Goal: Task Accomplishment & Management: Use online tool/utility

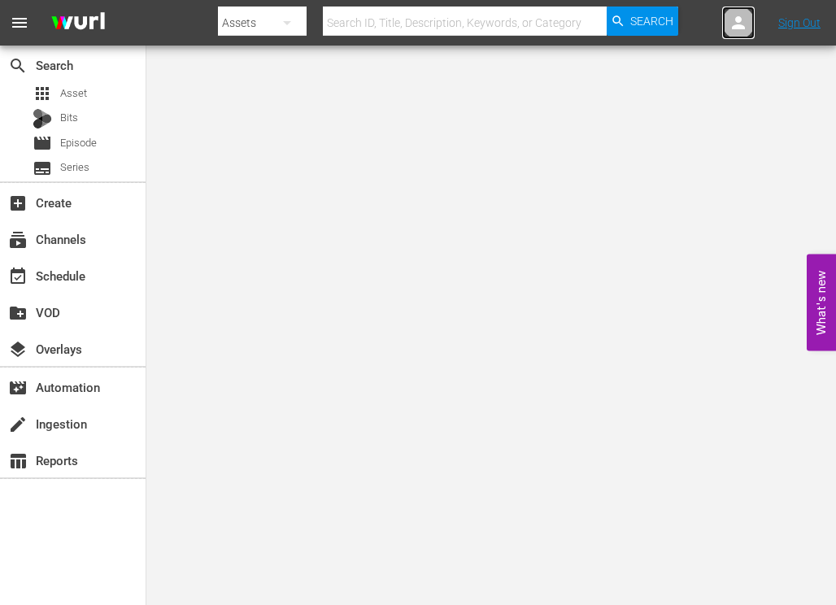
click at [744, 24] on icon at bounding box center [739, 23] width 20 height 20
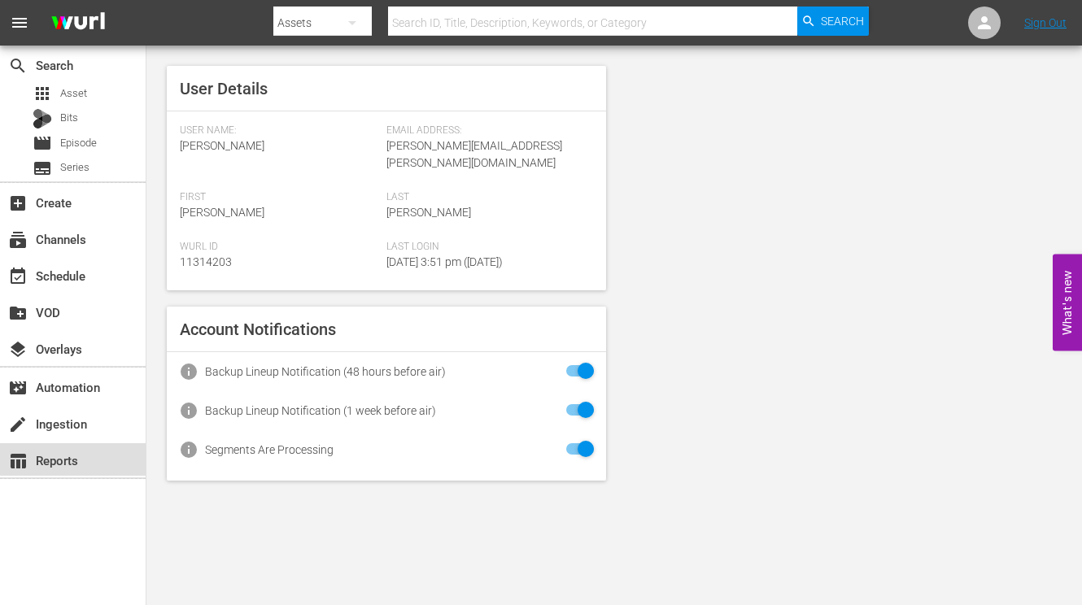
click at [81, 452] on div "table_chart Reports" at bounding box center [45, 458] width 91 height 15
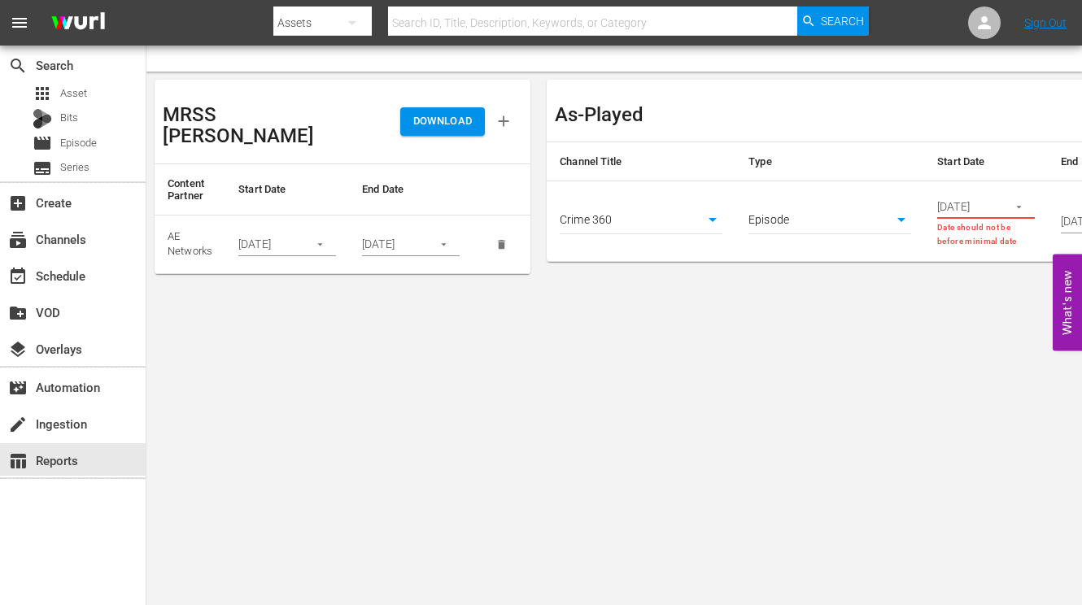
click at [20, 21] on span "menu" at bounding box center [20, 23] width 20 height 20
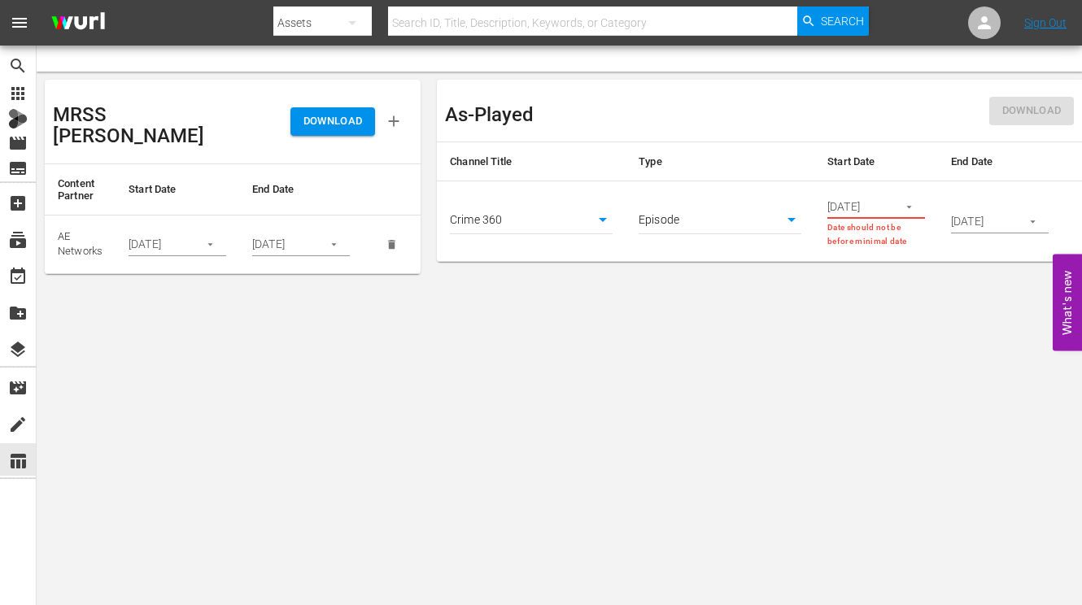
click at [20, 21] on span "menu" at bounding box center [20, 23] width 20 height 20
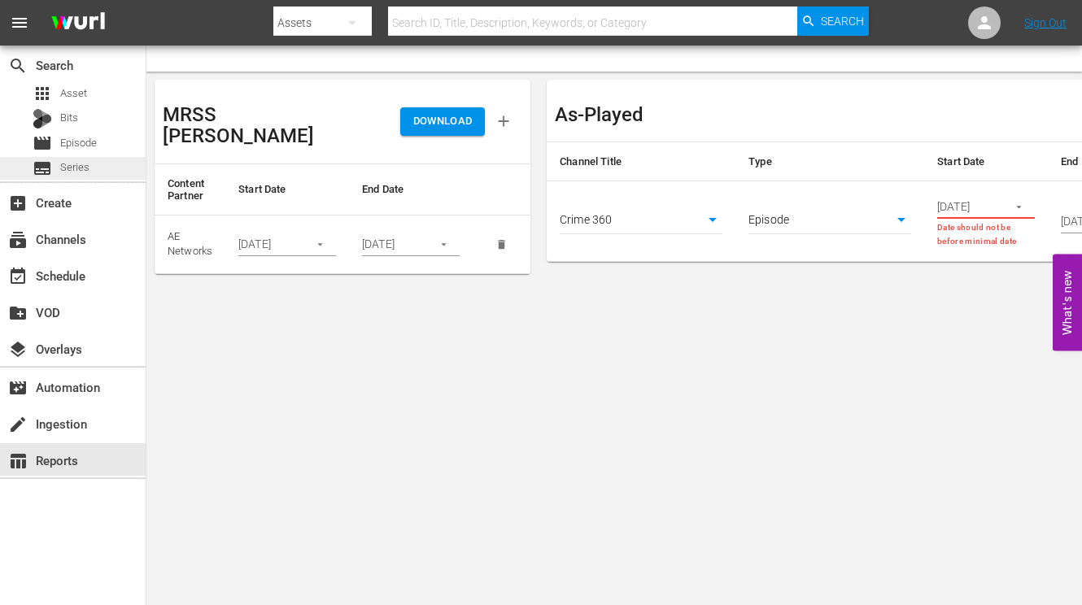
click at [79, 162] on span "Series" at bounding box center [74, 167] width 29 height 16
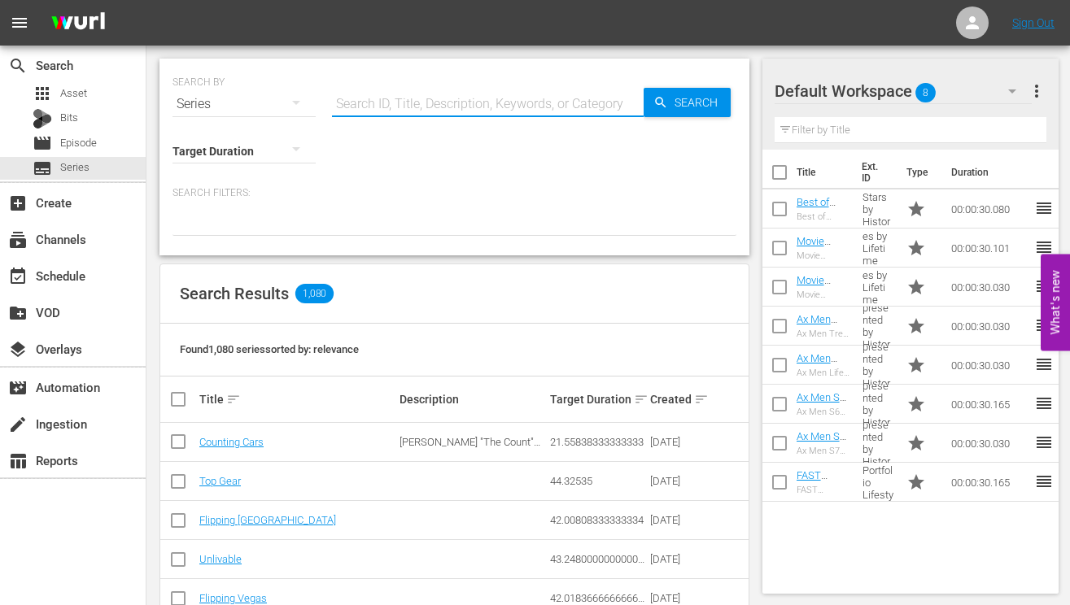
click at [412, 105] on input "text" at bounding box center [488, 104] width 312 height 39
paste input "Forged in Fire"
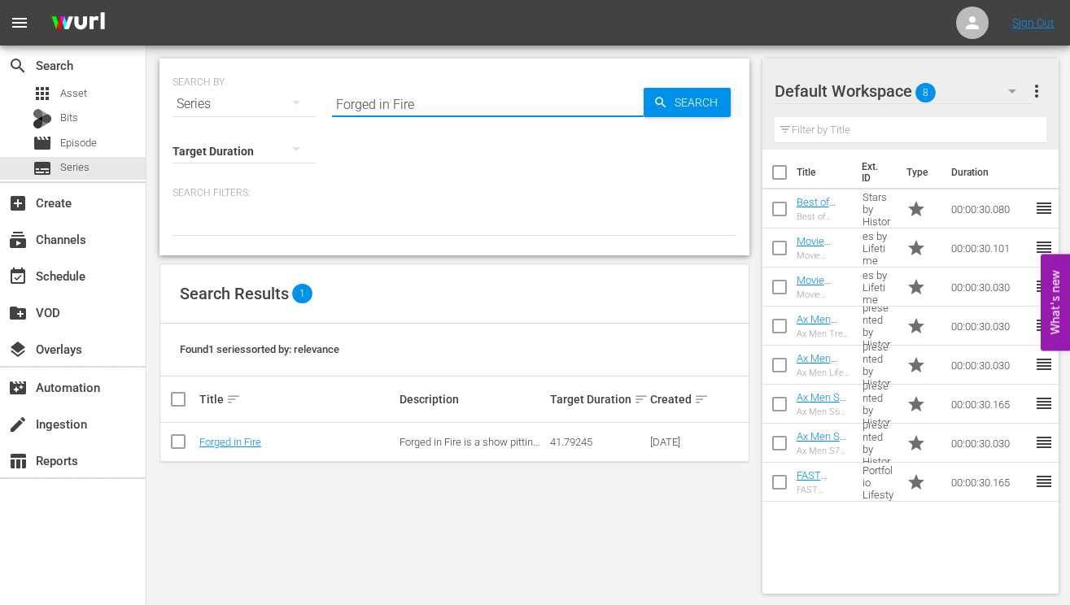
click at [394, 96] on input "Forged in Fire" at bounding box center [488, 104] width 312 height 39
paste input "Alon"
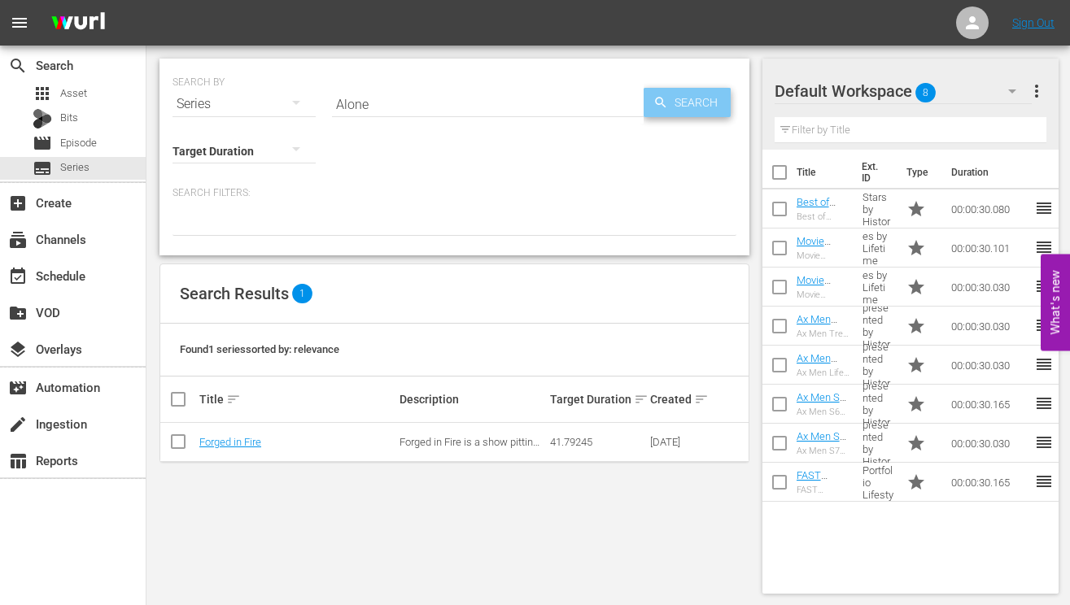
click at [682, 110] on span "Search" at bounding box center [699, 102] width 63 height 29
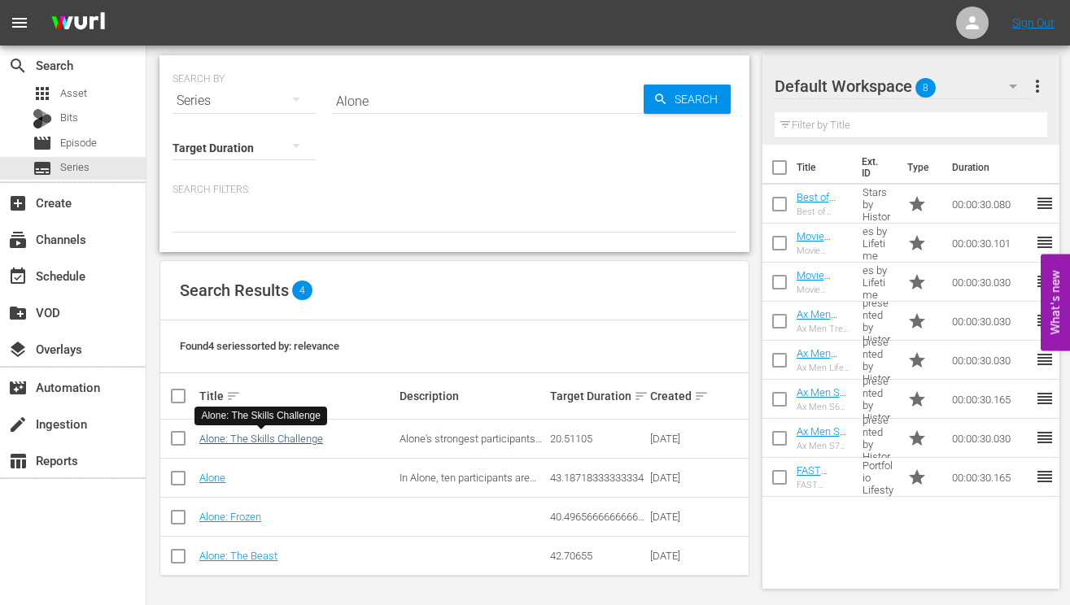
scroll to position [4, 0]
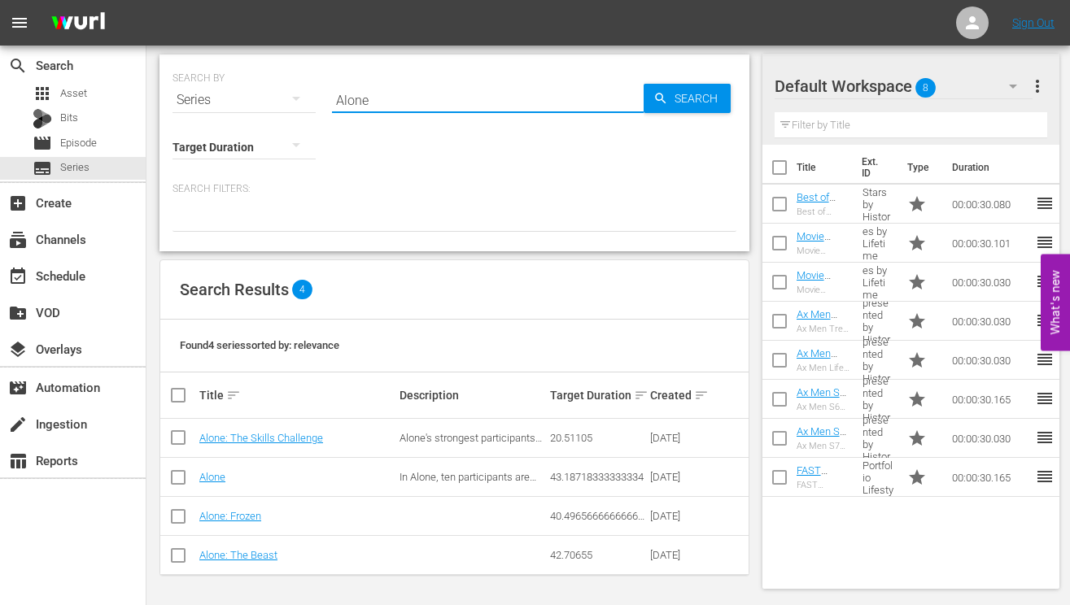
click at [424, 110] on input "Alone" at bounding box center [488, 100] width 312 height 39
paste input "History's Greatest Mysteries"
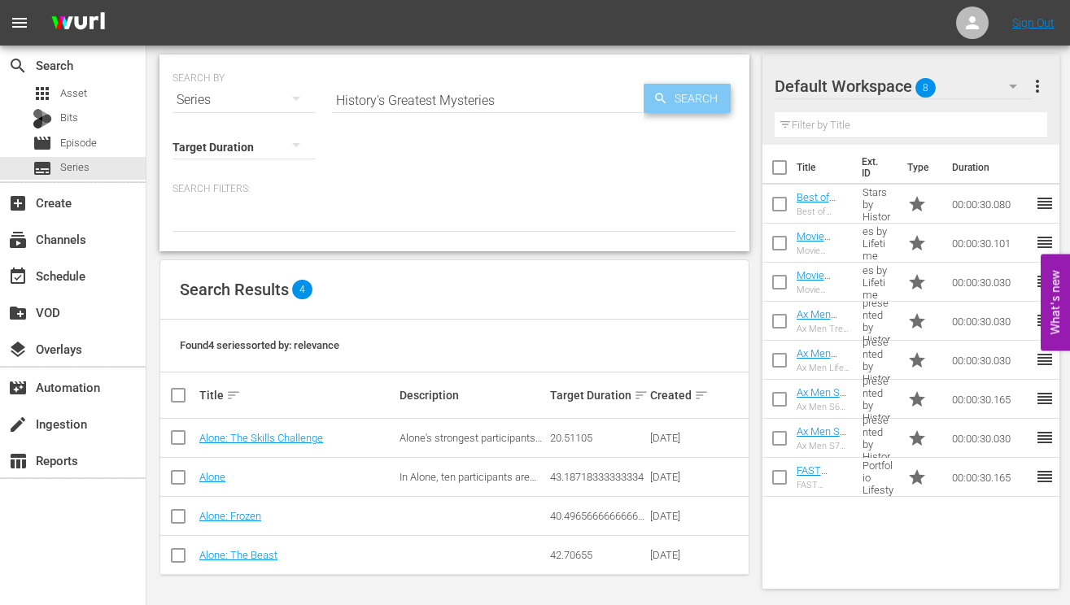
click at [700, 107] on span "Search" at bounding box center [699, 98] width 63 height 29
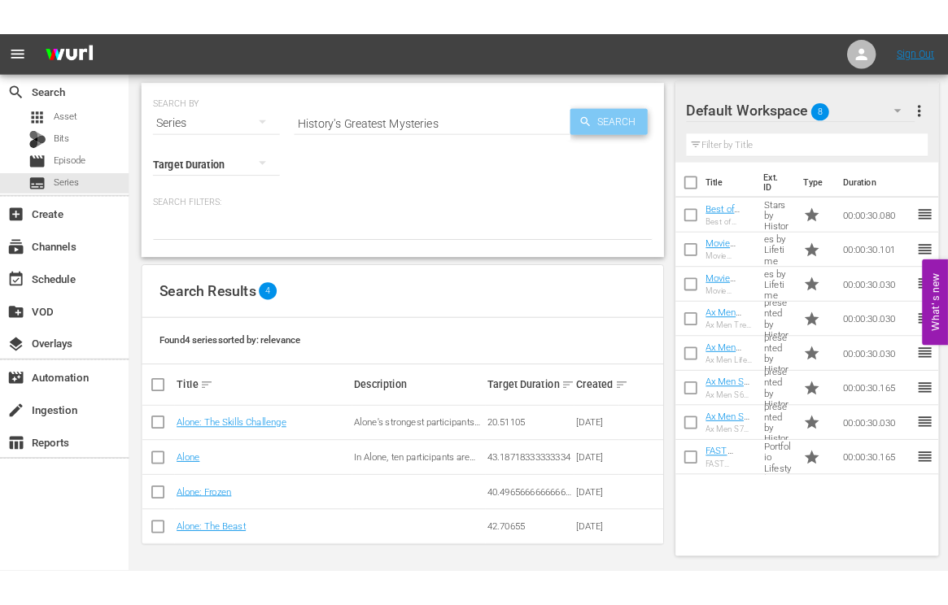
scroll to position [0, 0]
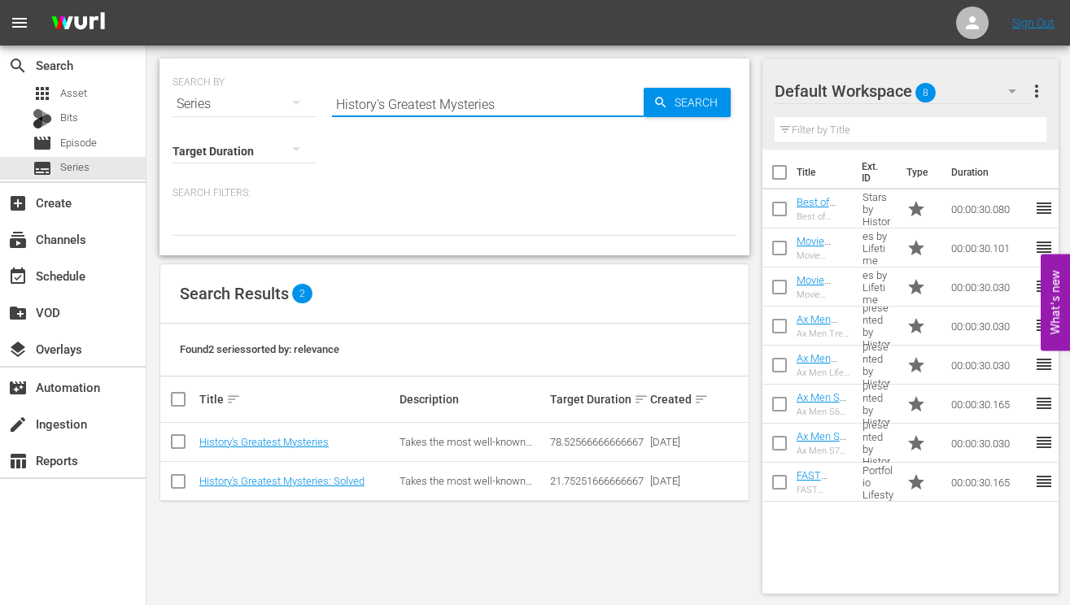
click at [447, 111] on input "History's Greatest Mysteries" at bounding box center [488, 104] width 312 height 39
paste input "Phrogging: Hider in My House"
click at [672, 110] on span "Search" at bounding box center [699, 102] width 63 height 29
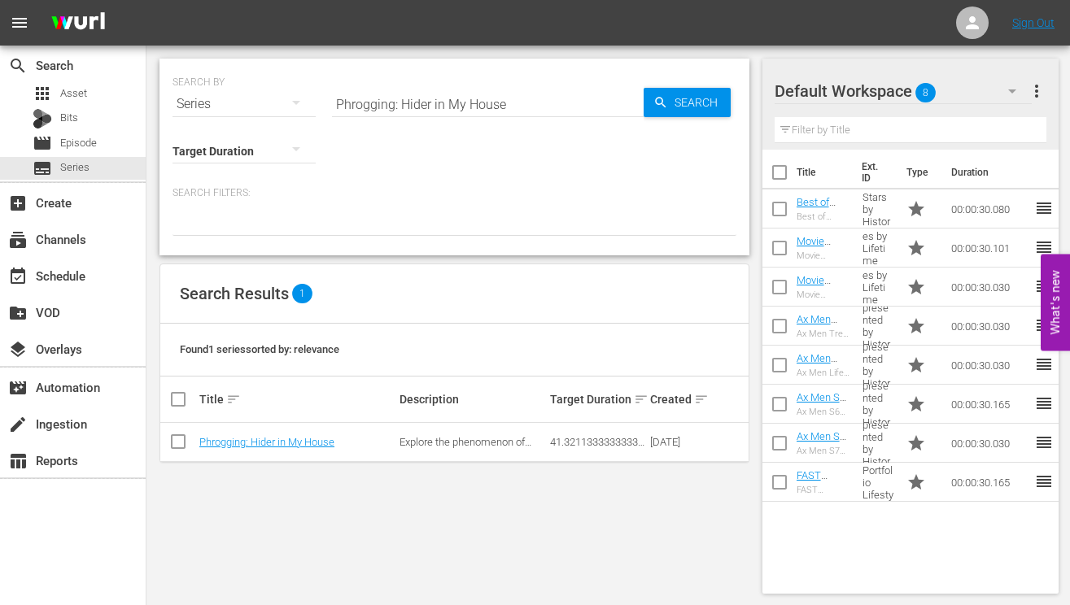
click at [417, 109] on input "Phrogging: Hider in My House" at bounding box center [488, 104] width 312 height 39
paste input "America's Book Of Secrets"
click at [670, 103] on span "Search" at bounding box center [699, 102] width 63 height 29
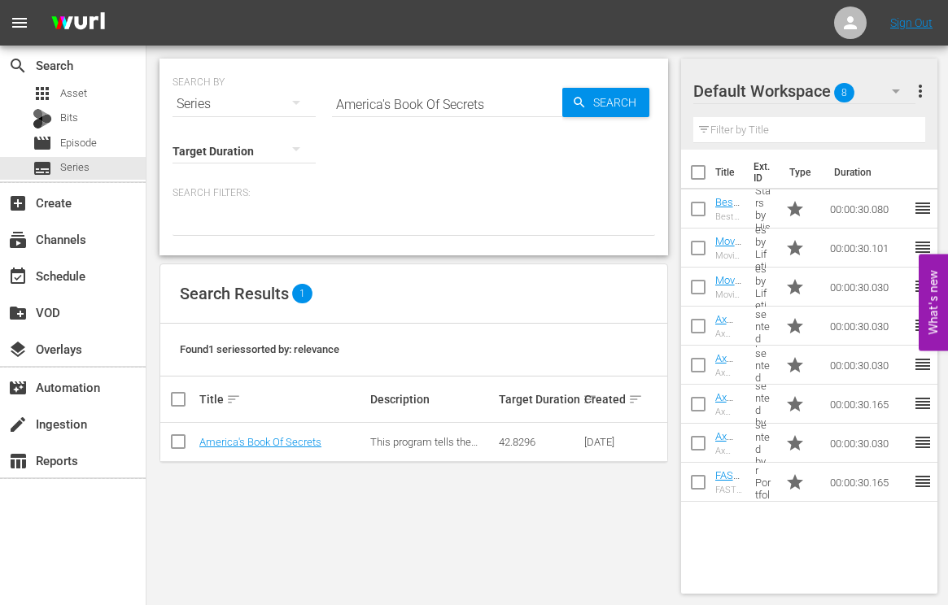
click at [447, 98] on input "America's Book Of Secrets" at bounding box center [447, 104] width 230 height 39
paste input "Find My Country House: Canada"
click at [618, 107] on span "Search" at bounding box center [618, 102] width 63 height 29
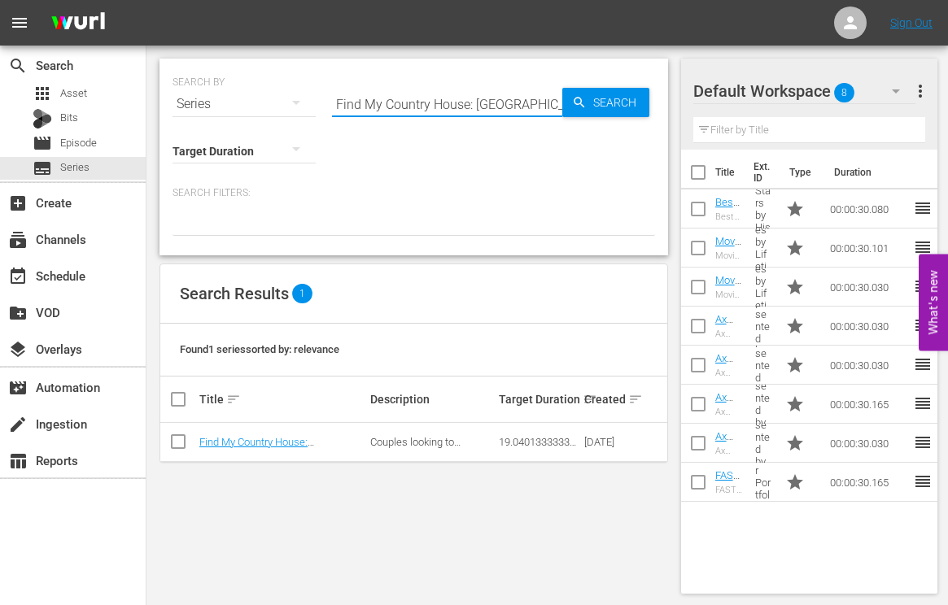
click at [452, 105] on input "Find My Country House: Canada" at bounding box center [447, 104] width 230 height 39
paste input "Storage Wars: Biggest Scores"
click at [583, 104] on icon "button" at bounding box center [579, 102] width 15 height 15
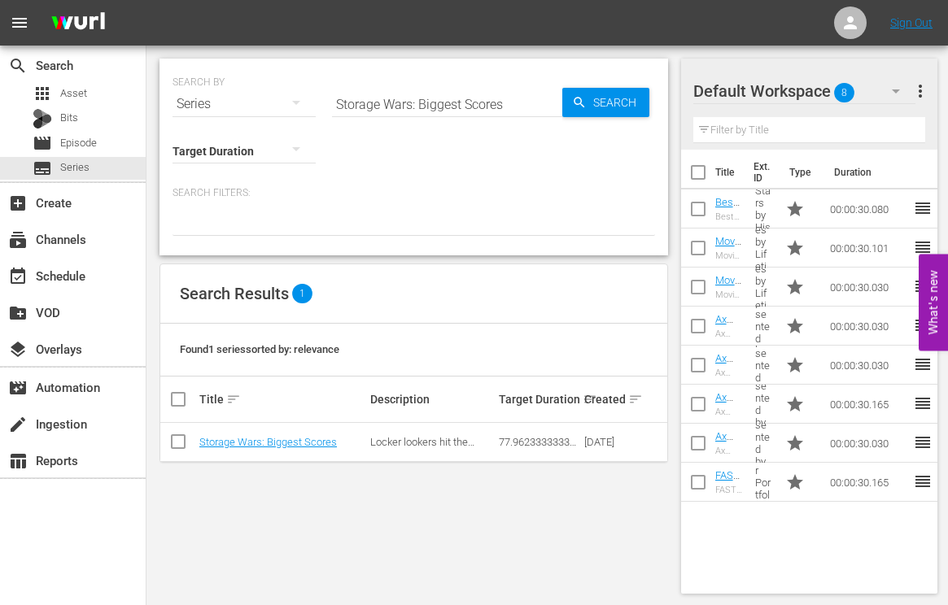
click at [407, 112] on input "Storage Wars: Biggest Scores" at bounding box center [447, 104] width 230 height 39
paste input "arry's Best Buy"
click at [630, 108] on span "Search" at bounding box center [618, 102] width 63 height 29
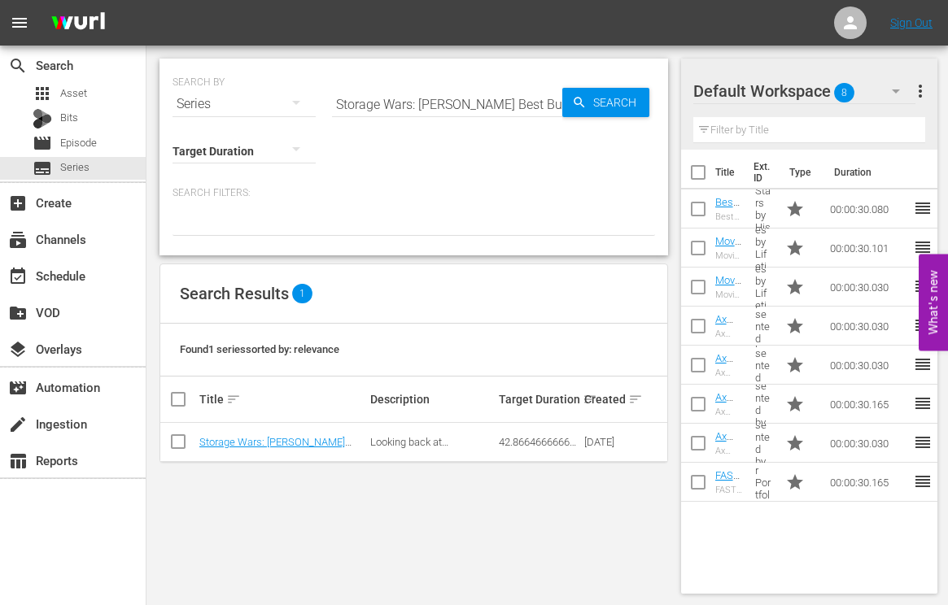
click at [446, 103] on input "Storage Wars: Barry's Best Buys" at bounding box center [447, 104] width 230 height 39
paste input "Marcia Clark Investigates The First 48"
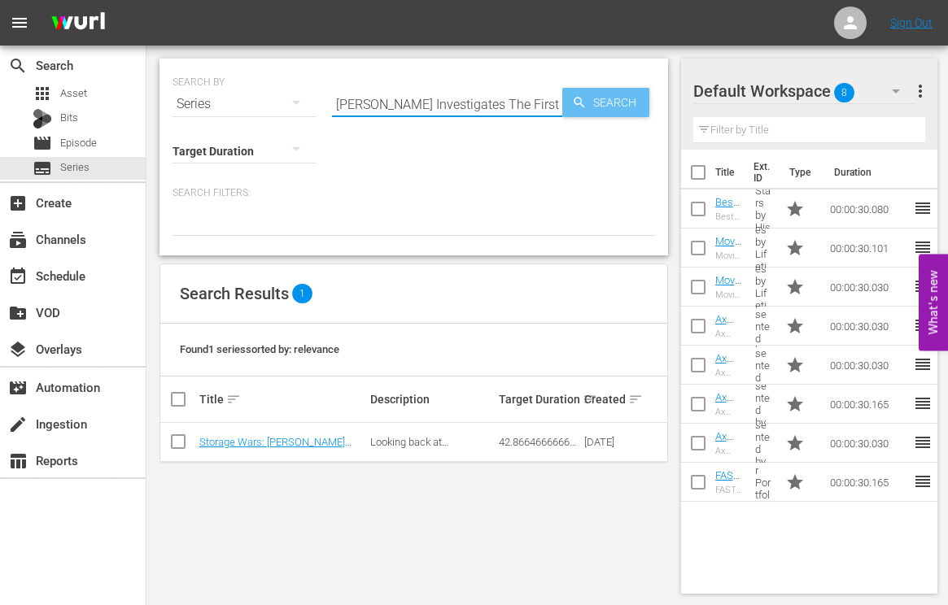
drag, startPoint x: 587, startPoint y: 106, endPoint x: 472, endPoint y: 79, distance: 118.6
click at [587, 106] on span "Search" at bounding box center [618, 102] width 63 height 29
click at [469, 98] on input "Marcia Clark Investigates The First 48" at bounding box center [447, 104] width 230 height 39
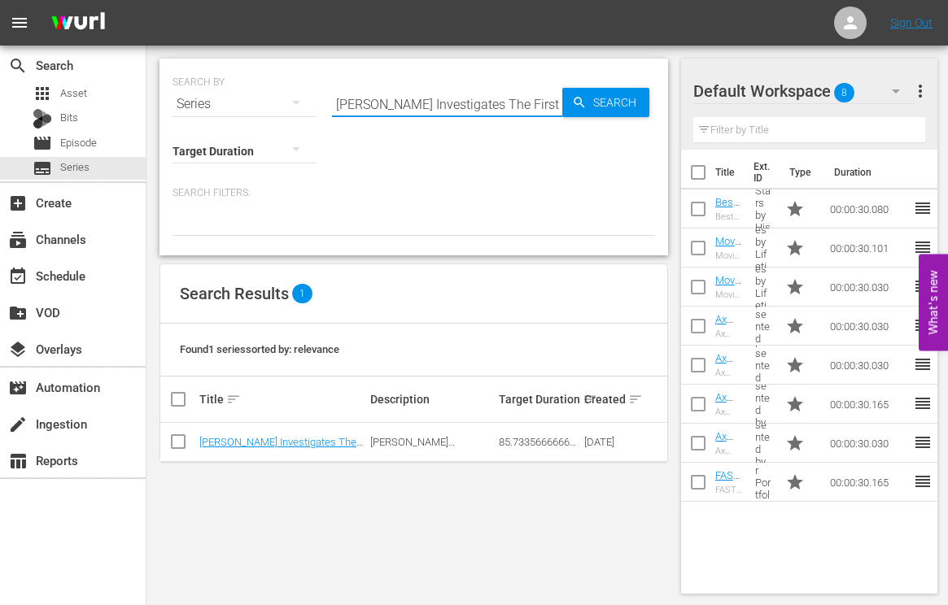
paste input "In Search Of"
click at [600, 104] on span "Search" at bounding box center [618, 102] width 63 height 29
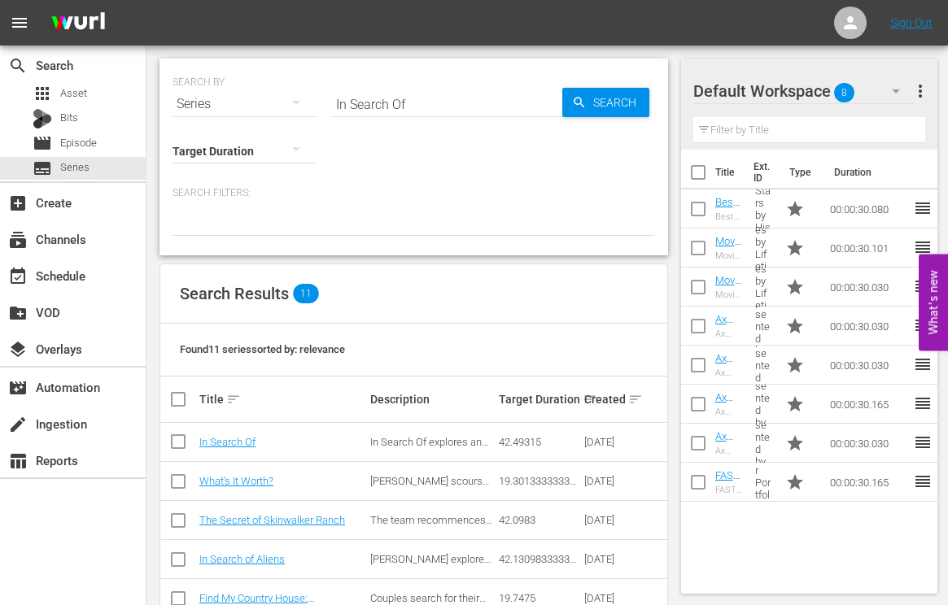
click at [419, 102] on input "In Search Of" at bounding box center [447, 104] width 230 height 39
drag, startPoint x: 419, startPoint y: 102, endPoint x: 537, endPoint y: 101, distance: 118.0
click at [419, 102] on input "In Search Of" at bounding box center [447, 104] width 230 height 39
paste input "Close Encounters with Evil"
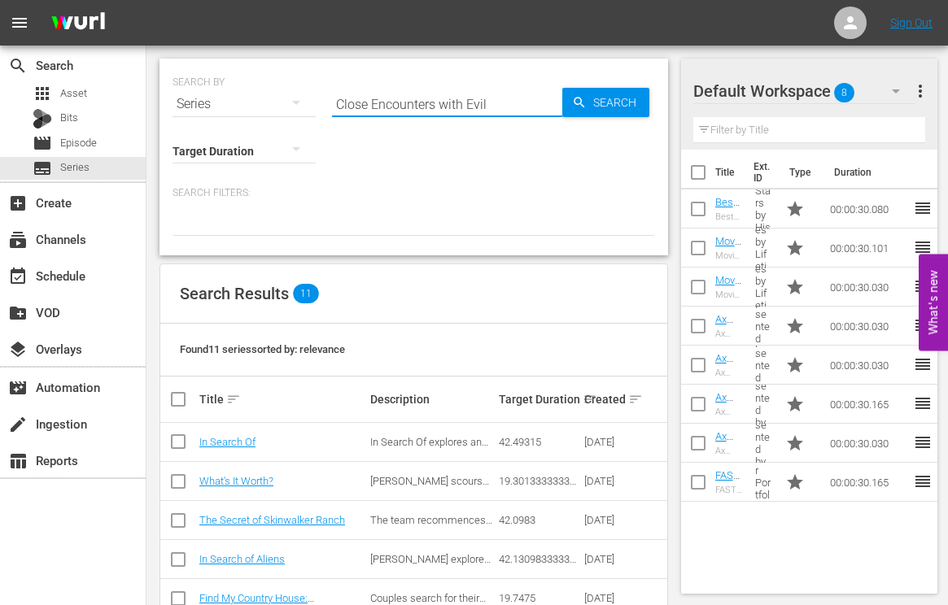
click at [592, 101] on span "Search" at bounding box center [618, 102] width 63 height 29
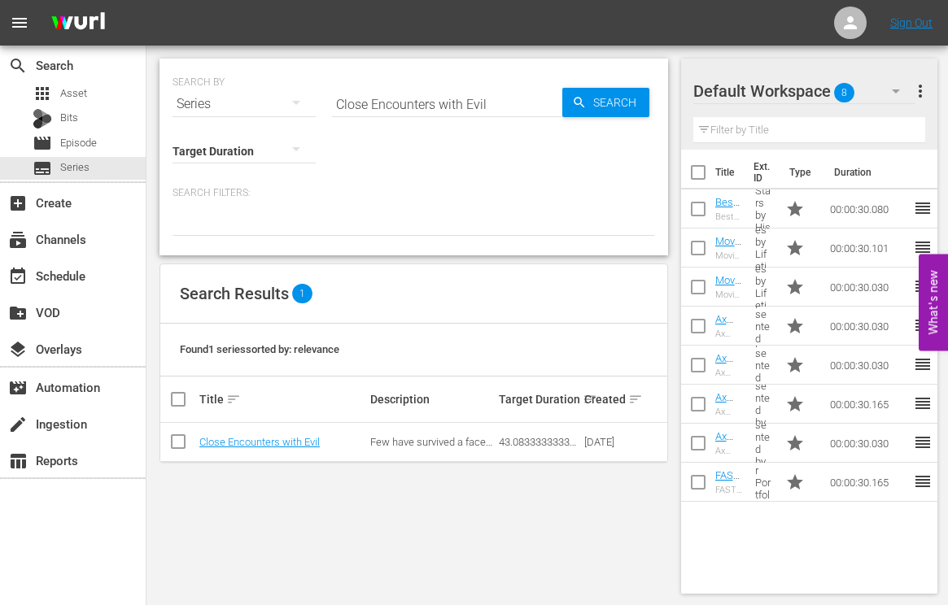
click at [440, 113] on input "Close Encounters with Evil" at bounding box center [447, 104] width 230 height 39
paste input "I Survived..."
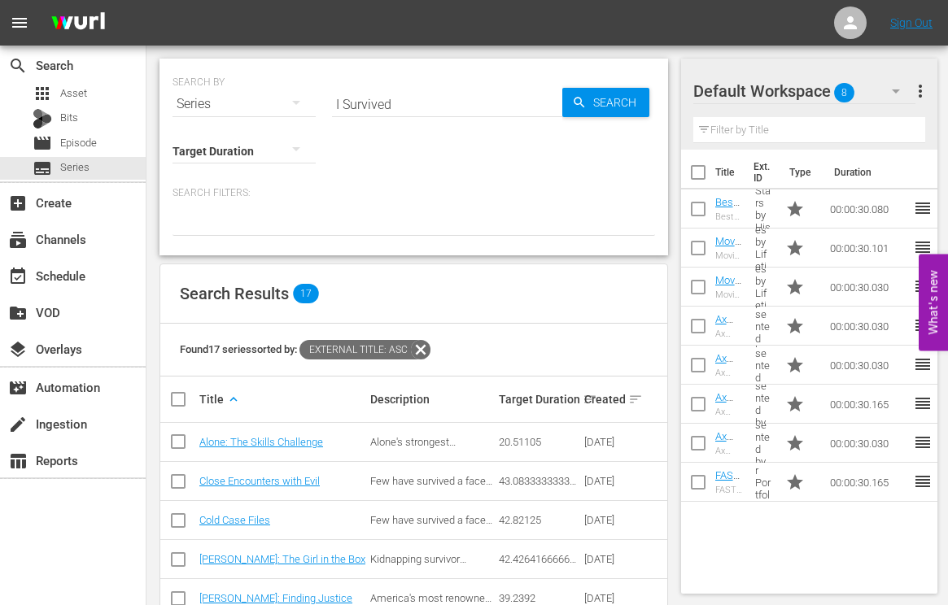
click at [390, 96] on input "I Survived" at bounding box center [447, 104] width 230 height 39
paste input "Cellmate Secrets"
click at [595, 101] on span "Search" at bounding box center [618, 102] width 63 height 29
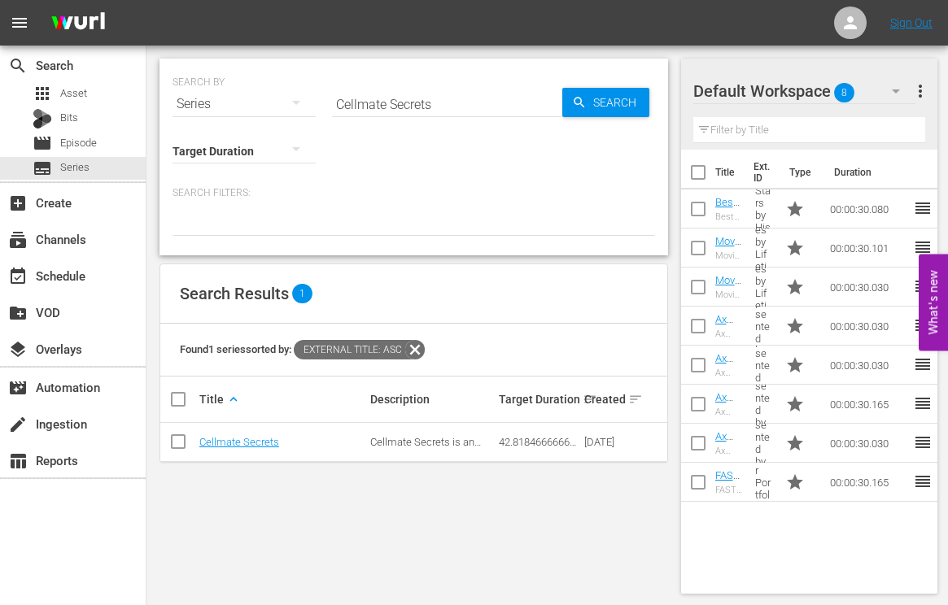
click at [391, 99] on input "Cellmate Secrets" at bounding box center [447, 104] width 230 height 39
paste input "My Life is a Lifetime Movie"
click at [616, 105] on span "Search" at bounding box center [618, 102] width 63 height 29
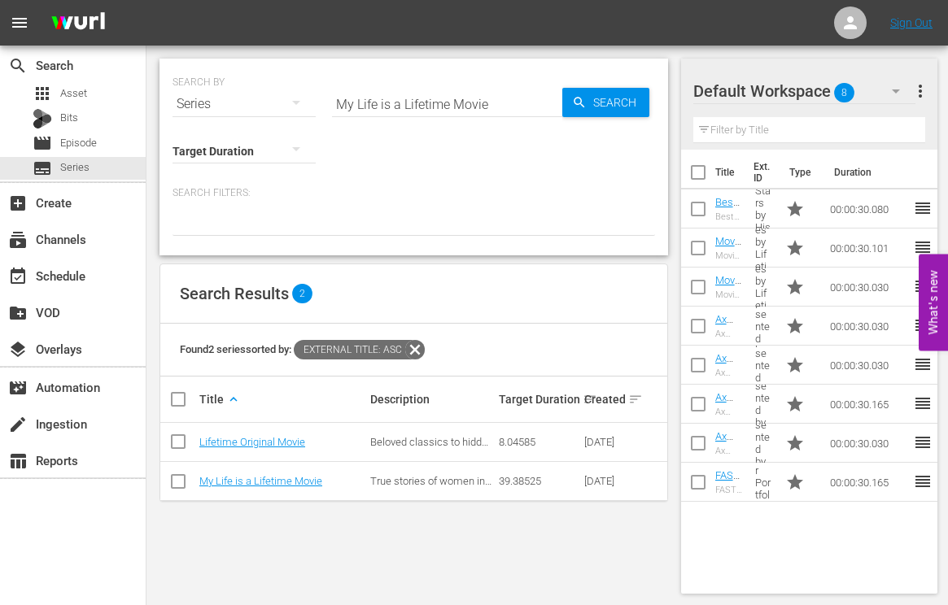
click at [395, 103] on input "My Life is a Lifetime Movie" at bounding box center [447, 104] width 230 height 39
paste input "The Proof Is Out Ther"
click at [597, 103] on span "Search" at bounding box center [618, 102] width 63 height 29
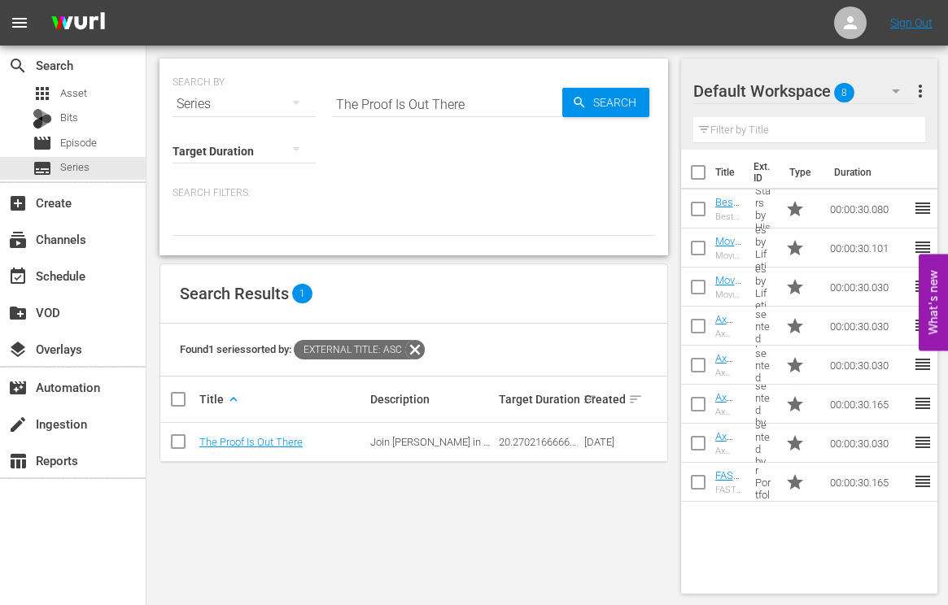
click at [436, 106] on input "The Proof Is Out There" at bounding box center [447, 104] width 230 height 39
paste input "Invisible Monsters: Serial Killers in America"
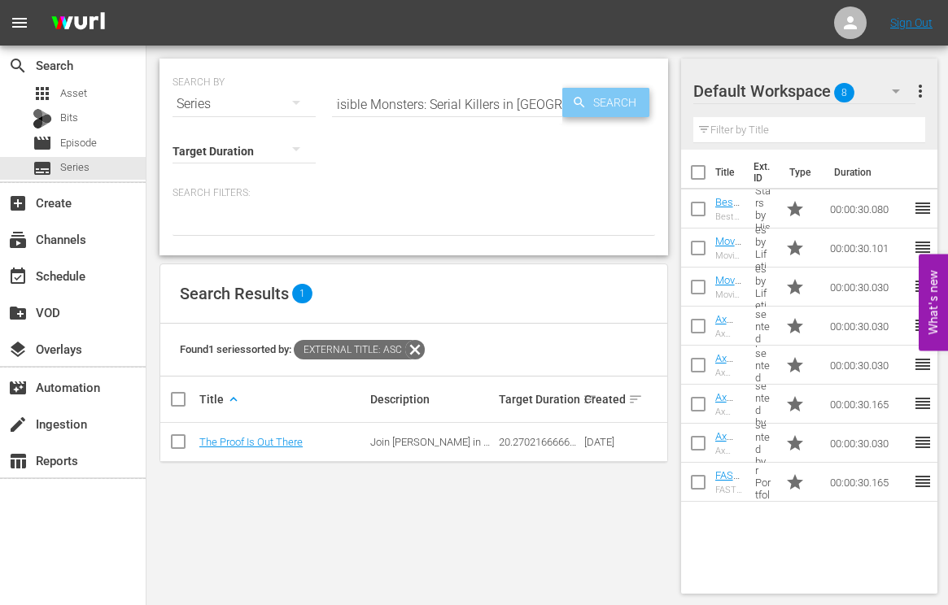
click at [596, 101] on span "Search" at bounding box center [618, 102] width 63 height 29
click at [369, 104] on input "Invisible Monsters: Serial Killers in America" at bounding box center [447, 104] width 230 height 39
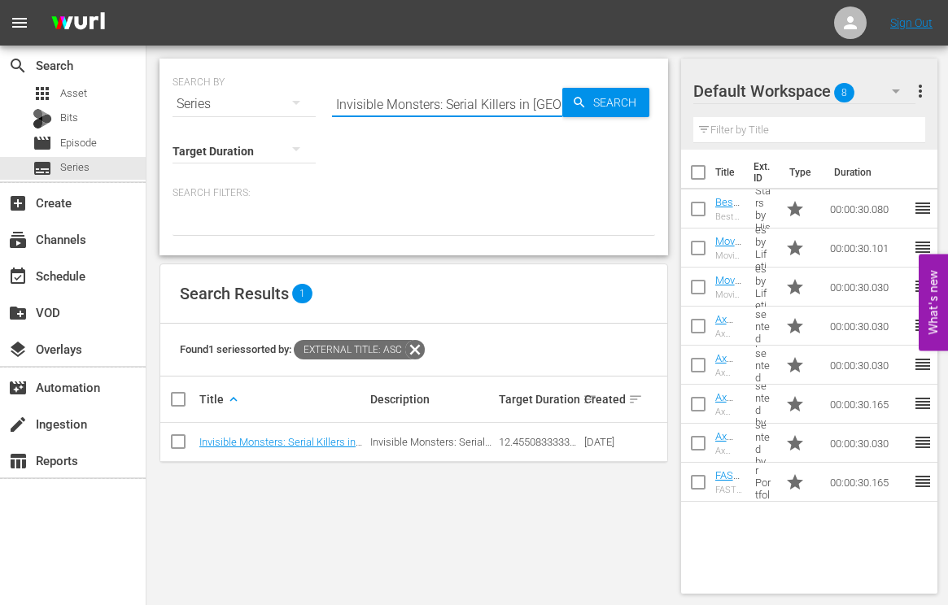
click at [369, 104] on input "Invisible Monsters: Serial Killers in America" at bounding box center [447, 104] width 230 height 39
paste input "Court Cam"
click at [635, 106] on span "Search" at bounding box center [618, 102] width 63 height 29
click at [386, 106] on input "Court Cam" at bounding box center [447, 104] width 230 height 39
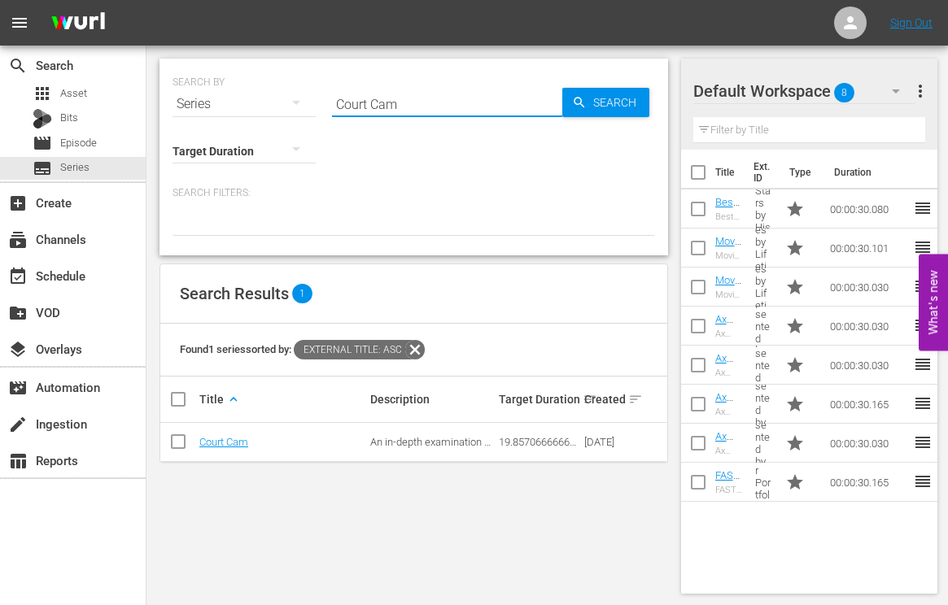
click at [386, 106] on input "Court Cam" at bounding box center [447, 104] width 230 height 39
paste input "Kids Behind Bars: Life or Parole"
click at [620, 103] on span "Search" at bounding box center [618, 102] width 63 height 29
click at [368, 100] on input "Kids Behind Bars: Life or Parole" at bounding box center [447, 104] width 230 height 39
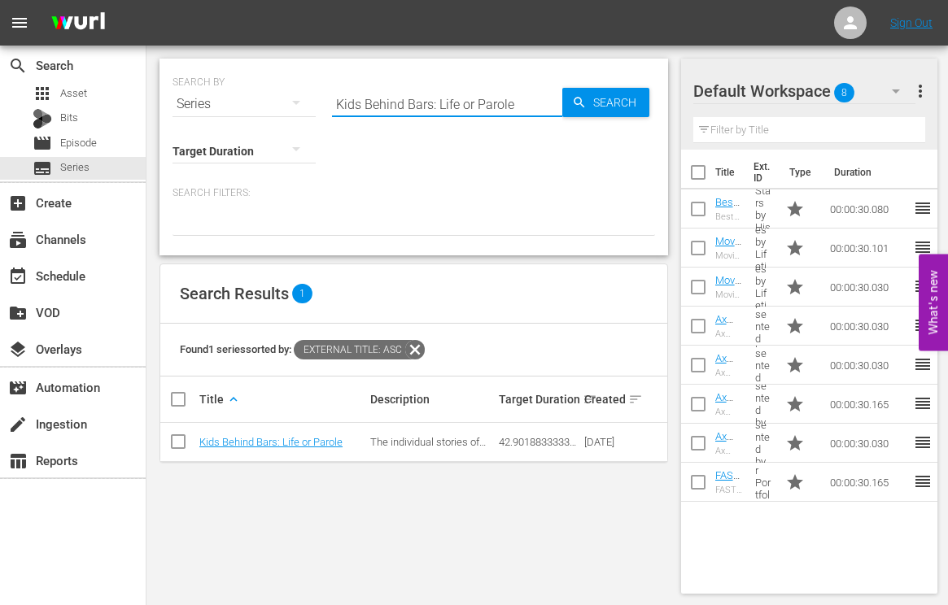
click at [368, 100] on input "Kids Behind Bars: Life or Parole" at bounding box center [447, 104] width 230 height 39
paste input "In Search Of"
click at [592, 110] on span "Search" at bounding box center [618, 102] width 63 height 29
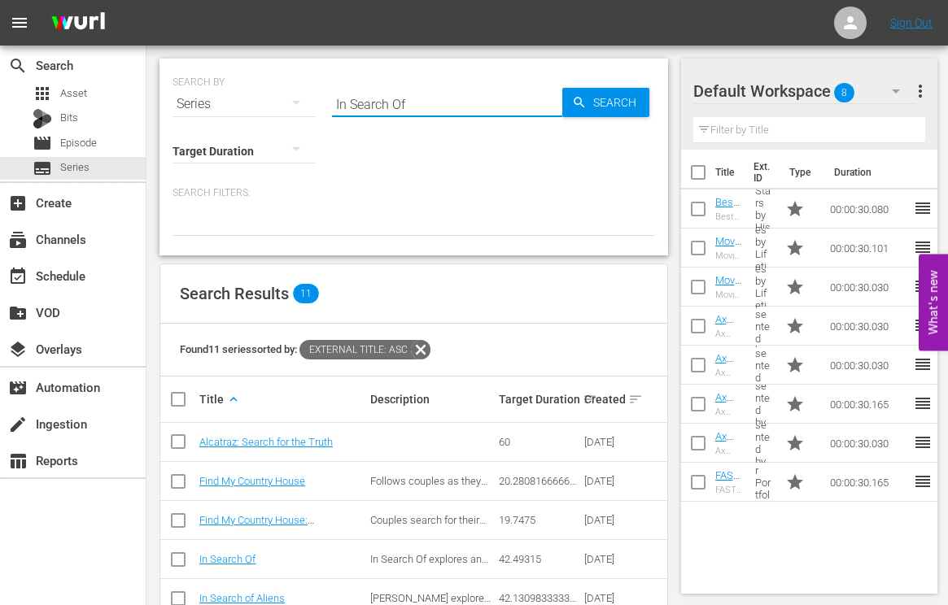
click at [386, 114] on input "In Search Of" at bounding box center [447, 104] width 230 height 39
paste input "The Killing of JonBenet: Her Father Speaks"
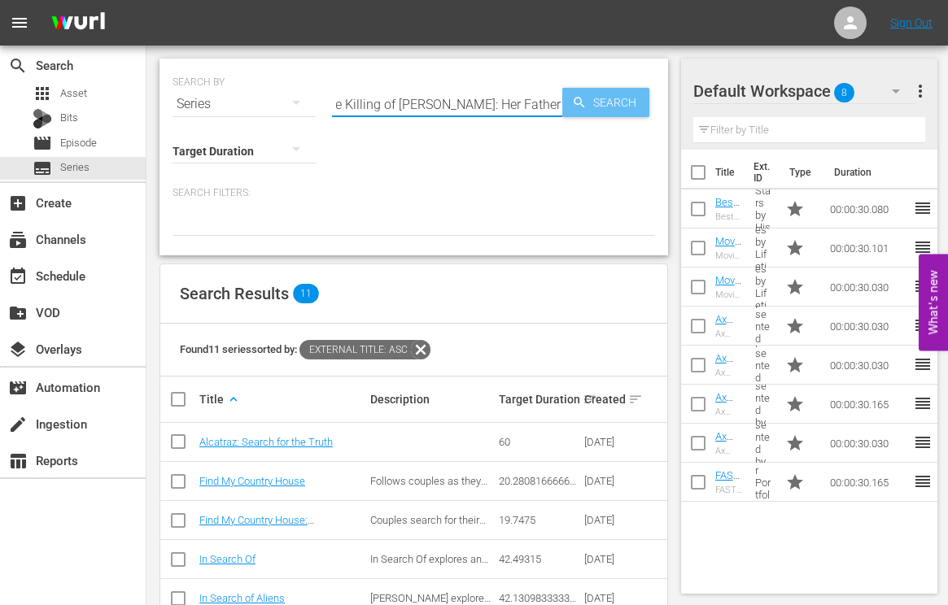
click at [600, 100] on span "Search" at bounding box center [618, 102] width 63 height 29
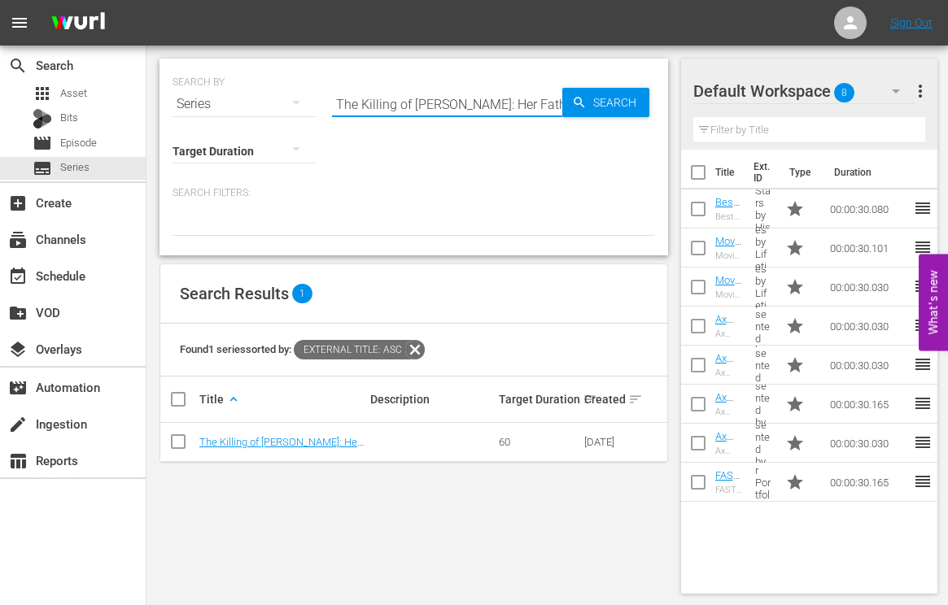
click at [381, 89] on input "The Killing of JonBenet: Her Father Speaks" at bounding box center [447, 104] width 230 height 39
paste input "Live PD: Police Patrol"
click at [619, 112] on span "Search" at bounding box center [618, 102] width 63 height 29
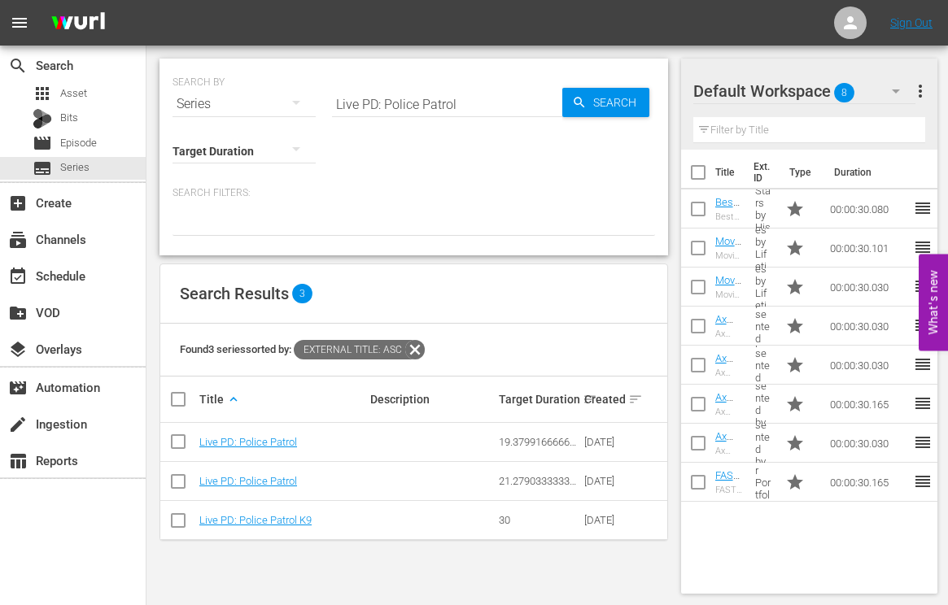
click at [434, 107] on input "Live PD: Police Patrol" at bounding box center [447, 104] width 230 height 39
paste input "60 Days In"
type input "60 Days In"
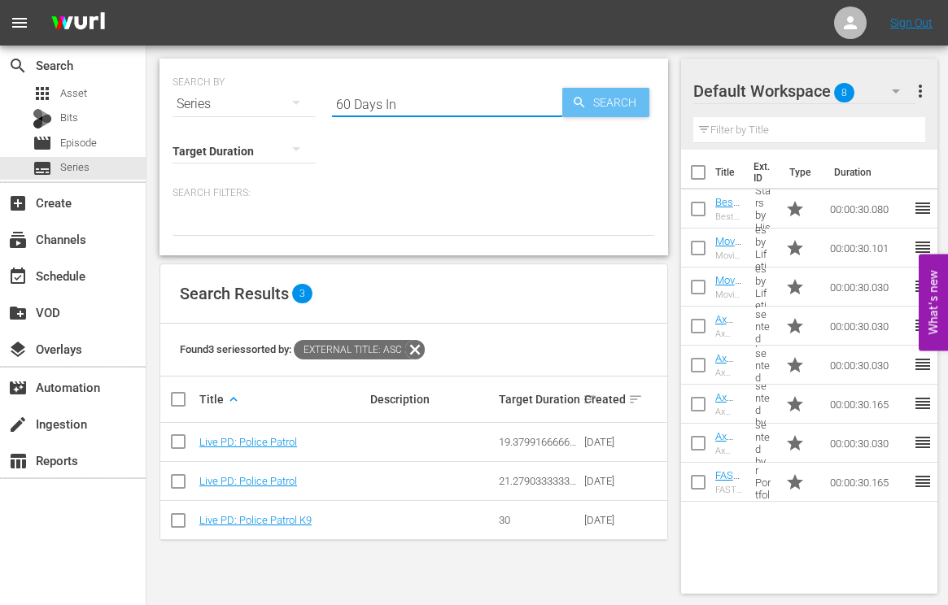
click at [604, 97] on span "Search" at bounding box center [618, 102] width 63 height 29
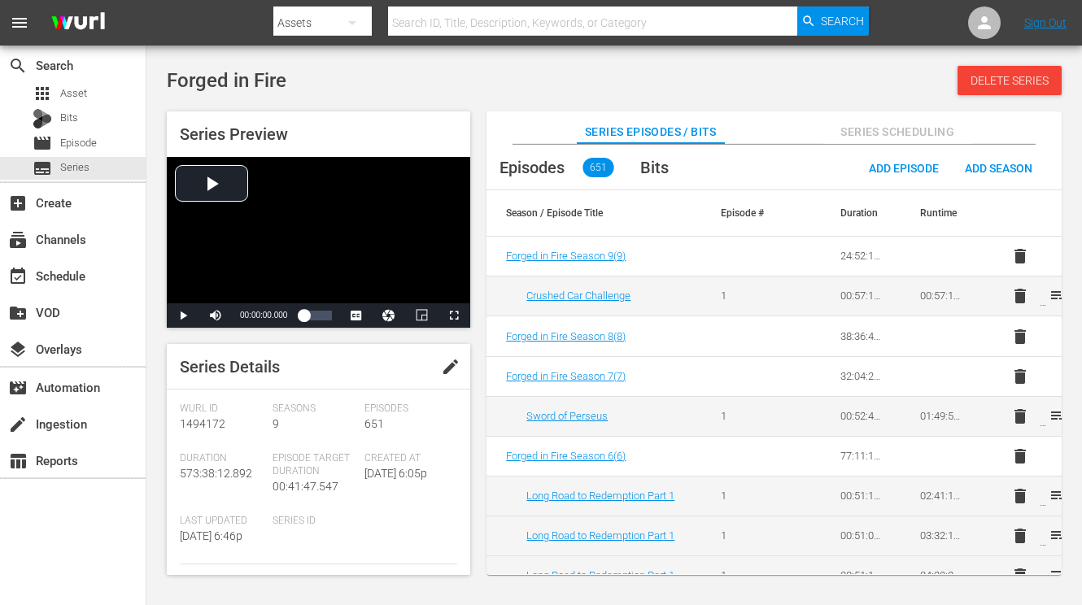
scroll to position [325, 0]
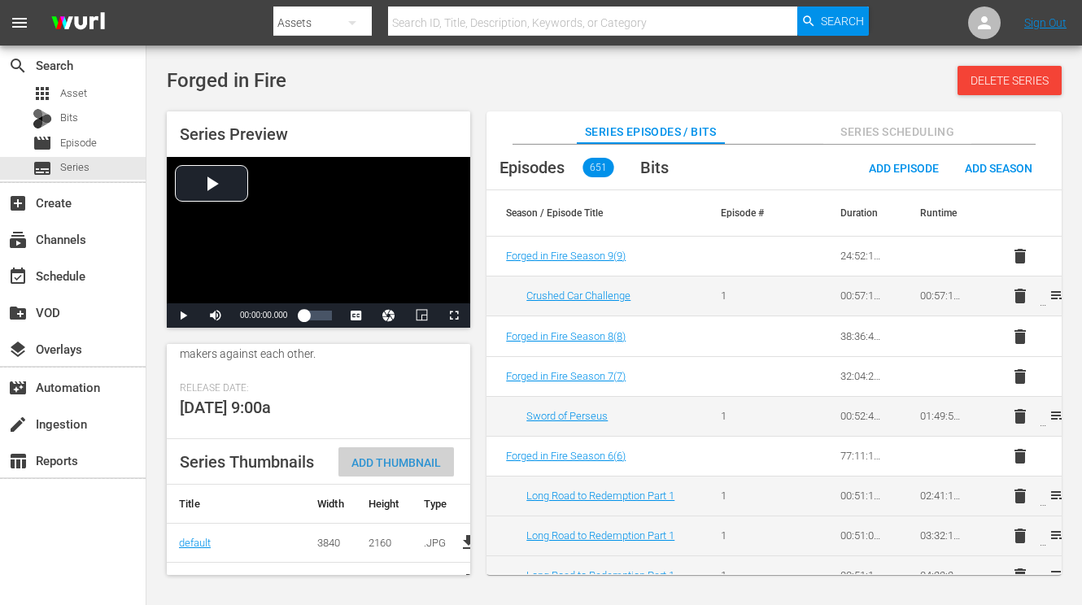
click at [401, 470] on div "Add Thumbnail" at bounding box center [396, 462] width 116 height 30
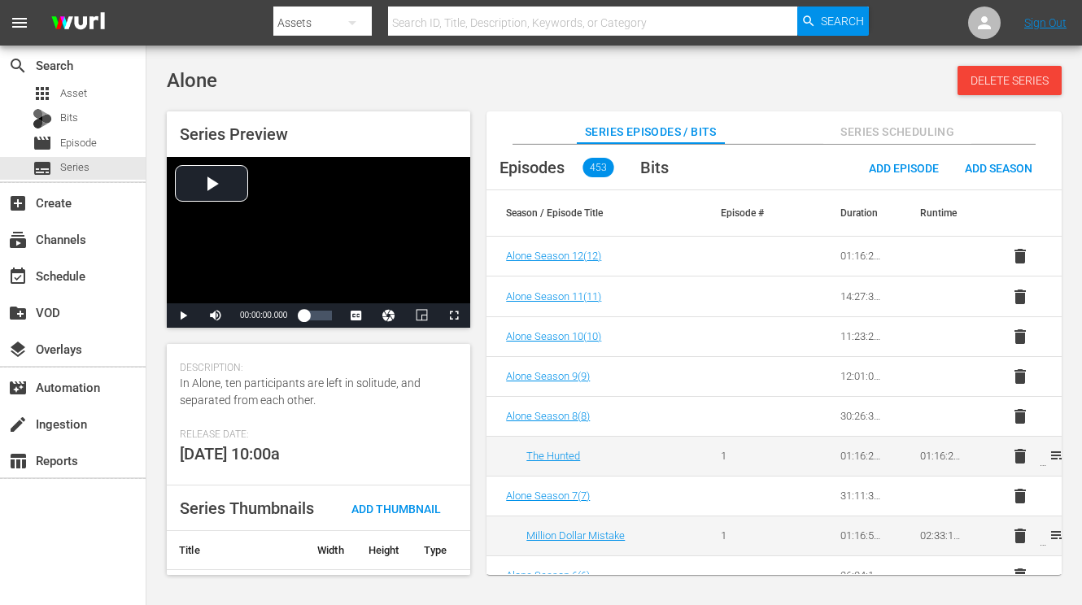
scroll to position [364, 0]
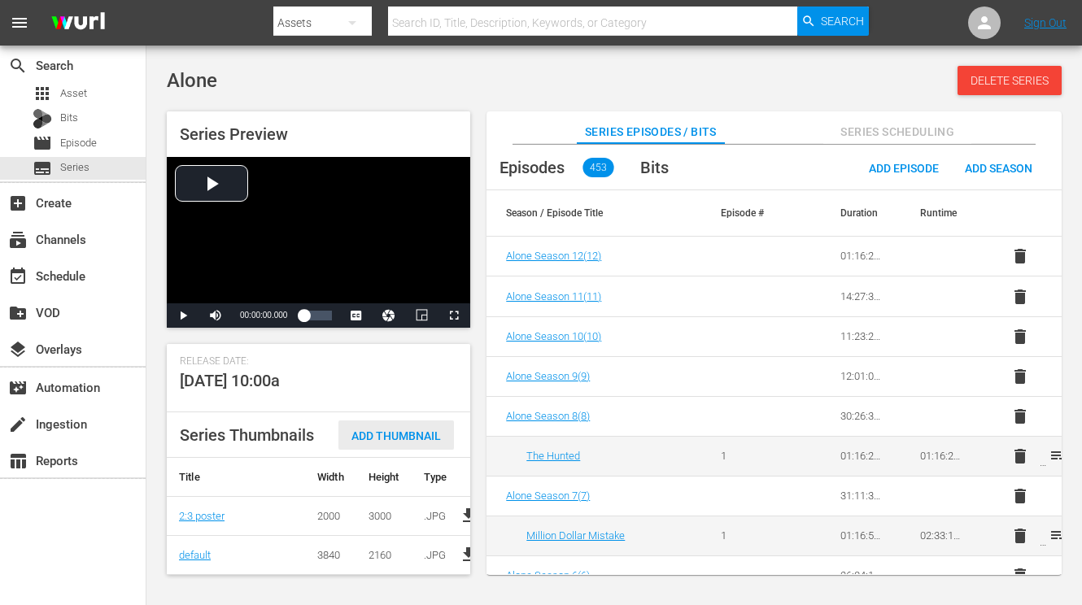
click at [404, 421] on div "Add Thumbnail" at bounding box center [396, 436] width 116 height 30
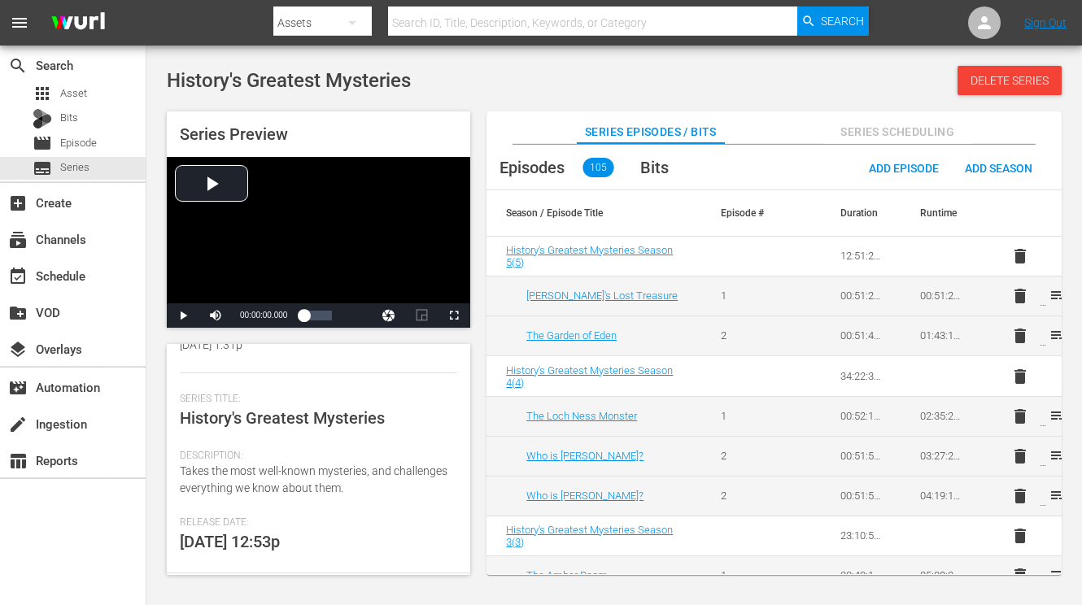
scroll to position [325, 0]
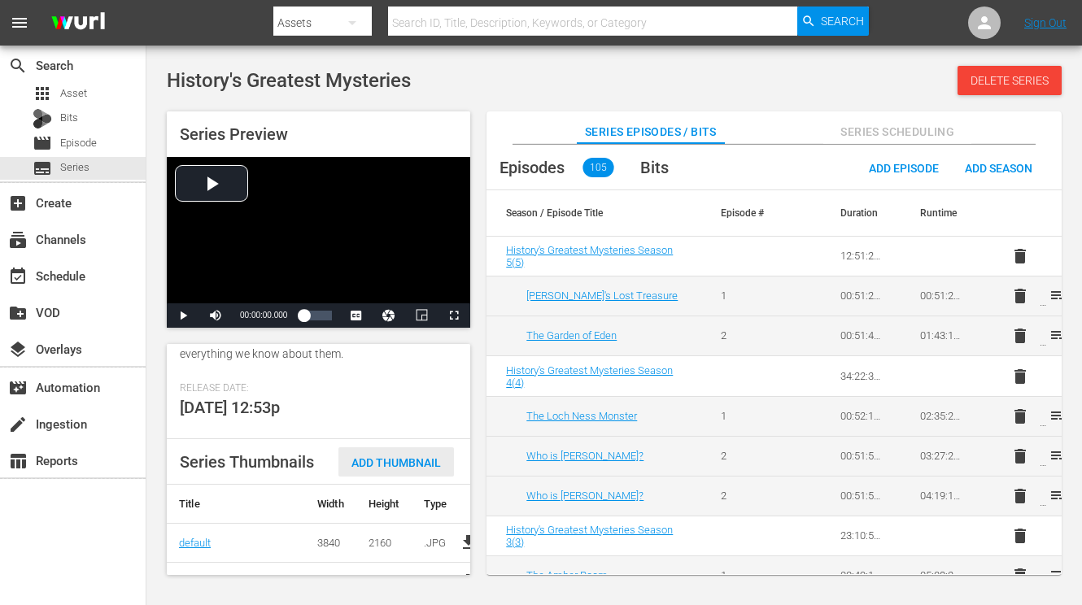
click at [413, 457] on div "Add Thumbnail" at bounding box center [396, 462] width 116 height 30
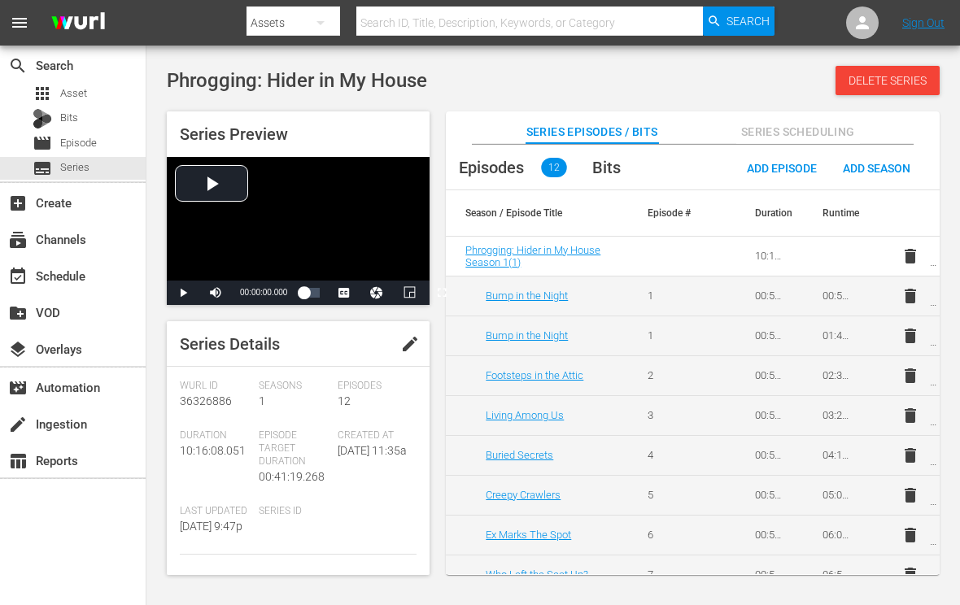
scroll to position [391, 0]
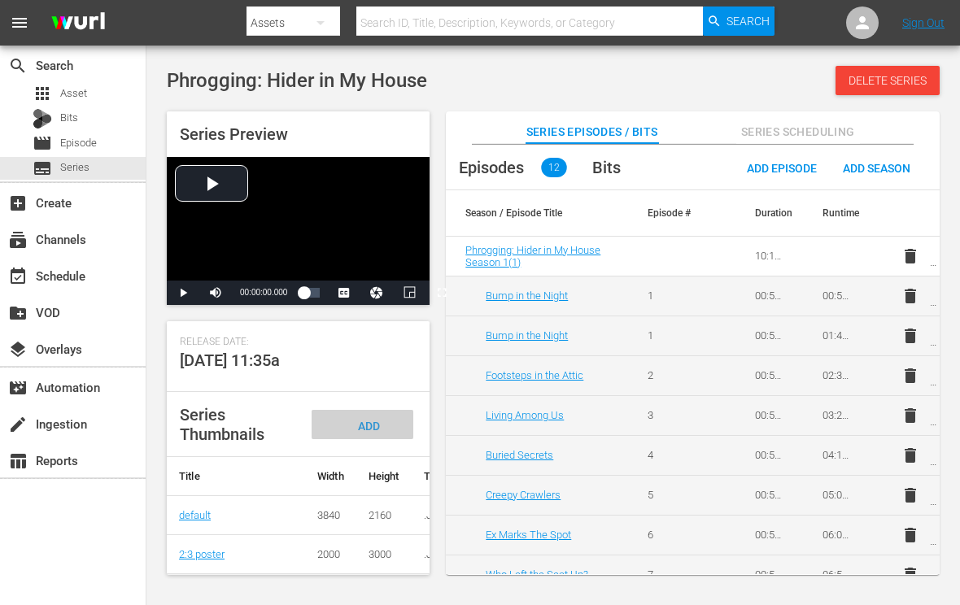
click at [372, 420] on span "Add Thumbnail" at bounding box center [363, 441] width 78 height 43
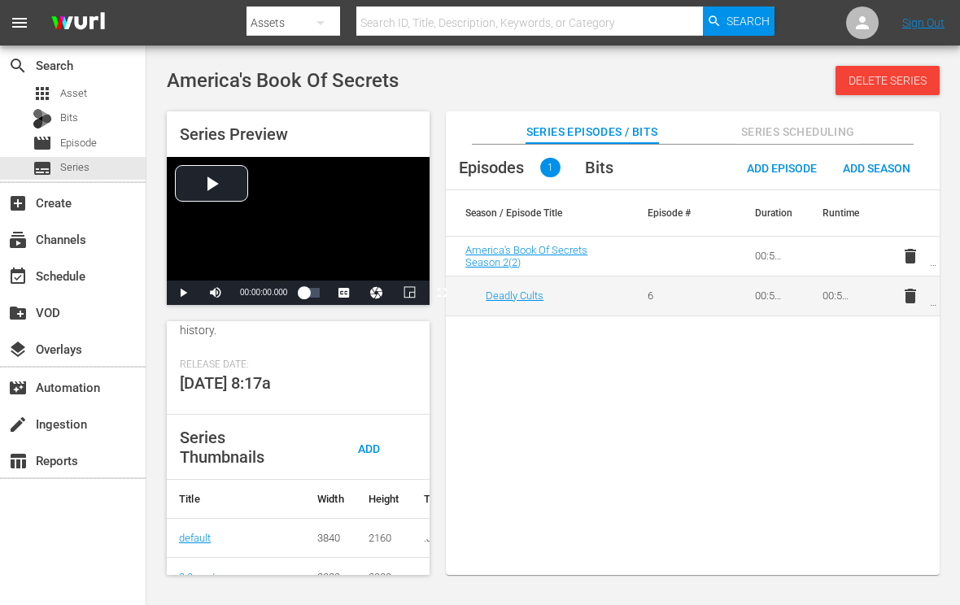
scroll to position [407, 0]
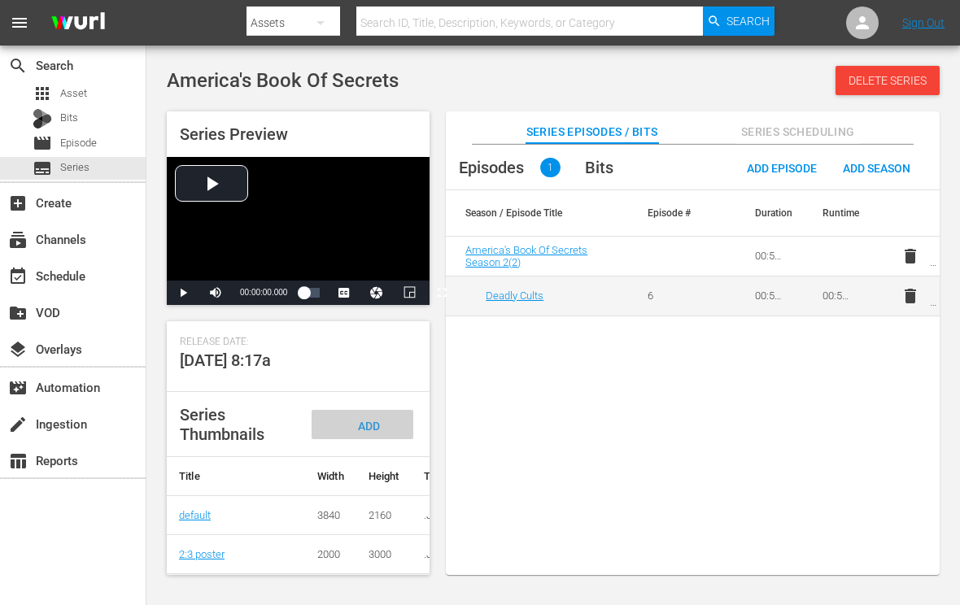
click at [371, 439] on span "Add Thumbnail" at bounding box center [363, 441] width 78 height 43
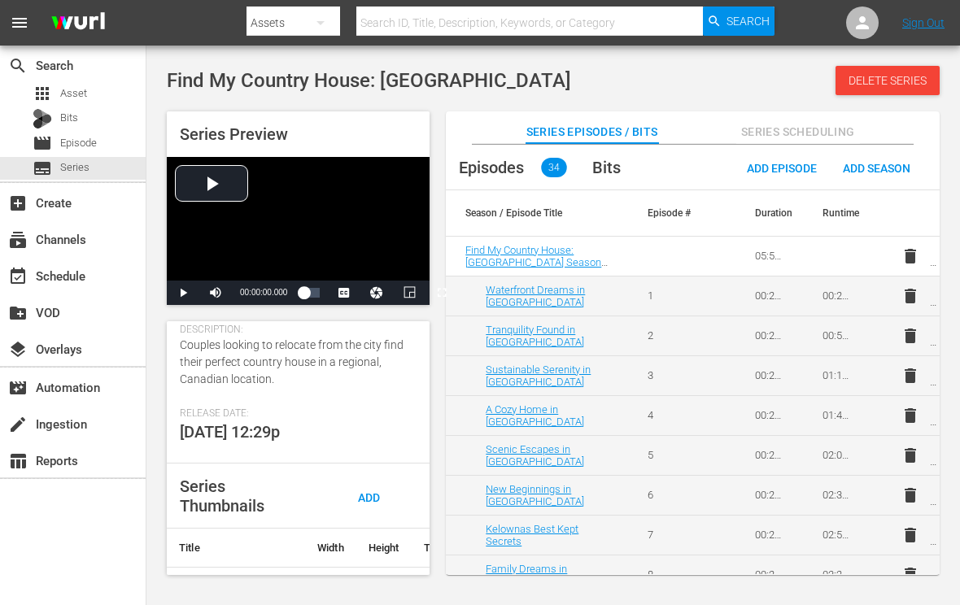
scroll to position [415, 0]
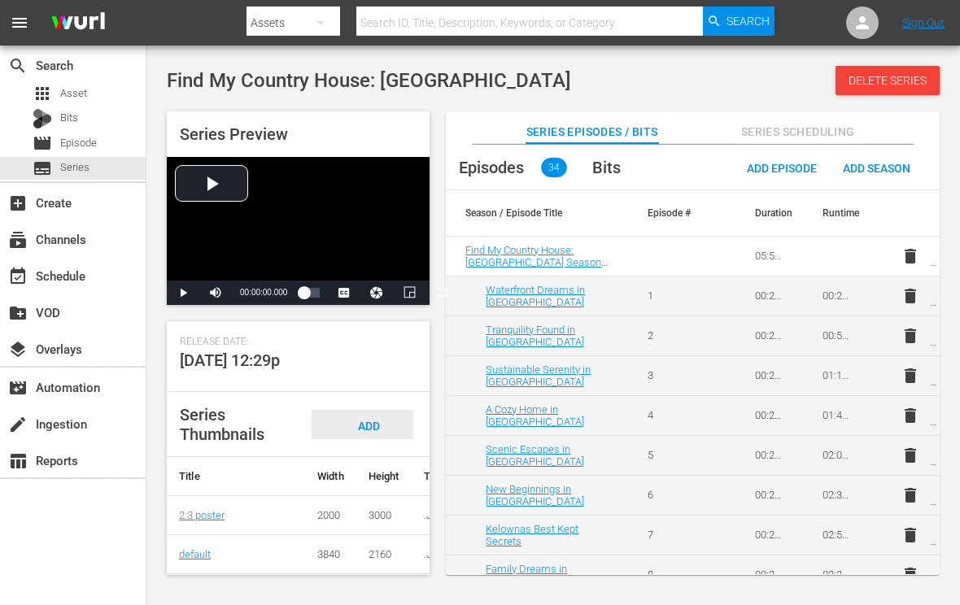
click at [372, 410] on div "Add Thumbnail" at bounding box center [363, 440] width 102 height 61
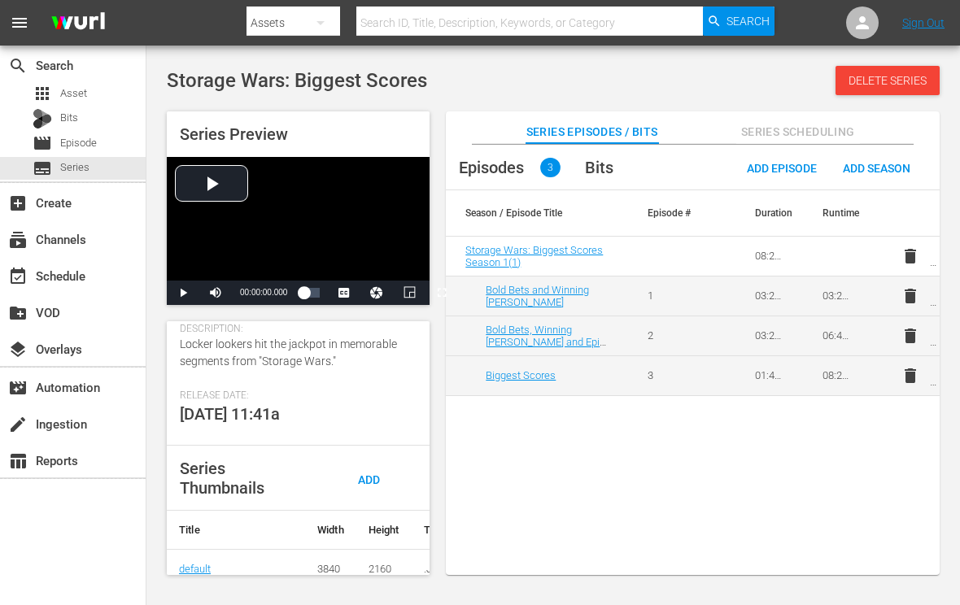
scroll to position [325, 0]
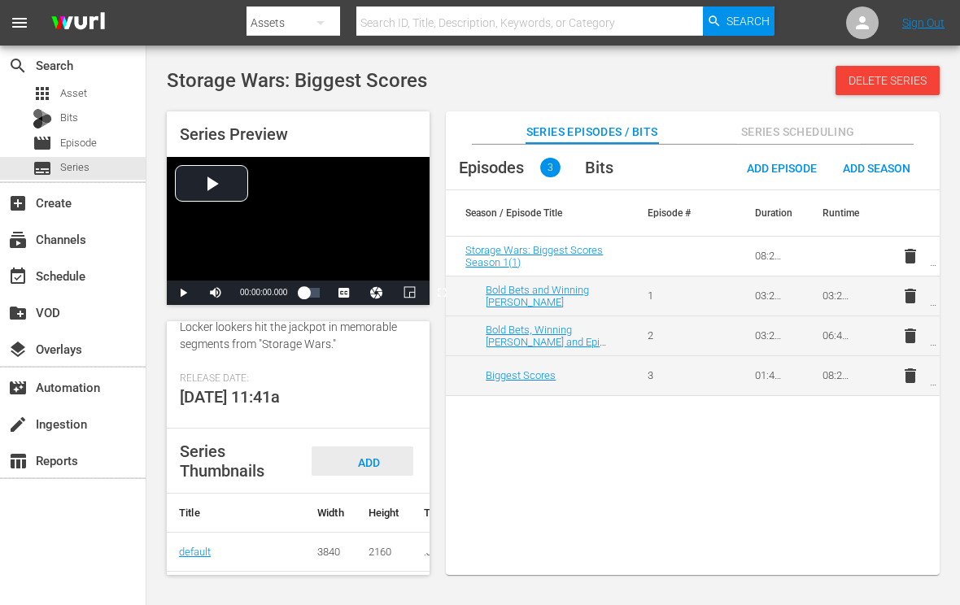
click at [370, 477] on span "Add Thumbnail" at bounding box center [363, 477] width 78 height 43
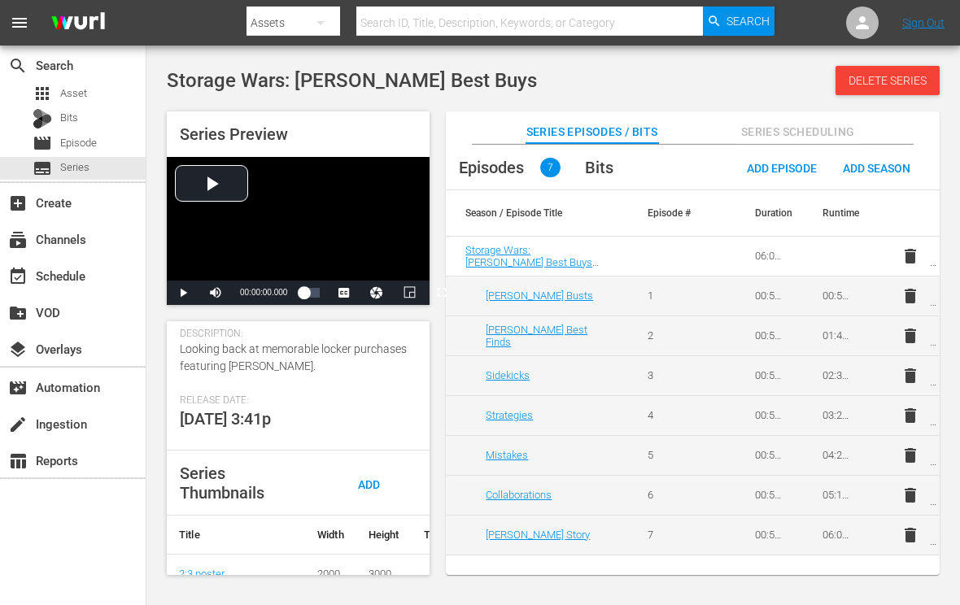
scroll to position [407, 0]
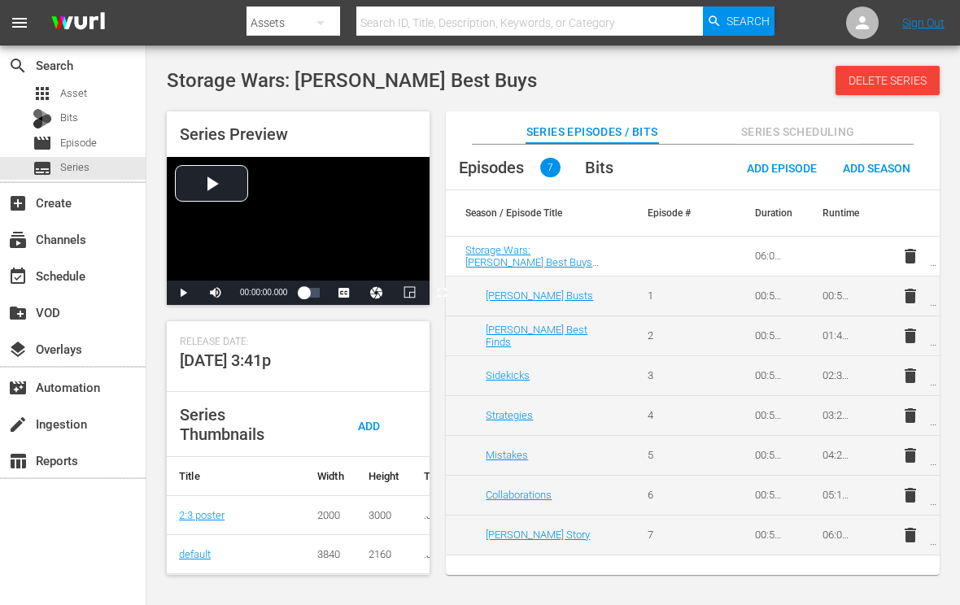
click at [364, 426] on span "Add Thumbnail" at bounding box center [363, 441] width 78 height 43
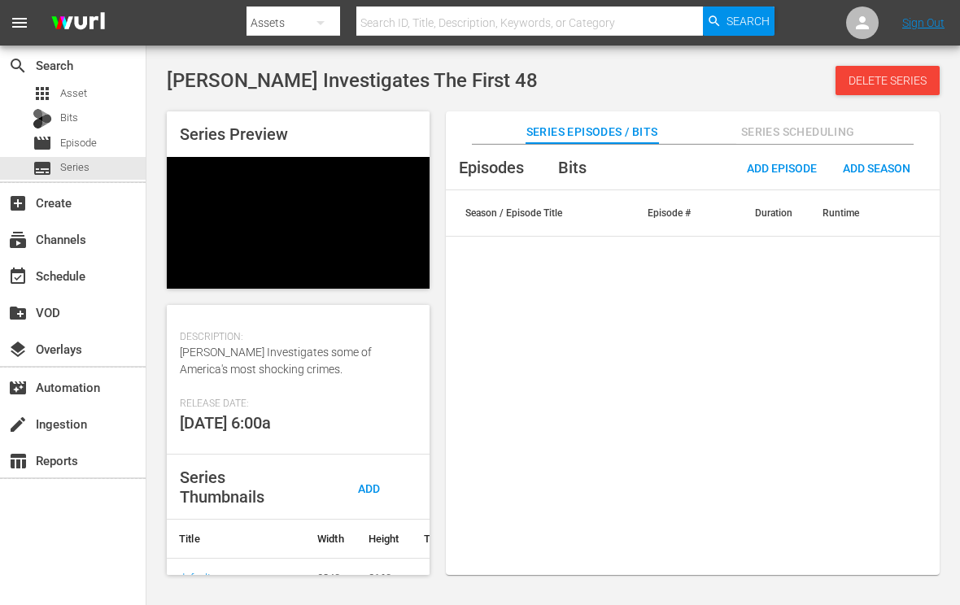
scroll to position [325, 0]
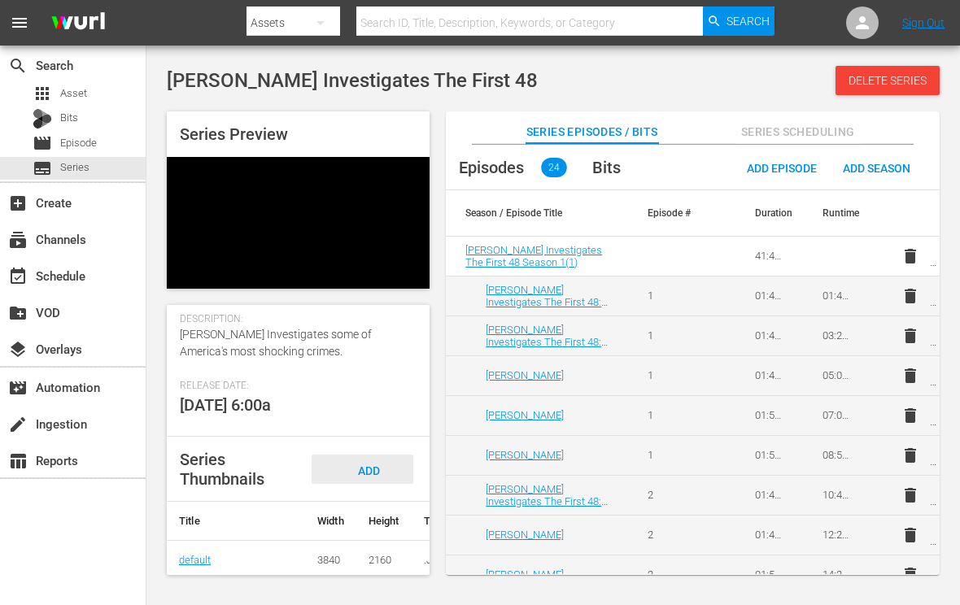
click at [371, 469] on div "Series Details edit [PERSON_NAME] Id 710776 Seasons 1 Episodes 24 Duration 41:4…" at bounding box center [298, 440] width 263 height 270
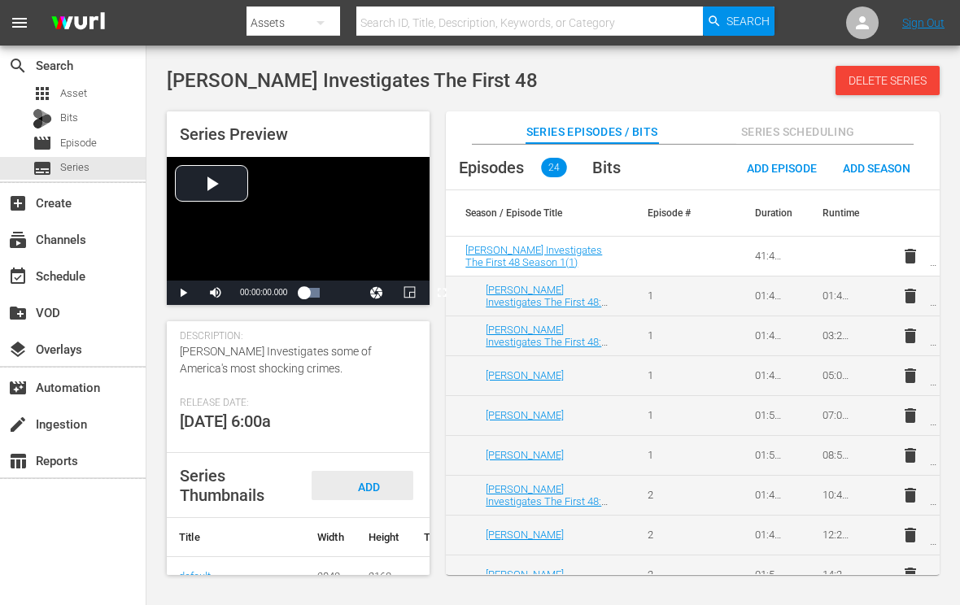
click at [371, 498] on span "Add Thumbnail" at bounding box center [363, 502] width 78 height 43
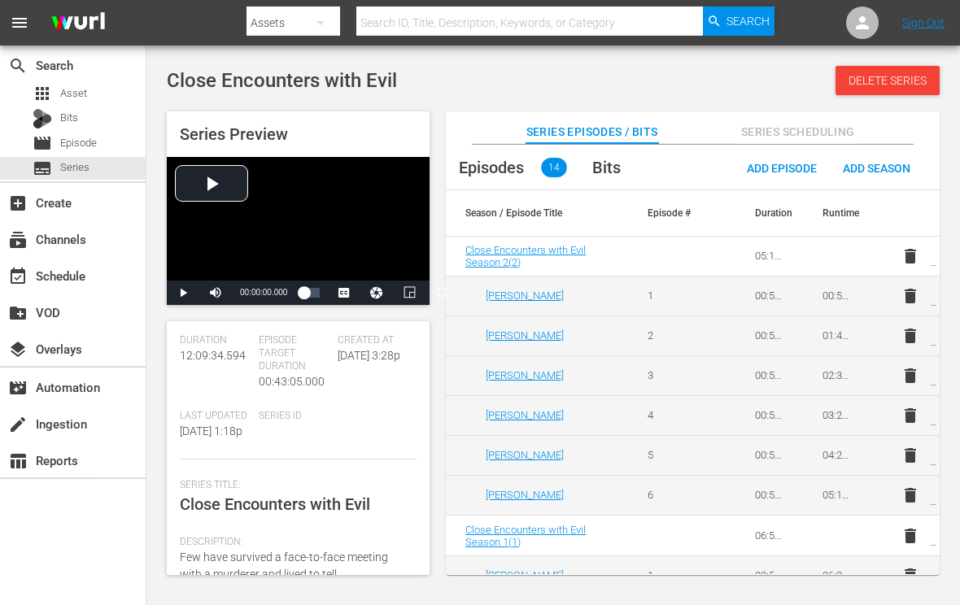
scroll to position [391, 0]
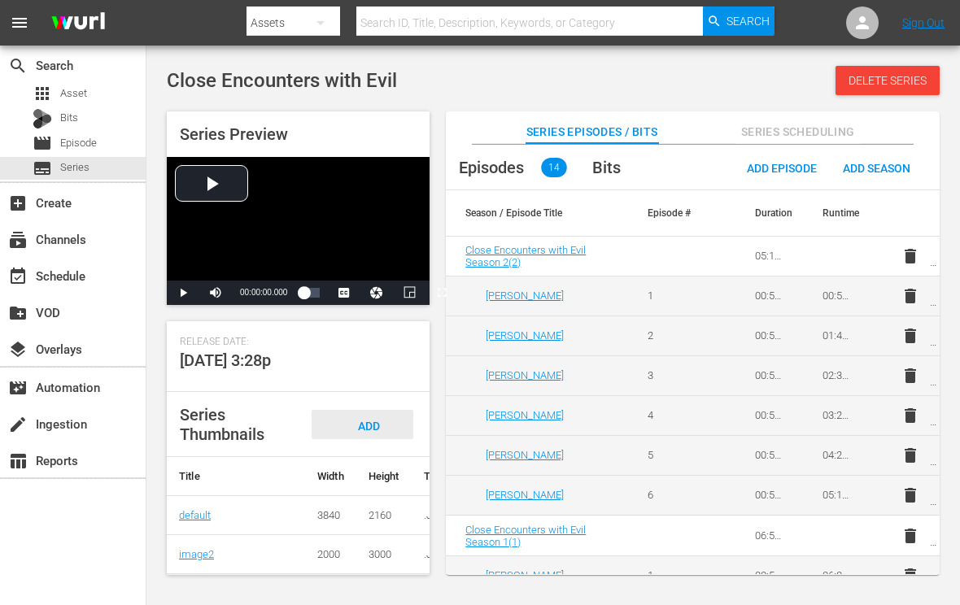
click at [356, 420] on span "Add Thumbnail" at bounding box center [363, 441] width 78 height 43
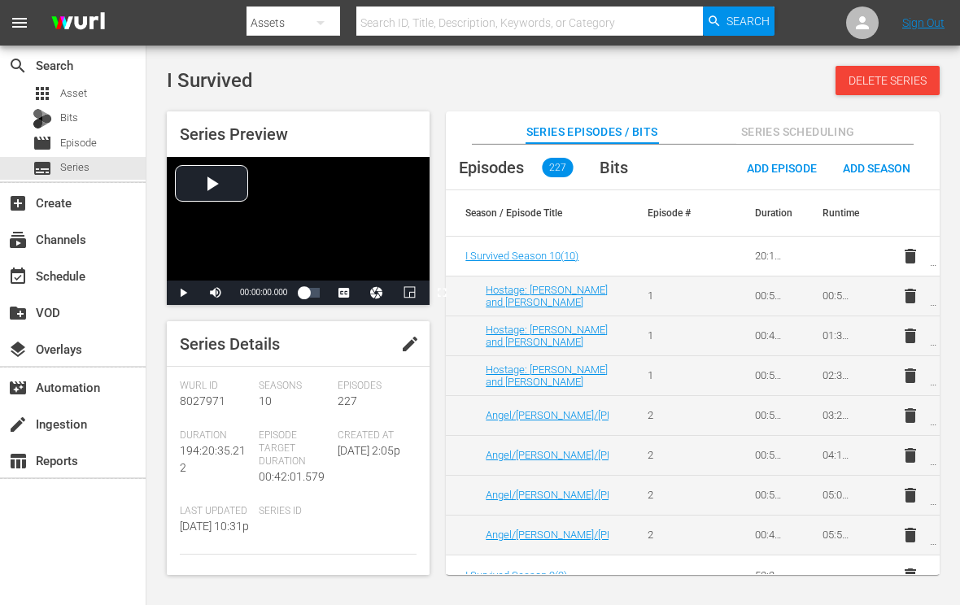
scroll to position [430, 0]
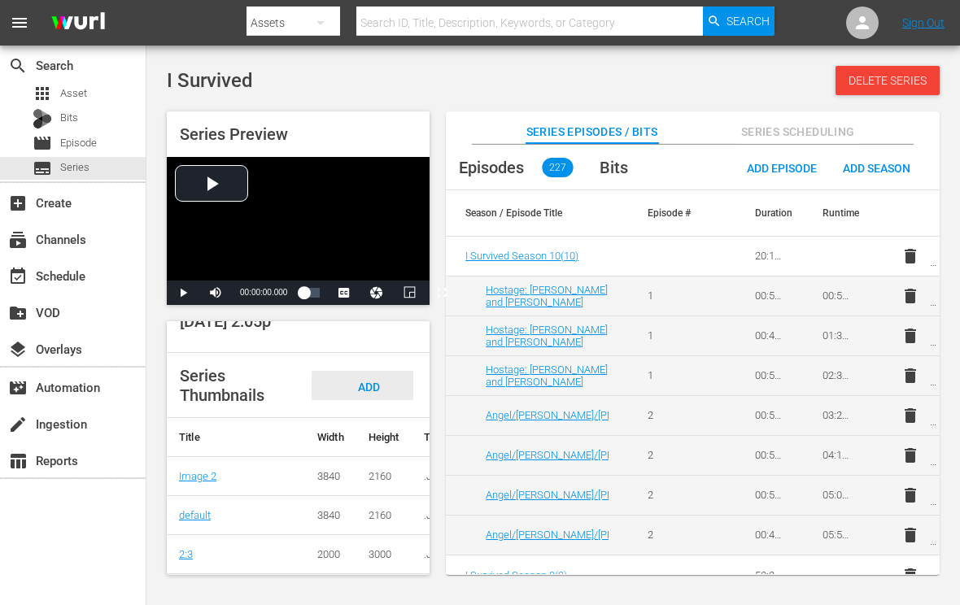
click at [367, 381] on span "Add Thumbnail" at bounding box center [363, 402] width 78 height 43
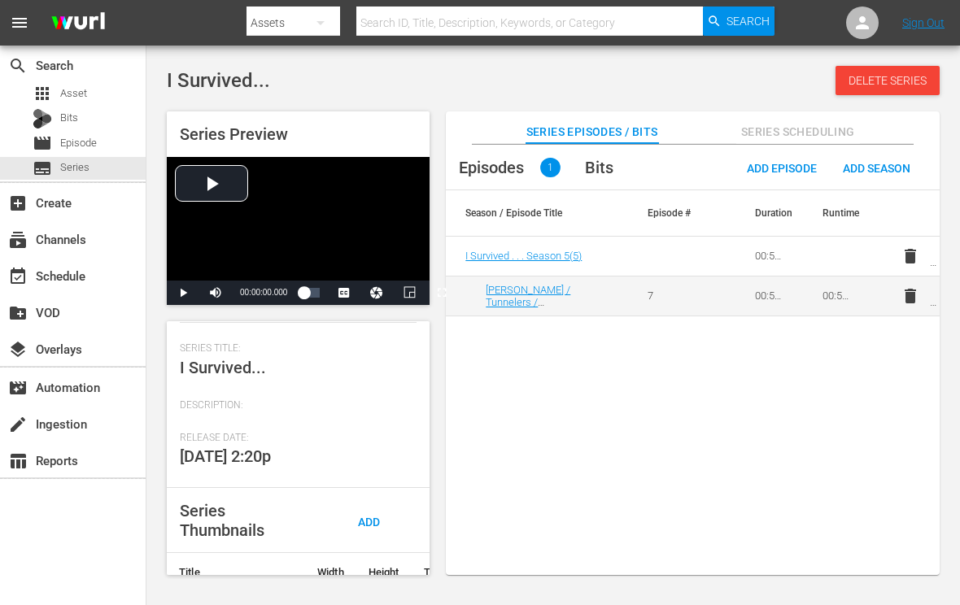
scroll to position [244, 0]
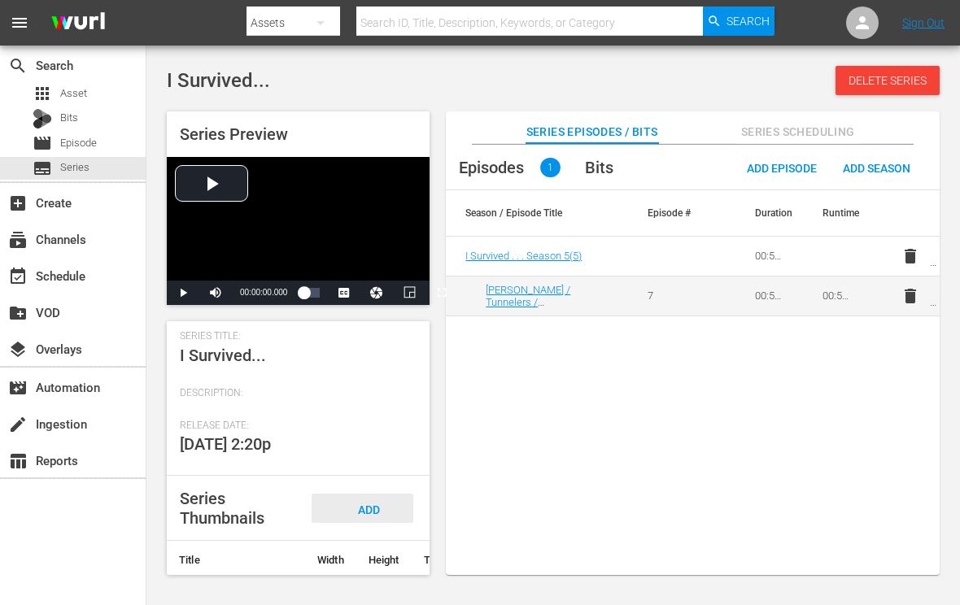
click at [373, 506] on span "Add Thumbnail" at bounding box center [363, 525] width 78 height 43
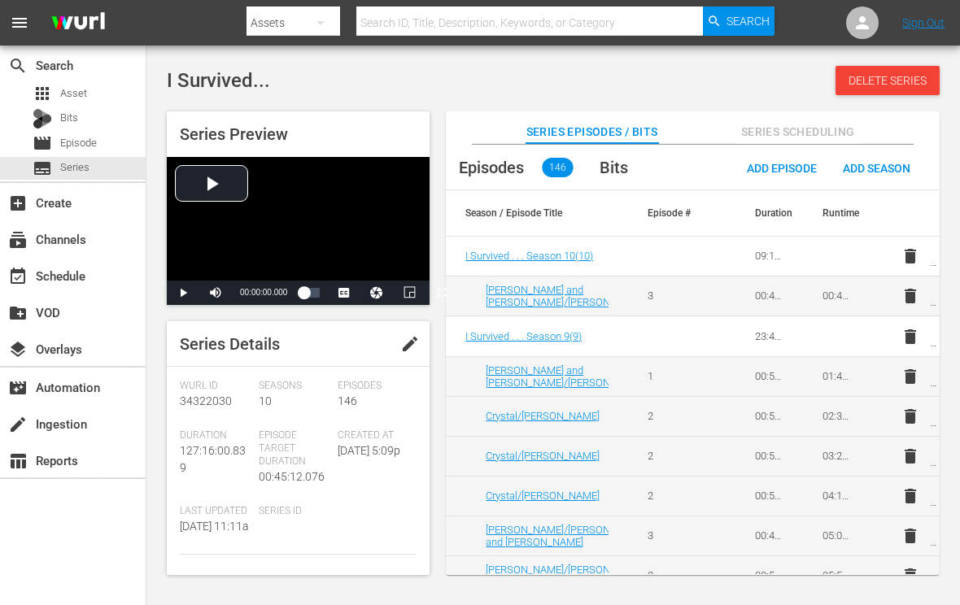
scroll to position [244, 0]
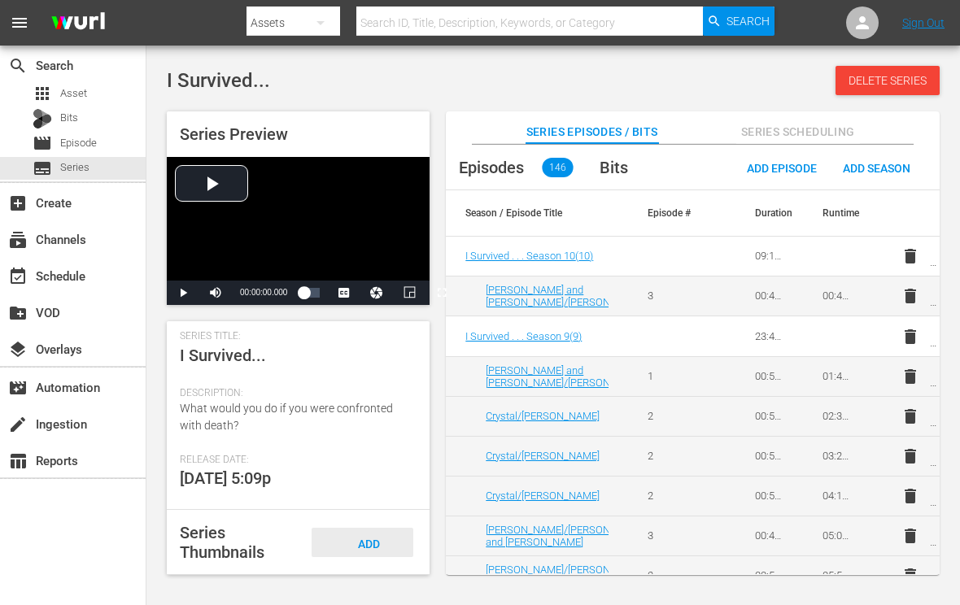
click at [362, 548] on div "Add Thumbnail" at bounding box center [363, 558] width 102 height 61
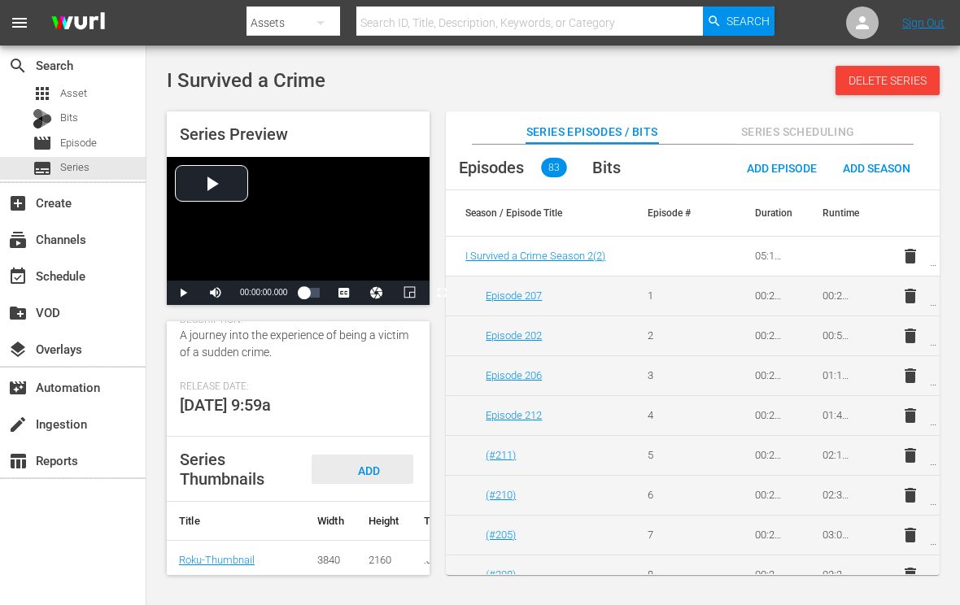
scroll to position [325, 0]
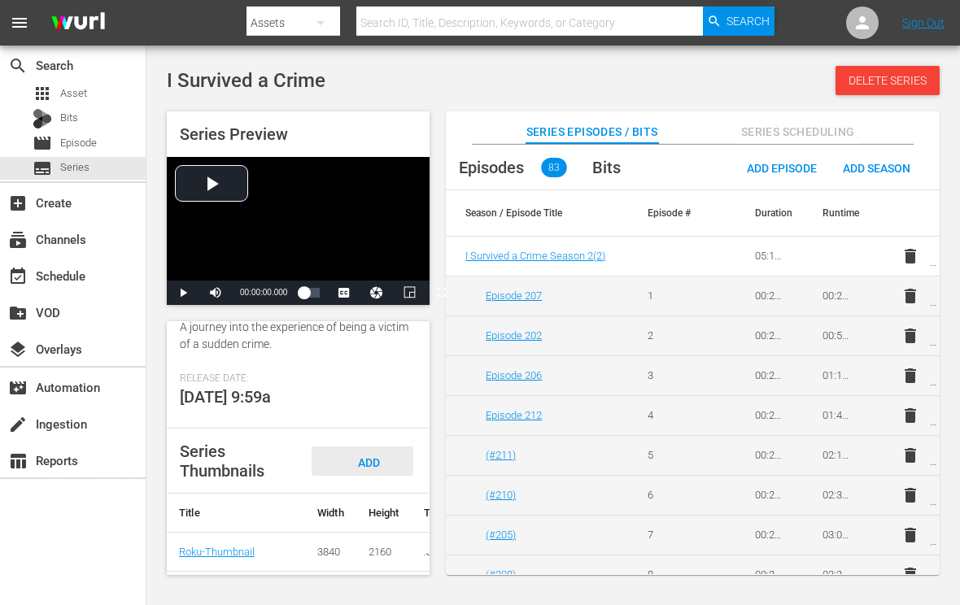
click at [379, 476] on div "Add Thumbnail" at bounding box center [363, 477] width 102 height 61
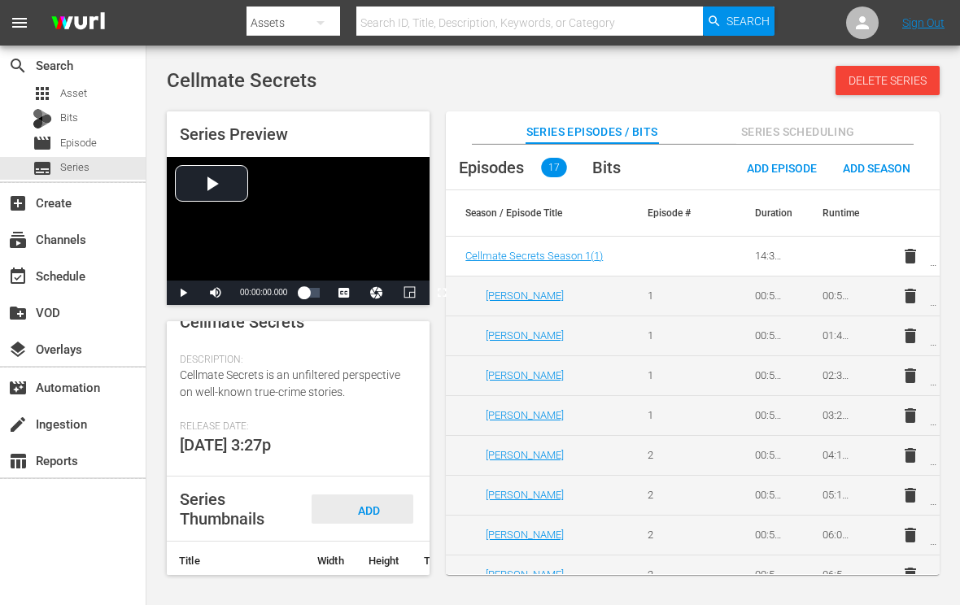
scroll to position [325, 0]
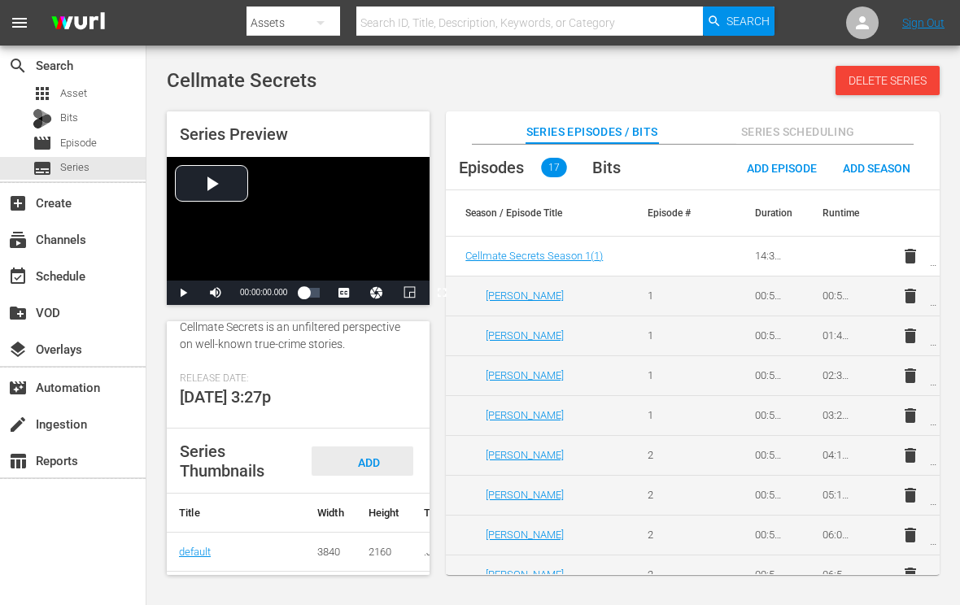
click at [378, 469] on div "Add Thumbnail" at bounding box center [363, 477] width 102 height 61
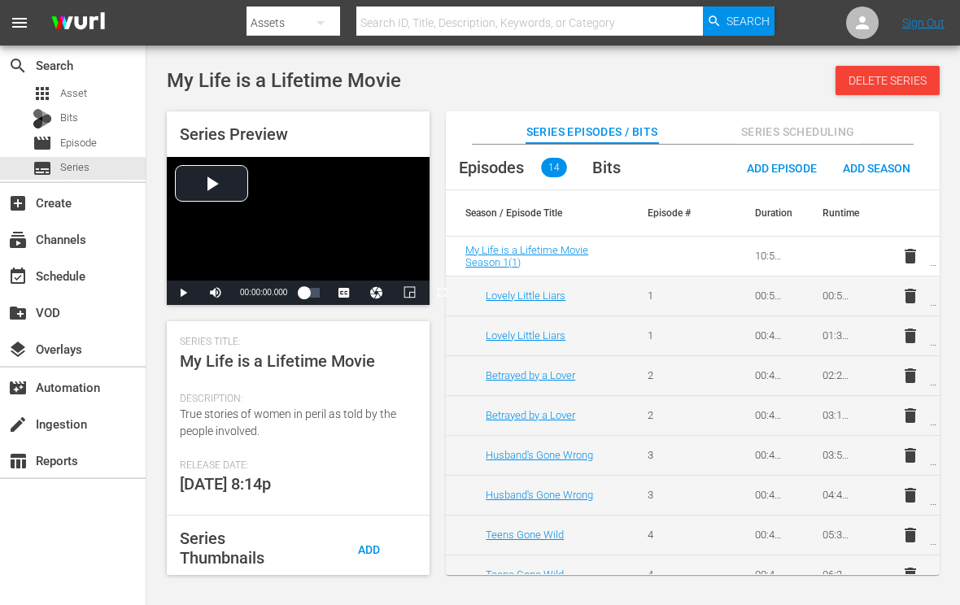
scroll to position [244, 0]
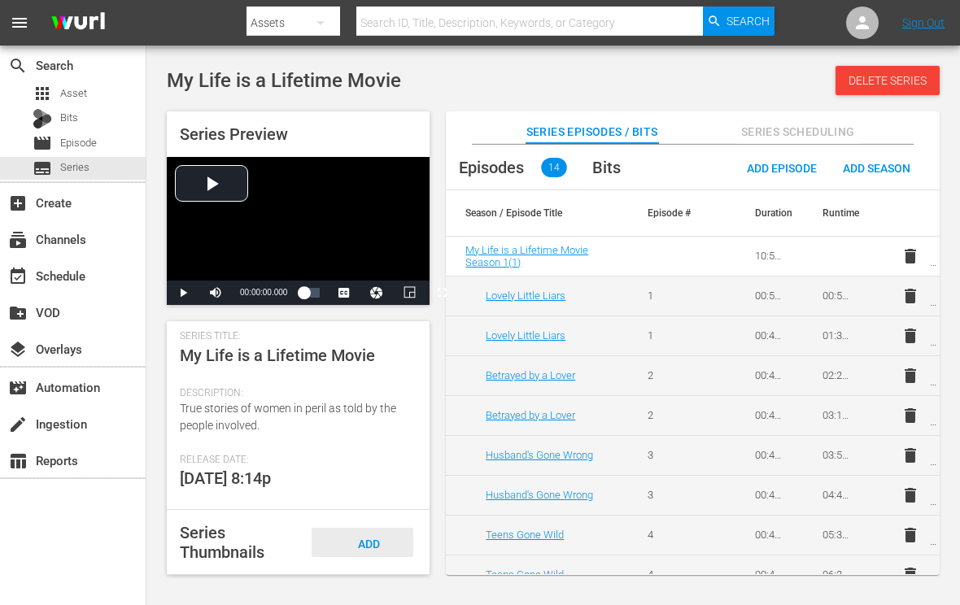
click at [378, 548] on div "Add Thumbnail" at bounding box center [363, 558] width 102 height 61
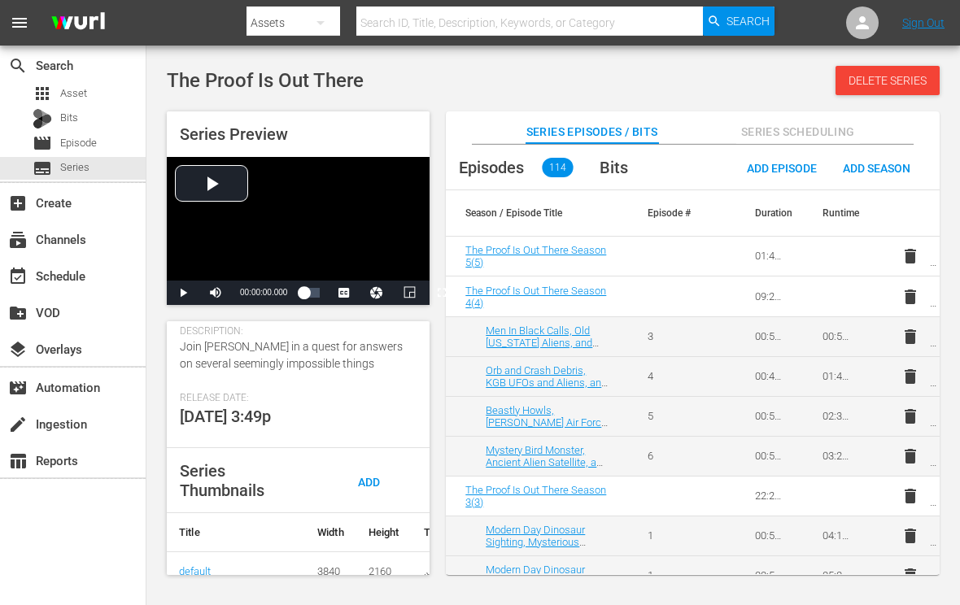
scroll to position [325, 0]
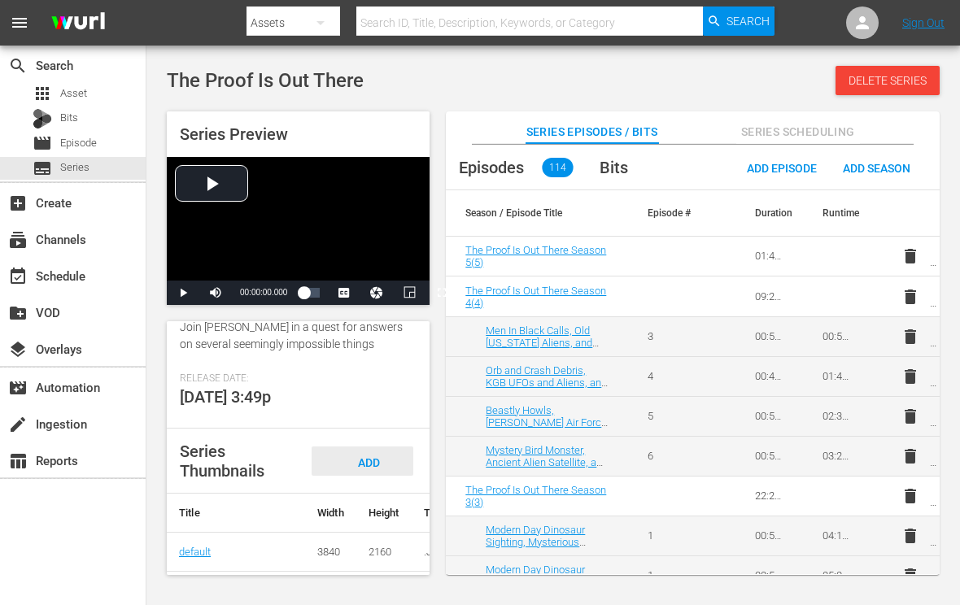
click at [373, 480] on span "Add Thumbnail" at bounding box center [363, 477] width 78 height 43
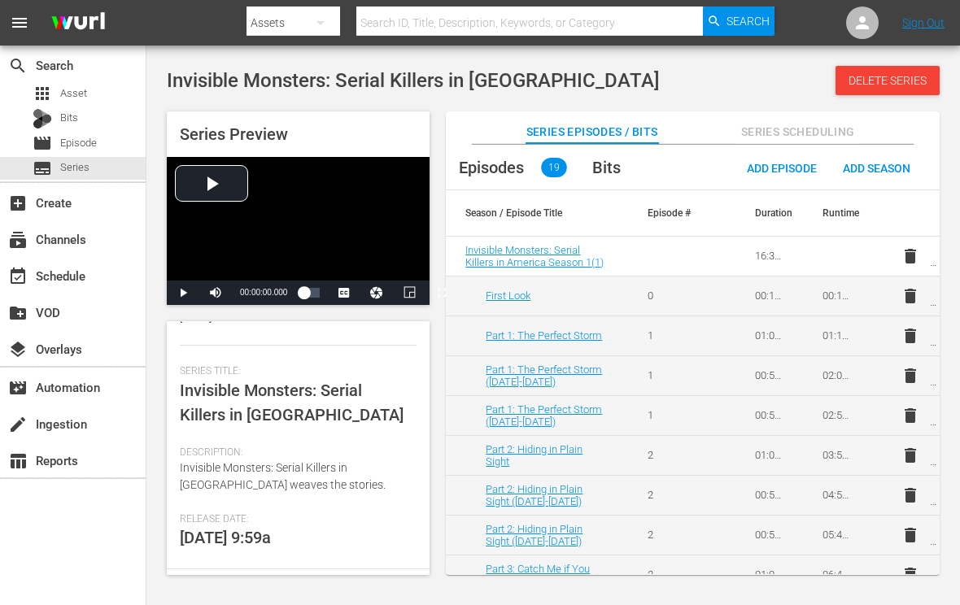
scroll to position [325, 0]
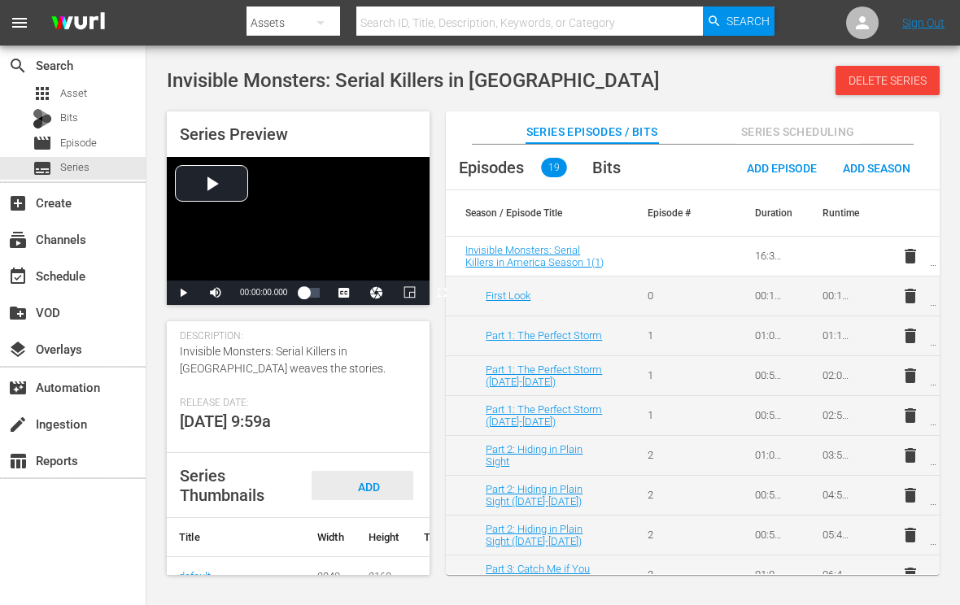
click at [367, 491] on div "Add Thumbnail" at bounding box center [363, 501] width 102 height 61
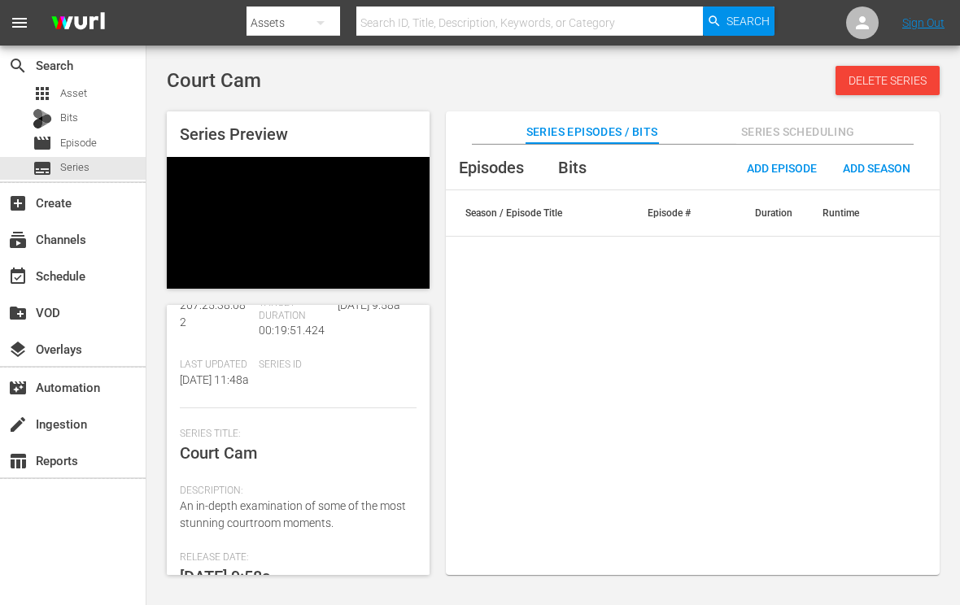
scroll to position [244, 0]
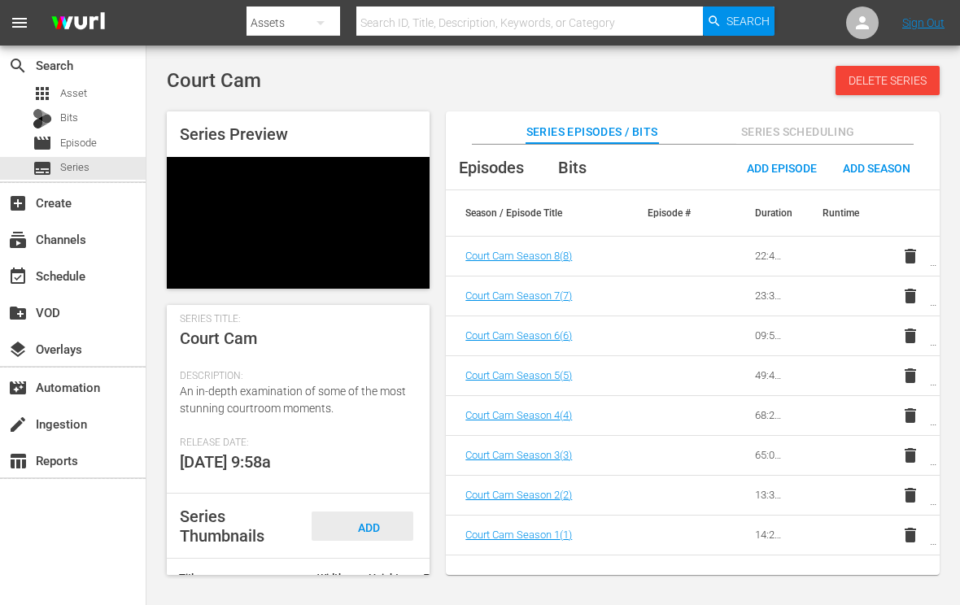
click at [373, 530] on span "Add Thumbnail" at bounding box center [363, 543] width 78 height 43
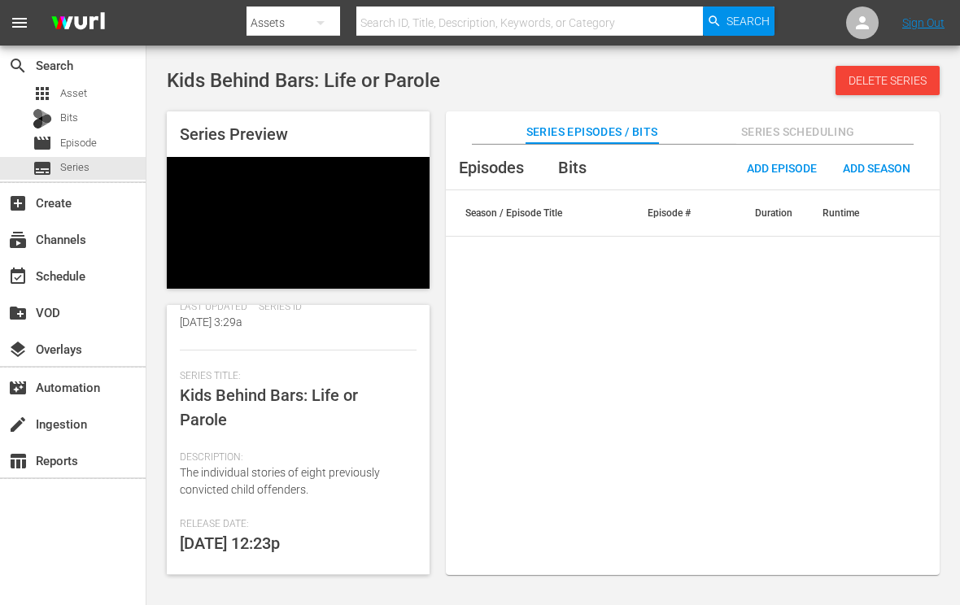
scroll to position [325, 0]
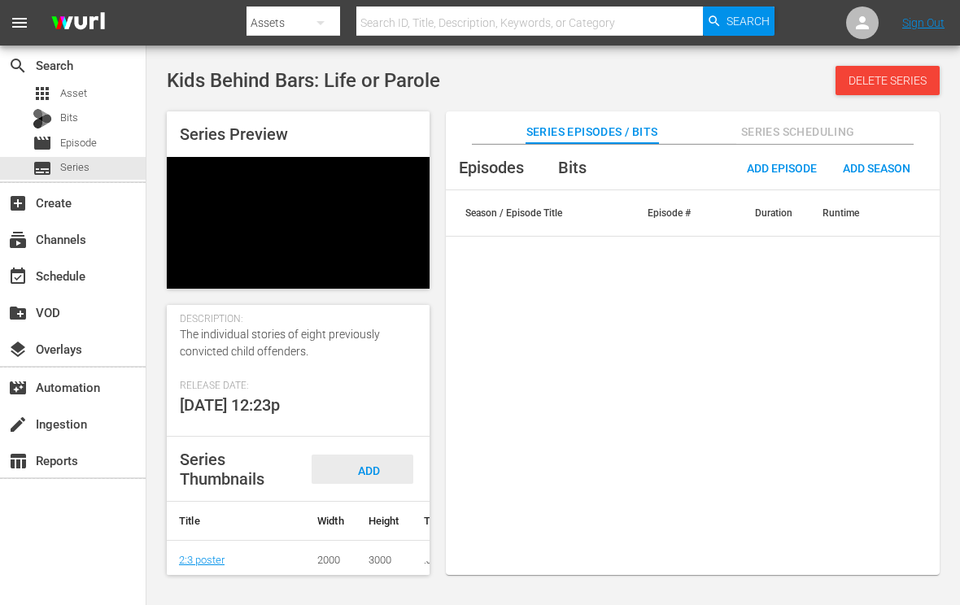
click at [371, 489] on div "Add Thumbnail" at bounding box center [363, 485] width 102 height 61
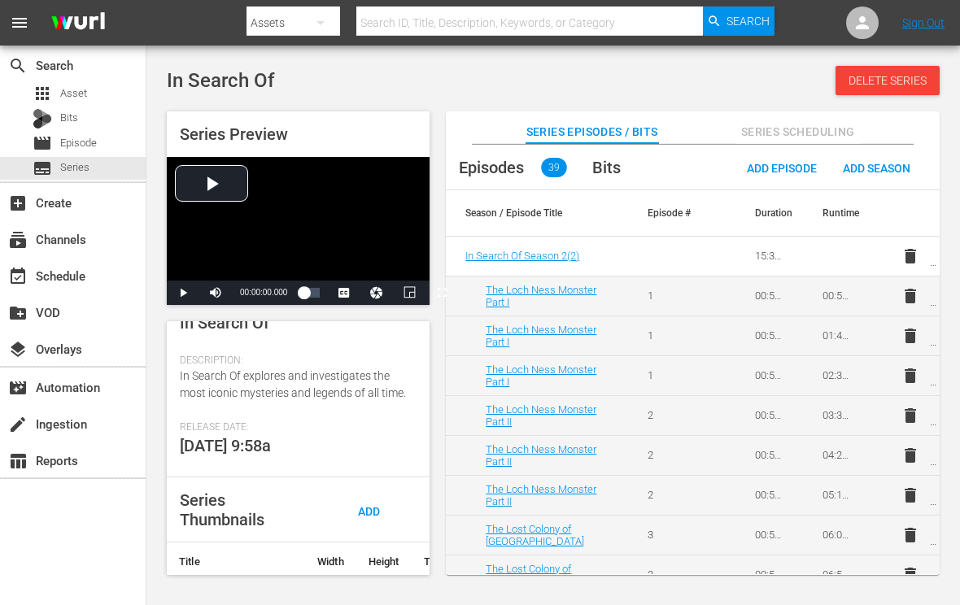
scroll to position [325, 0]
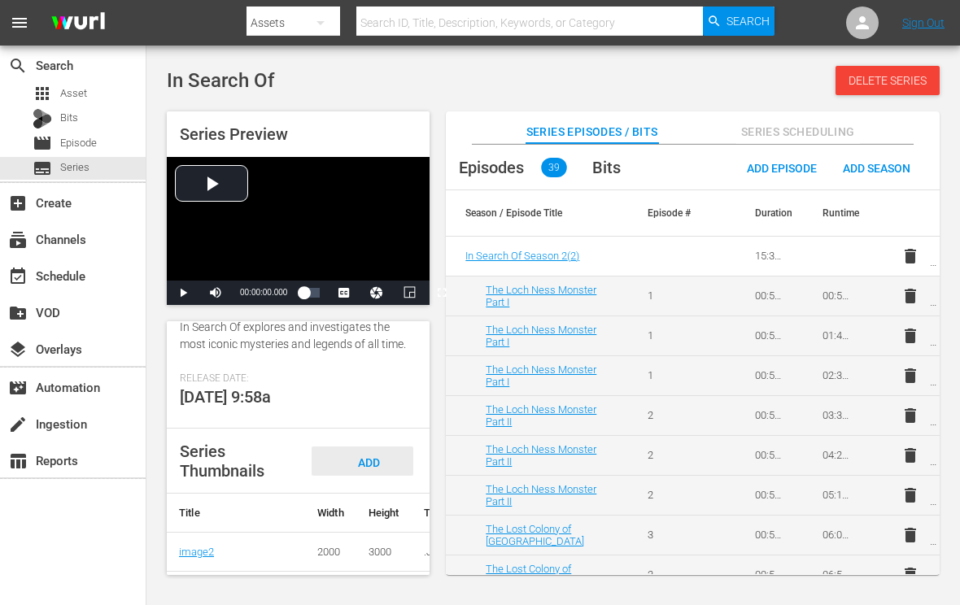
click at [371, 504] on div "Add Thumbnail" at bounding box center [363, 477] width 102 height 61
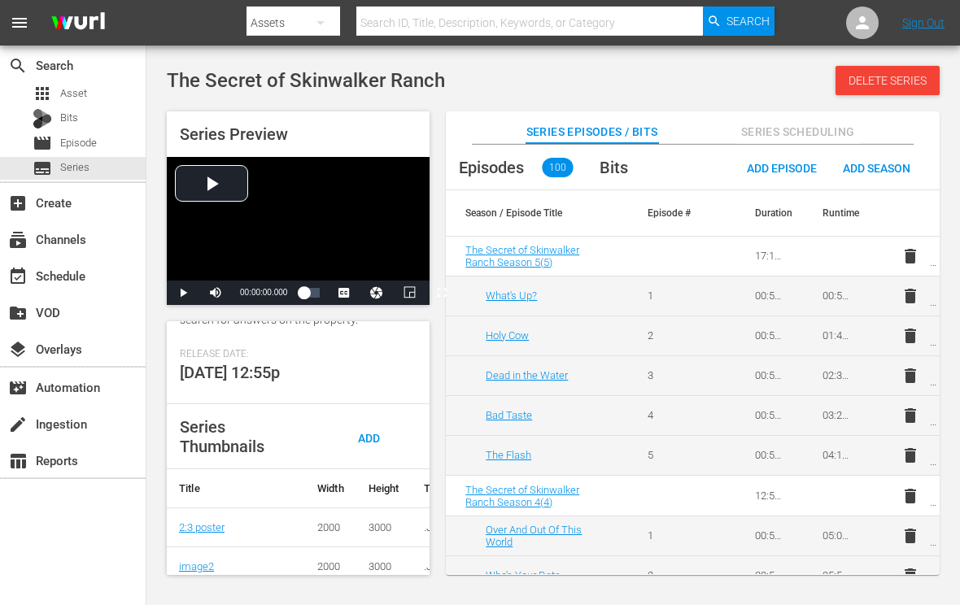
scroll to position [454, 0]
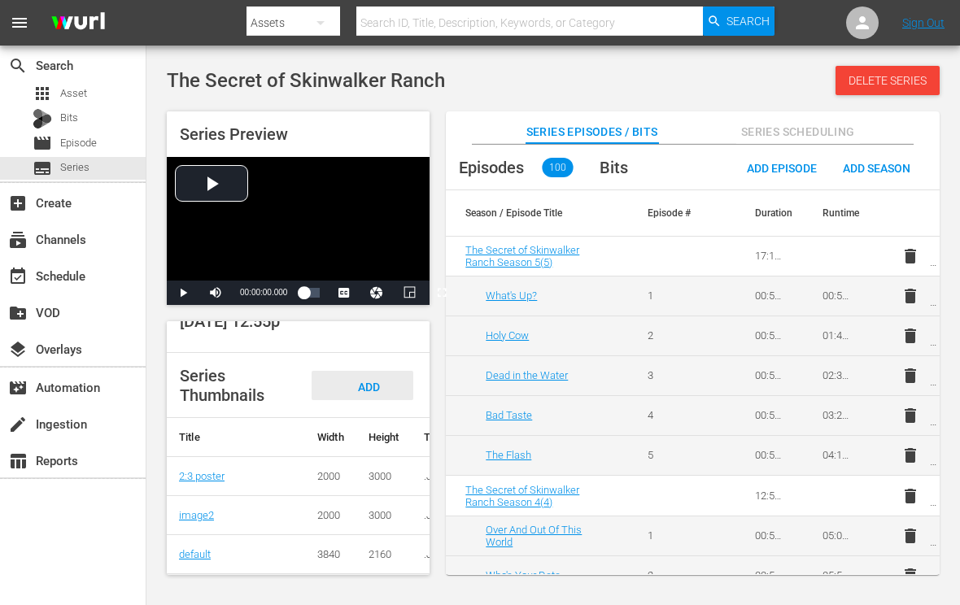
click at [362, 385] on div "Add Thumbnail" at bounding box center [363, 401] width 102 height 61
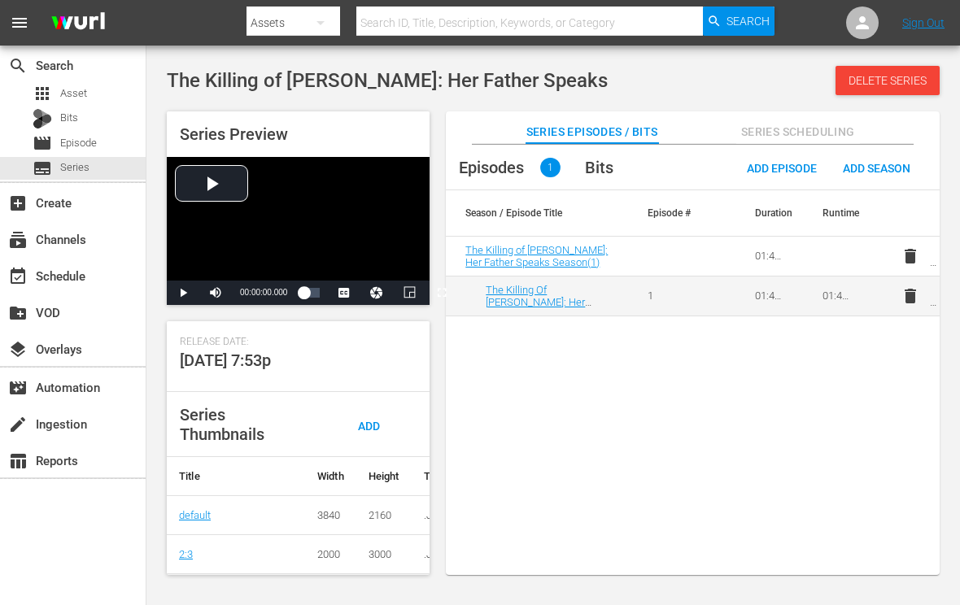
scroll to position [364, 0]
click at [369, 425] on div "Add Thumbnail" at bounding box center [363, 440] width 102 height 61
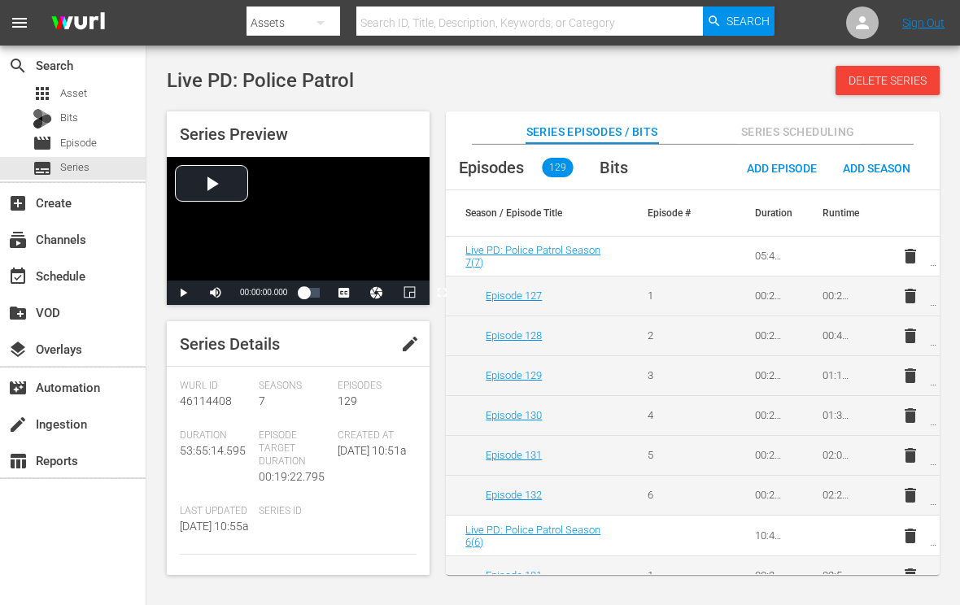
scroll to position [244, 0]
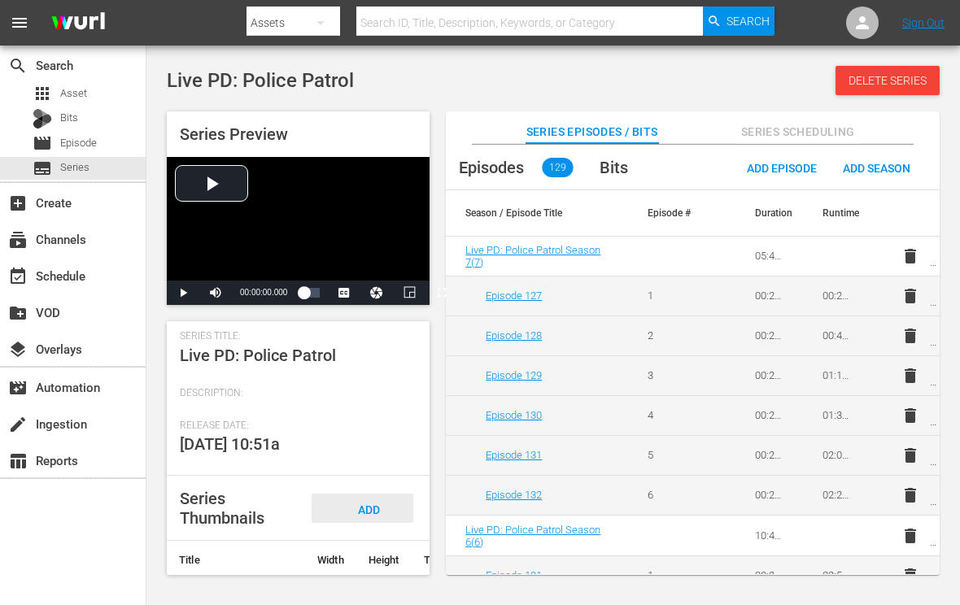
click at [360, 524] on span "Add Thumbnail" at bounding box center [363, 525] width 78 height 43
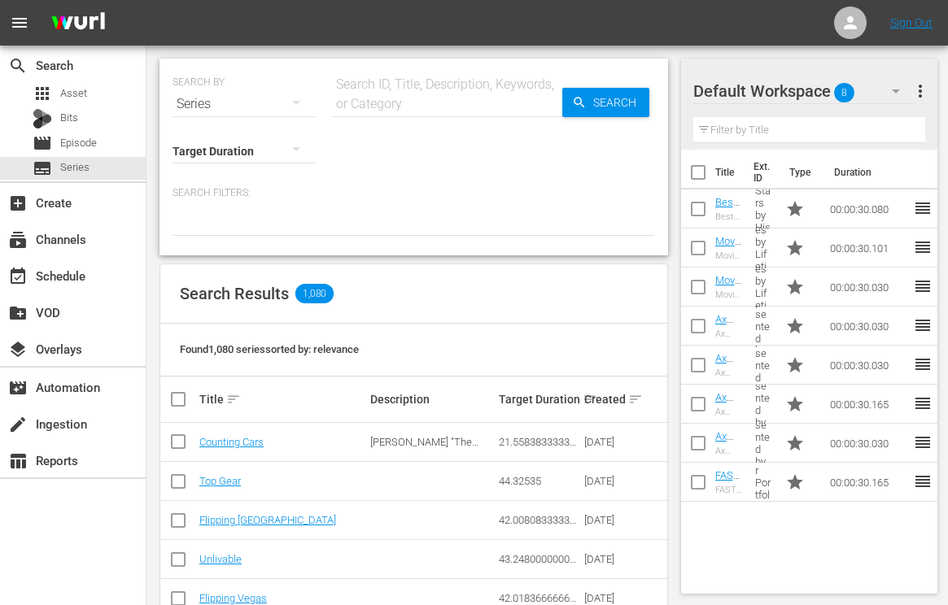
click at [462, 113] on input "text" at bounding box center [447, 104] width 230 height 39
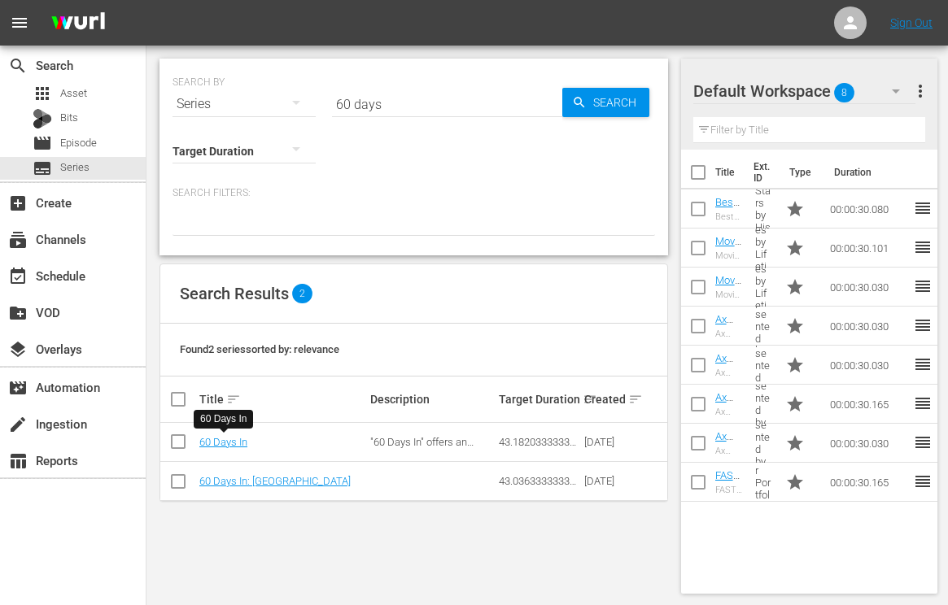
click at [404, 107] on input "60 days" at bounding box center [447, 104] width 230 height 39
paste input "Investigative Report"
click at [578, 99] on icon "button" at bounding box center [579, 102] width 15 height 15
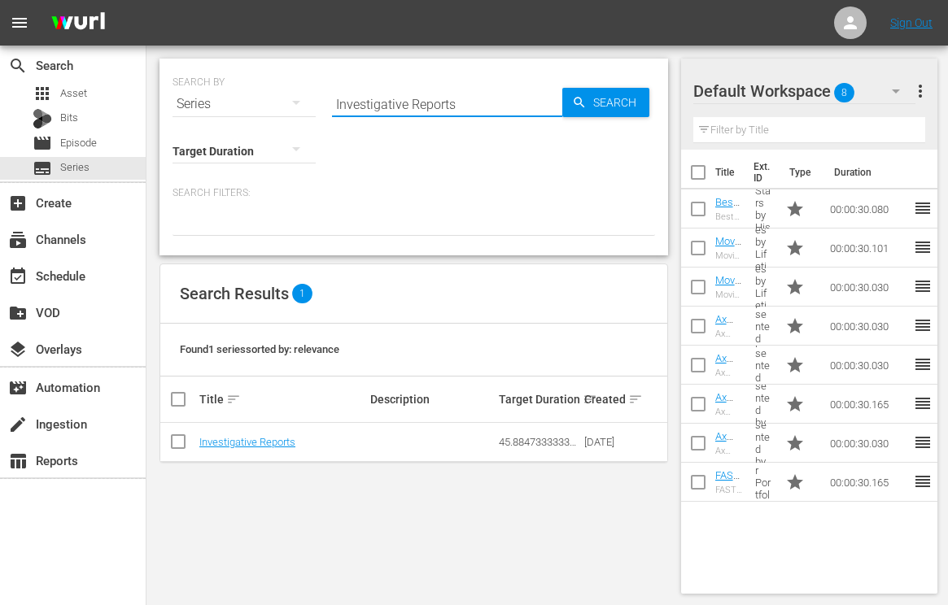
click at [439, 101] on input "Investigative Reports" at bounding box center [447, 104] width 230 height 39
drag, startPoint x: 439, startPoint y: 101, endPoint x: 620, endPoint y: 99, distance: 181.4
click at [445, 99] on input "Investigative Reports" at bounding box center [447, 104] width 230 height 39
paste input "Storage War"
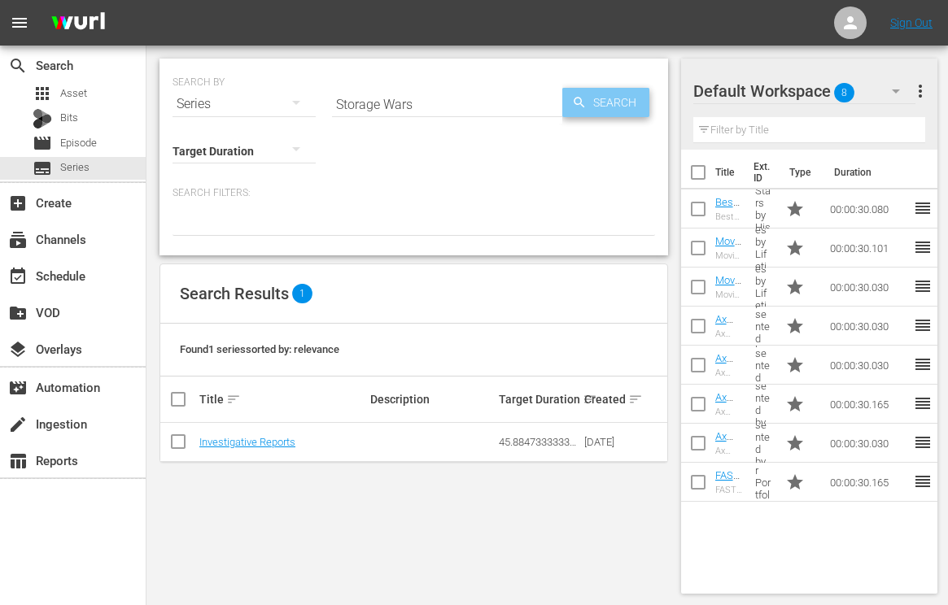
click at [627, 99] on span "Search" at bounding box center [618, 102] width 63 height 29
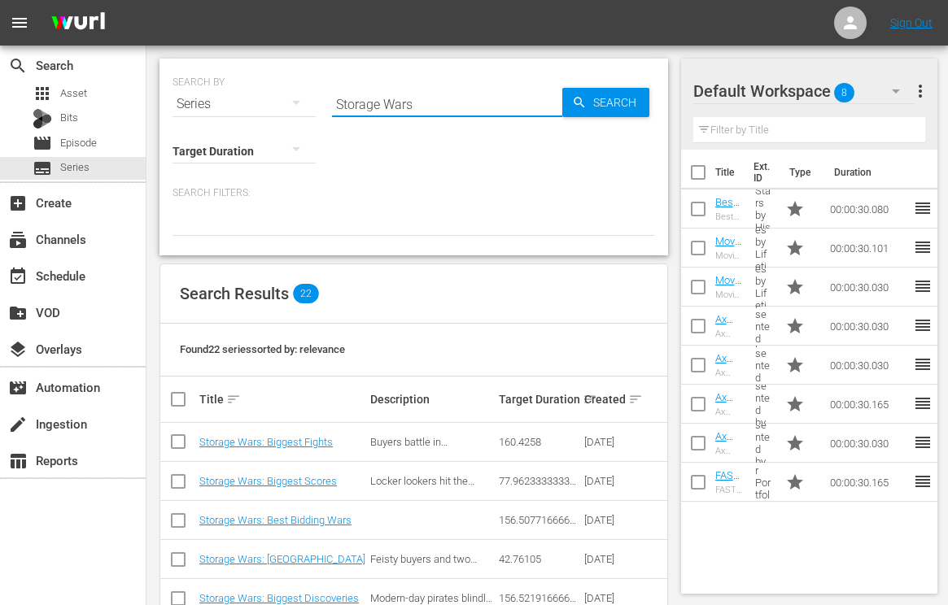
click at [363, 103] on input "Storage Wars" at bounding box center [447, 104] width 230 height 39
paste input "Celebrity Ghost Storie"
click at [571, 103] on div "Search" at bounding box center [605, 102] width 87 height 29
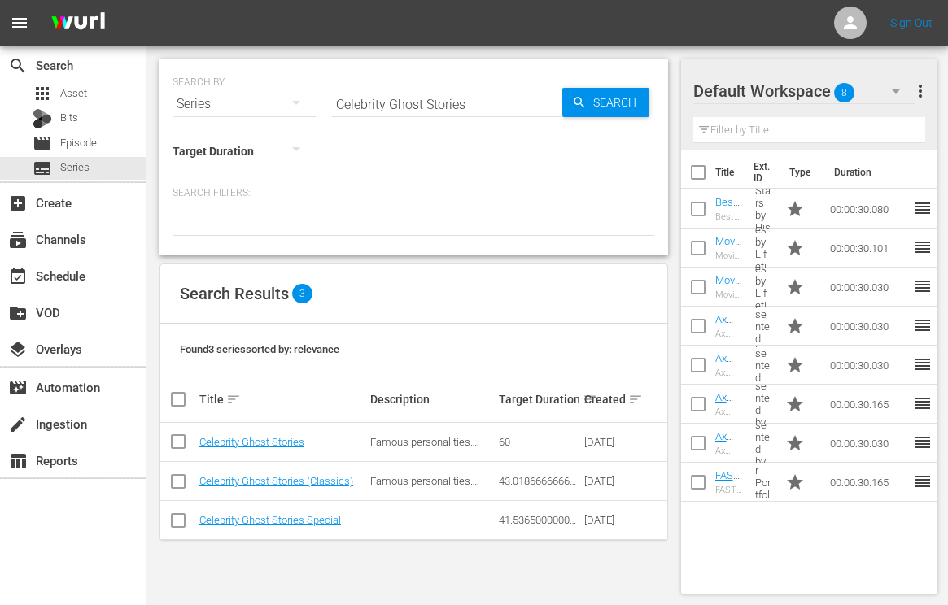
click at [390, 98] on input "Celebrity Ghost Stories" at bounding box center [447, 104] width 230 height 39
drag, startPoint x: 390, startPoint y: 98, endPoint x: 535, endPoint y: 98, distance: 145.6
click at [391, 98] on input "Celebrity Ghost Stories" at bounding box center [447, 104] width 230 height 39
paste input "Modern Marvel"
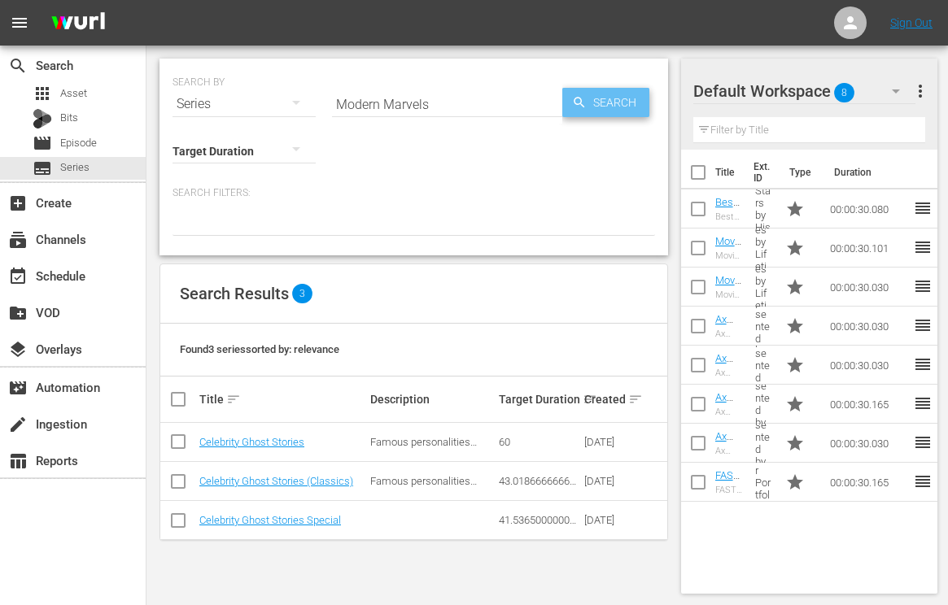
click at [635, 98] on span "Search" at bounding box center [618, 102] width 63 height 29
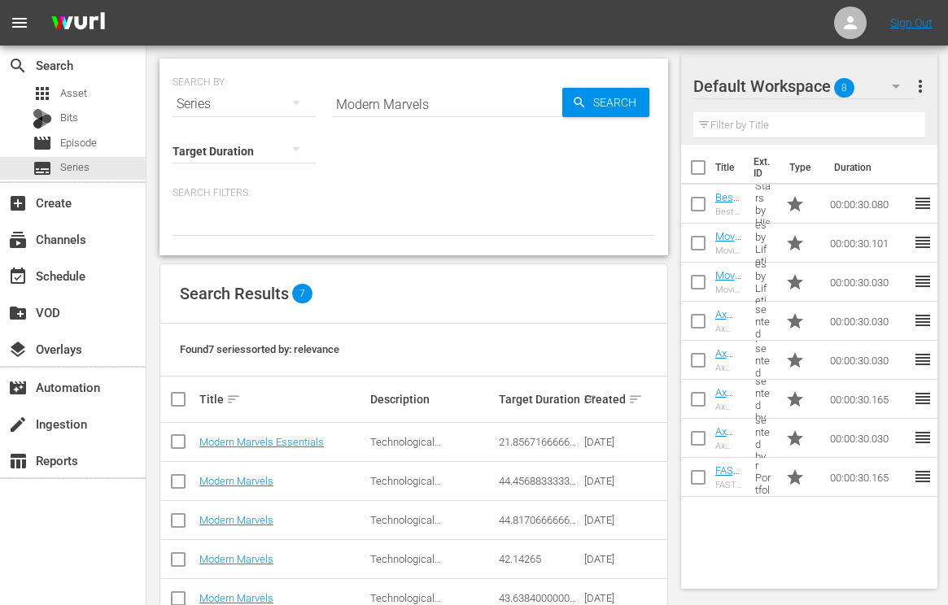
scroll to position [121, 0]
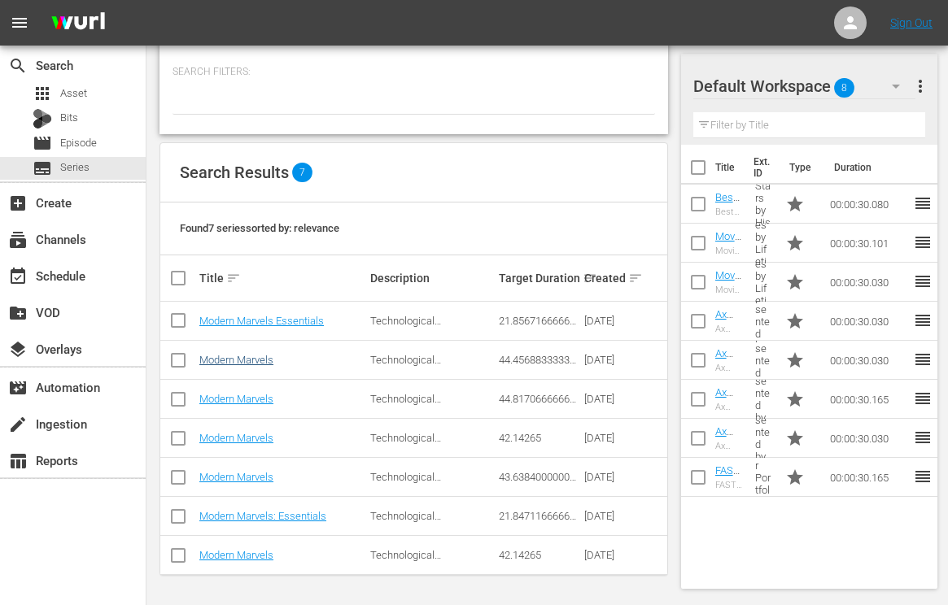
drag, startPoint x: 238, startPoint y: 367, endPoint x: 216, endPoint y: 364, distance: 21.3
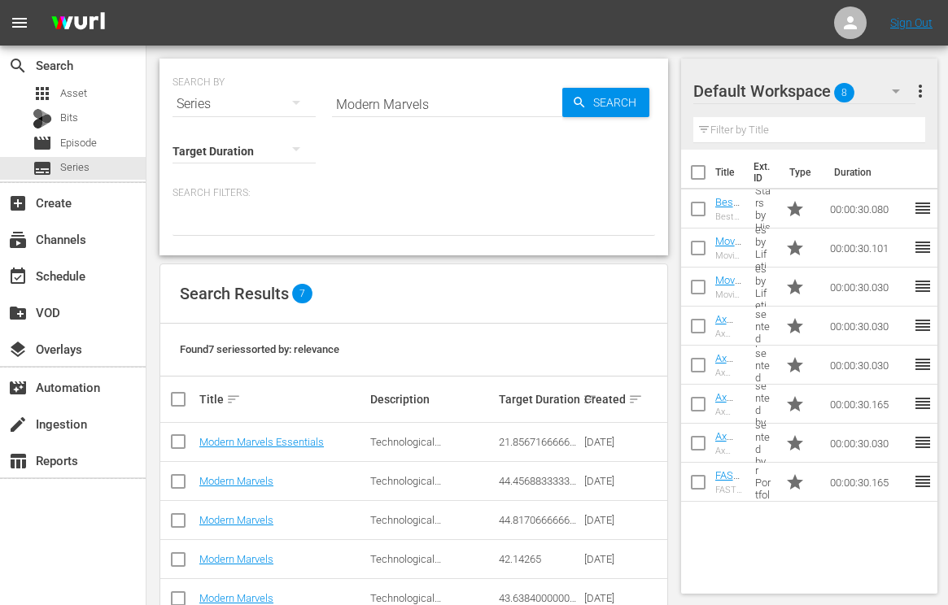
click at [362, 110] on input "Modern Marvels" at bounding box center [447, 104] width 230 height 39
paste input "Bring It!"
click at [587, 109] on span "Search" at bounding box center [618, 102] width 63 height 29
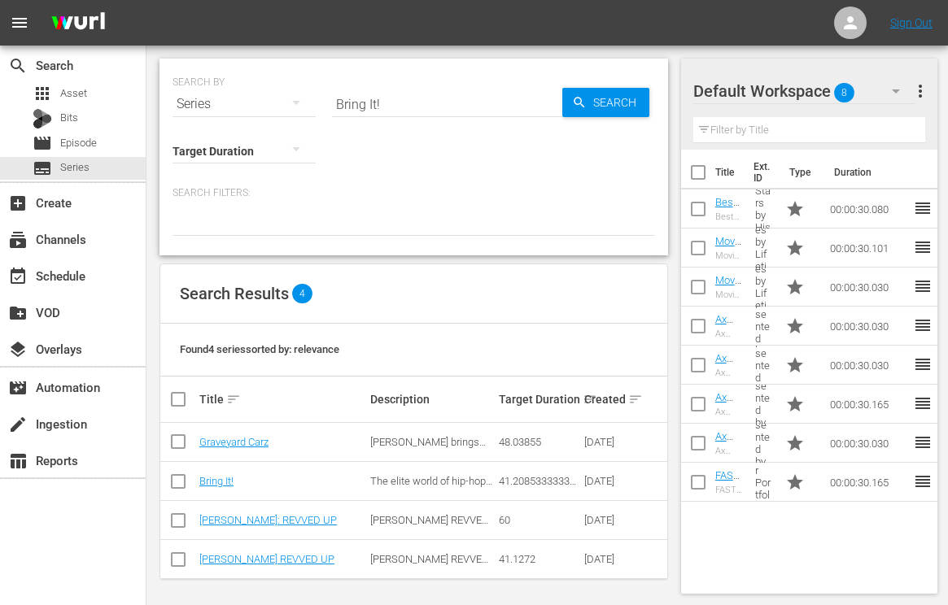
click at [408, 98] on input "Bring It!" at bounding box center [447, 104] width 230 height 39
paste input "Dance Moms"
click at [613, 102] on span "Search" at bounding box center [618, 102] width 63 height 29
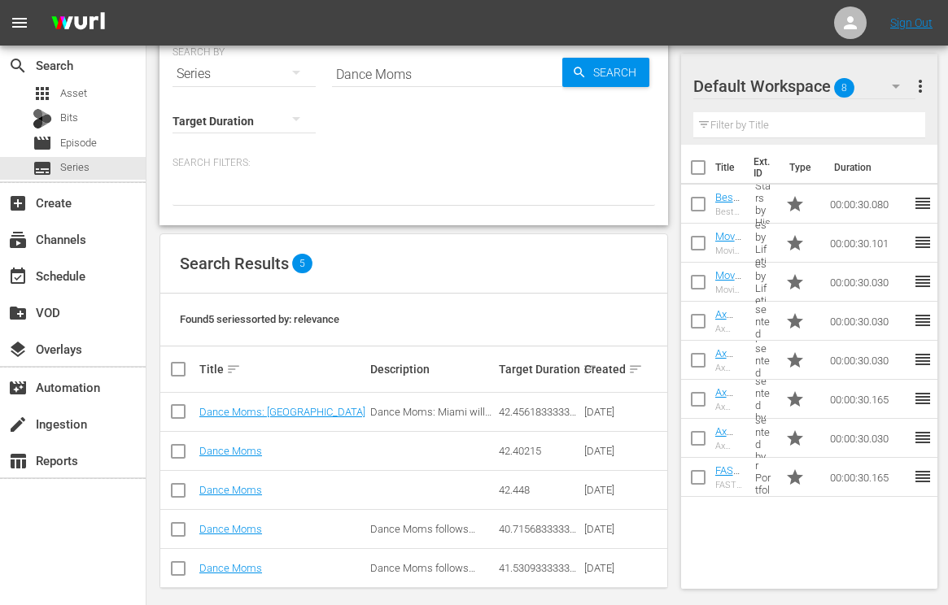
scroll to position [43, 0]
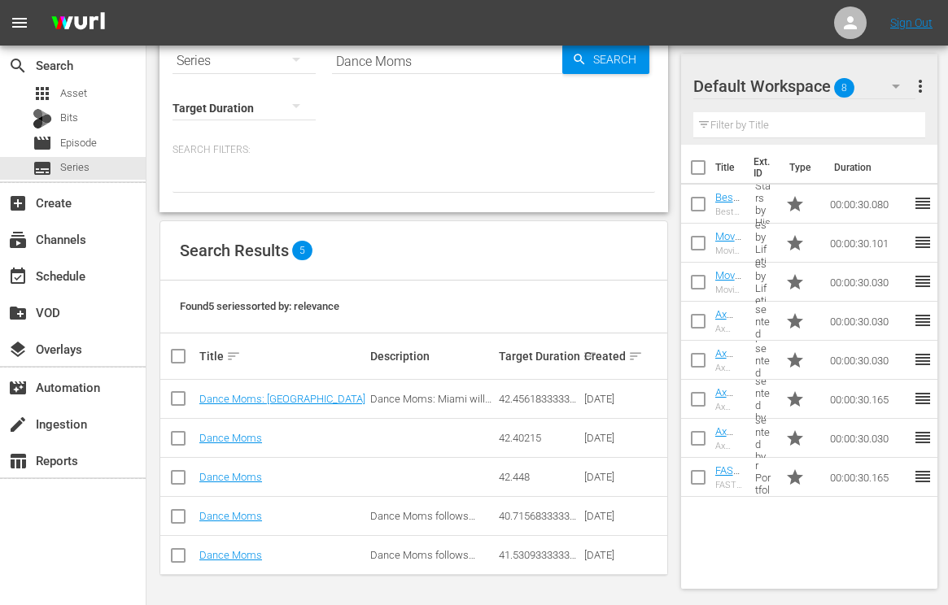
click at [402, 63] on input "Dance Moms" at bounding box center [447, 60] width 230 height 39
paste input "Shipping War"
click at [622, 63] on span "Search" at bounding box center [618, 59] width 63 height 29
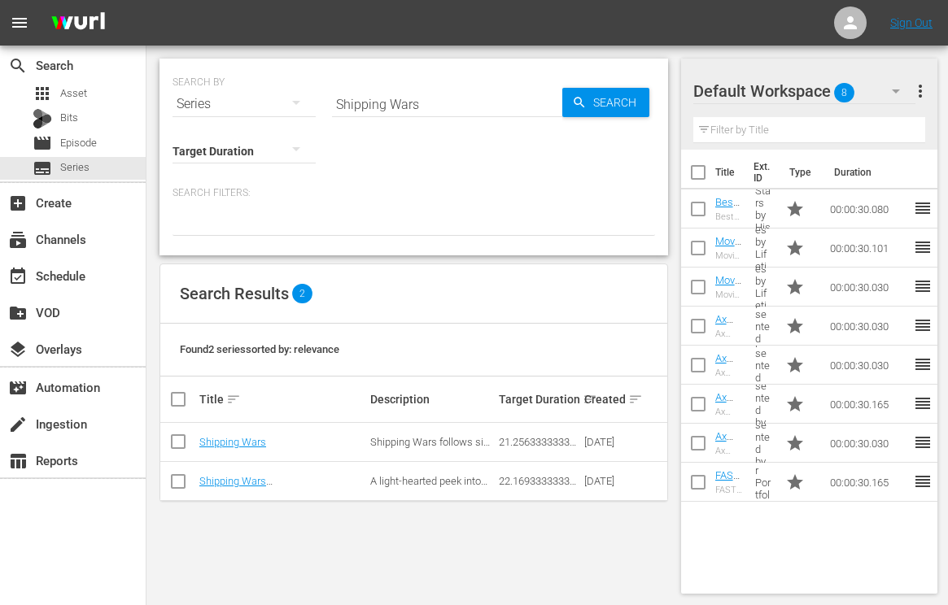
scroll to position [0, 0]
click at [421, 100] on input "Shipping Wars" at bounding box center [447, 104] width 230 height 39
paste input "Hustle & Tow"
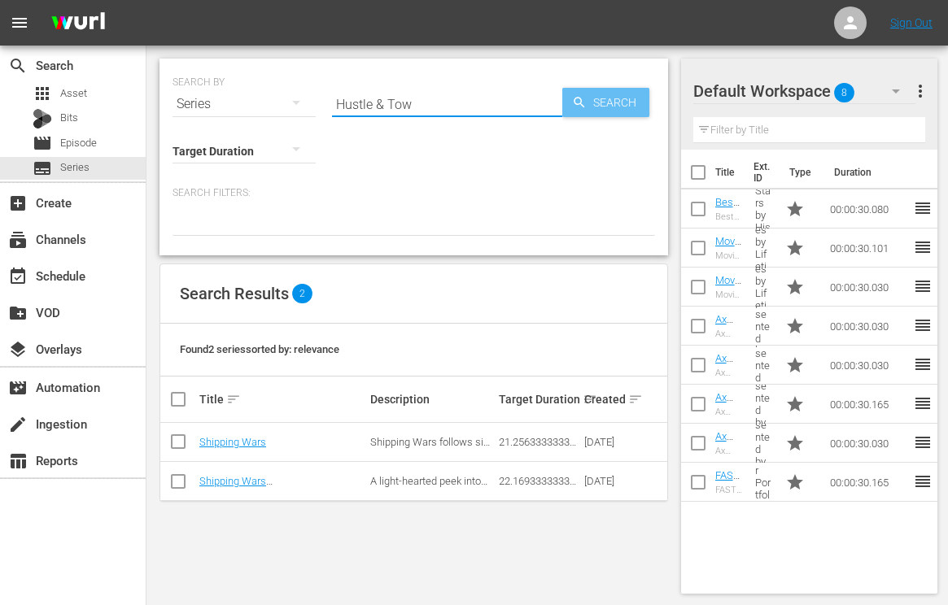
click at [626, 96] on span "Search" at bounding box center [618, 102] width 63 height 29
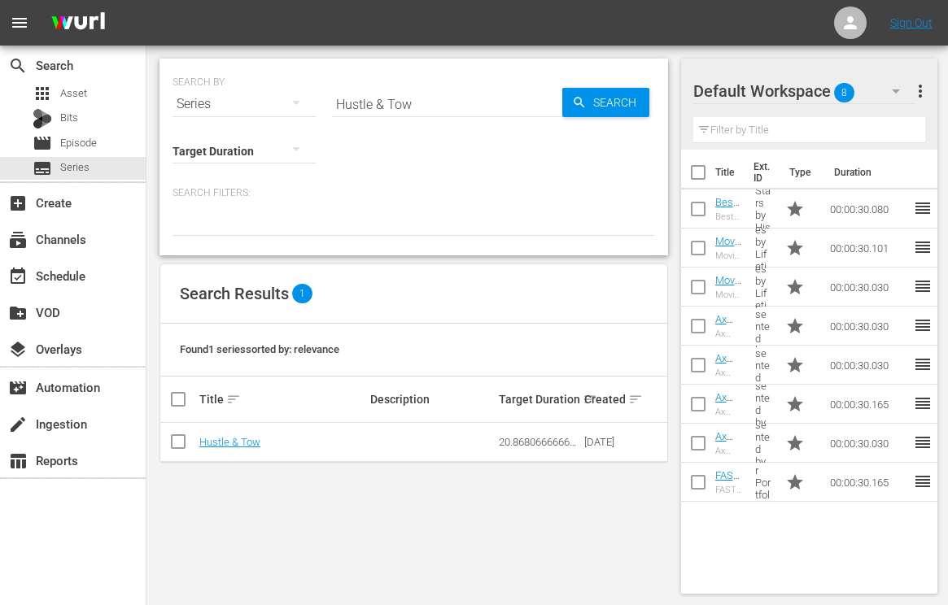
click at [417, 99] on input "Hustle & Tow" at bounding box center [447, 104] width 230 height 39
paste input "Tiny House Hunting"
click at [561, 99] on input "Tiny House Hunting" at bounding box center [447, 104] width 230 height 39
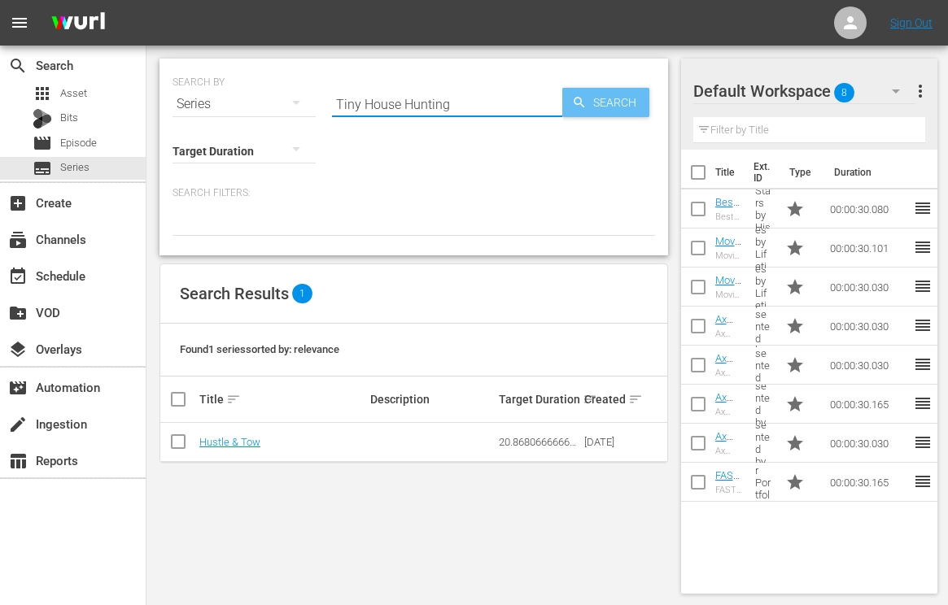
click at [598, 106] on span "Search" at bounding box center [618, 102] width 63 height 29
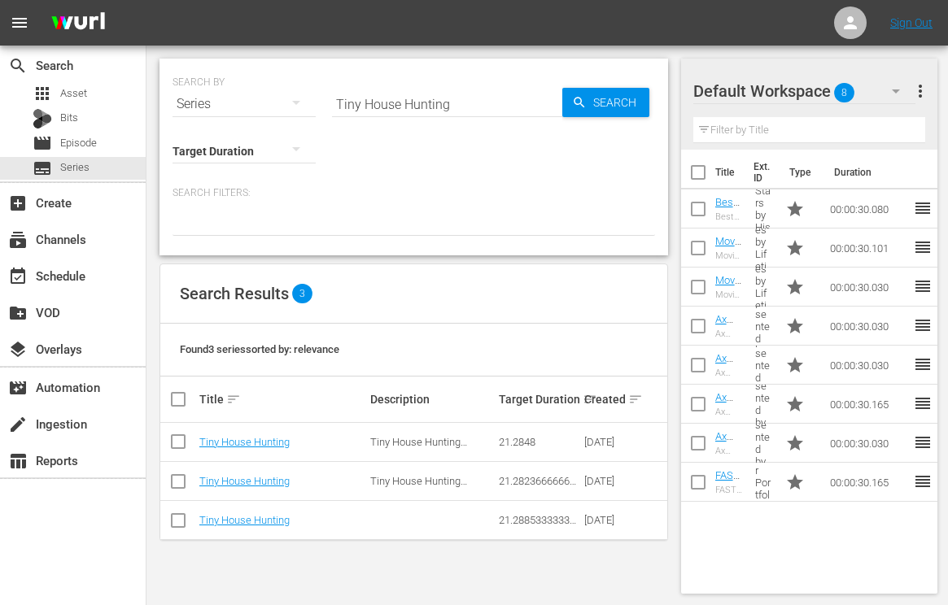
click at [426, 101] on input "Tiny House Hunting" at bounding box center [447, 104] width 230 height 39
paste input "Barrett-Jackson LIVE Auction"
drag, startPoint x: 602, startPoint y: 85, endPoint x: 616, endPoint y: 91, distance: 15.0
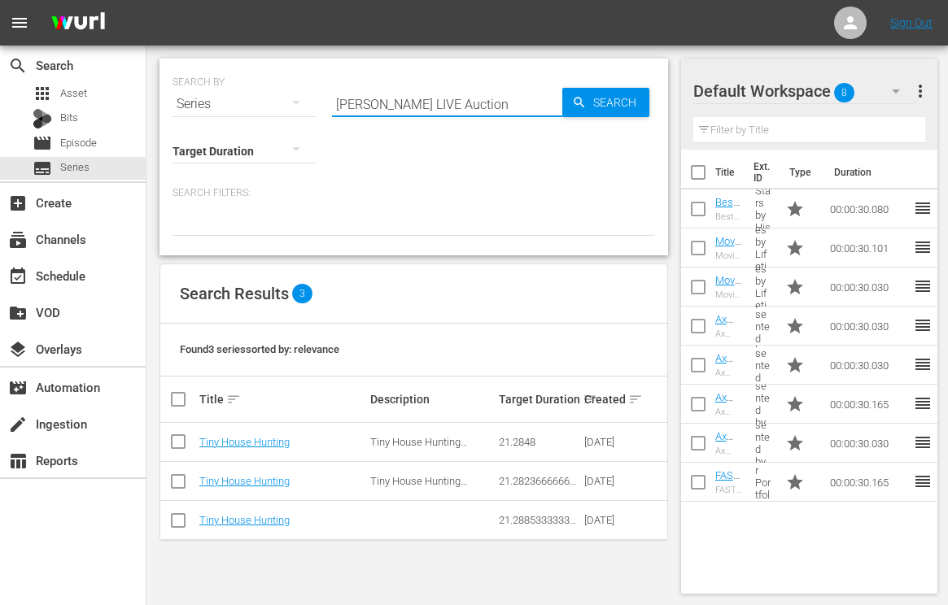
click at [602, 85] on div "SEARCH BY Search By Series Search ID, Title, Description, Keywords, or Category…" at bounding box center [413, 94] width 482 height 59
click at [616, 93] on span "Search" at bounding box center [618, 102] width 63 height 29
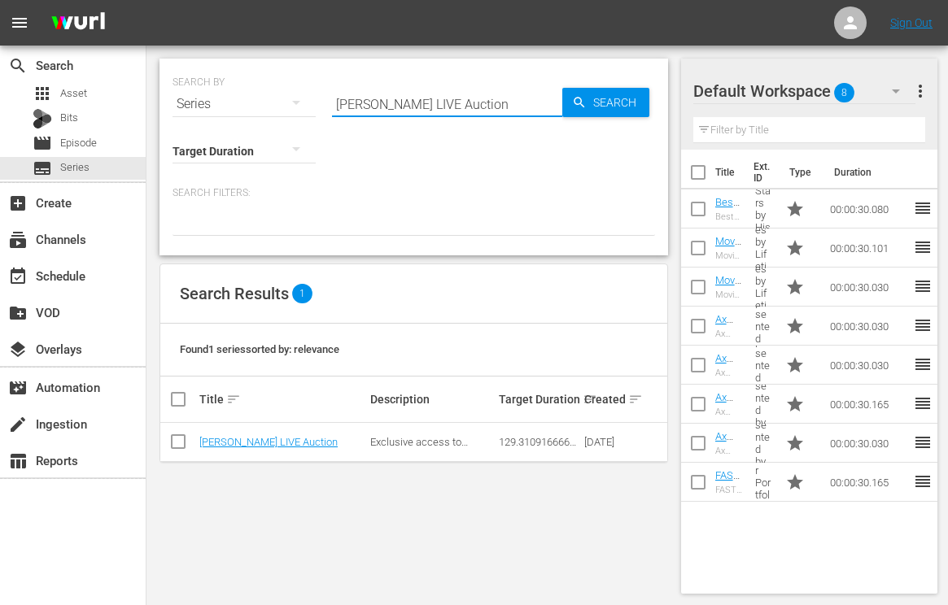
click at [368, 98] on input "Barrett-Jackson LIVE Auction" at bounding box center [447, 104] width 230 height 39
paste input "The UnXplained"
click at [596, 110] on span "Search" at bounding box center [618, 102] width 63 height 29
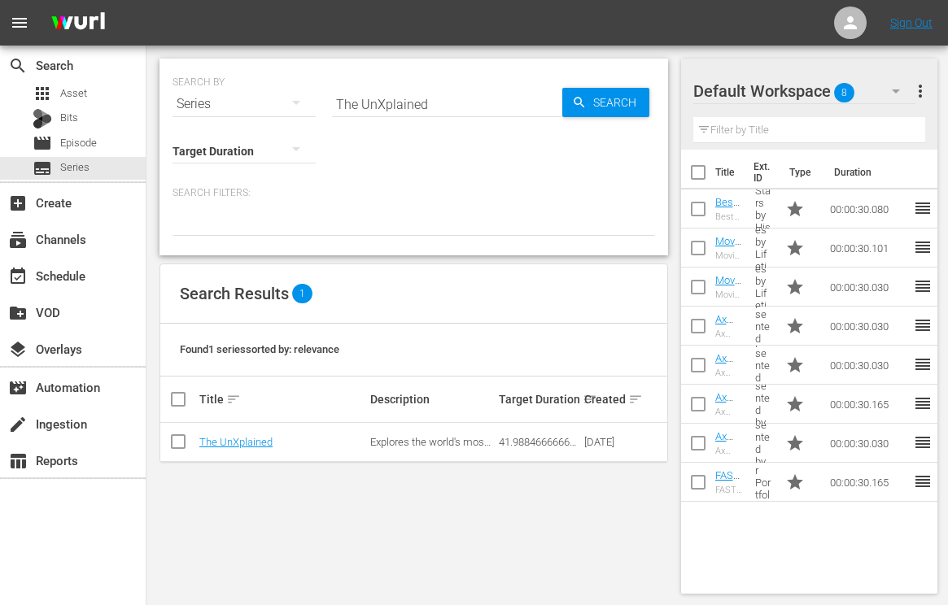
click at [373, 106] on input "The UnXplained" at bounding box center [447, 104] width 230 height 39
paste input "Killer Kids"
click at [623, 111] on span "Search" at bounding box center [618, 102] width 63 height 29
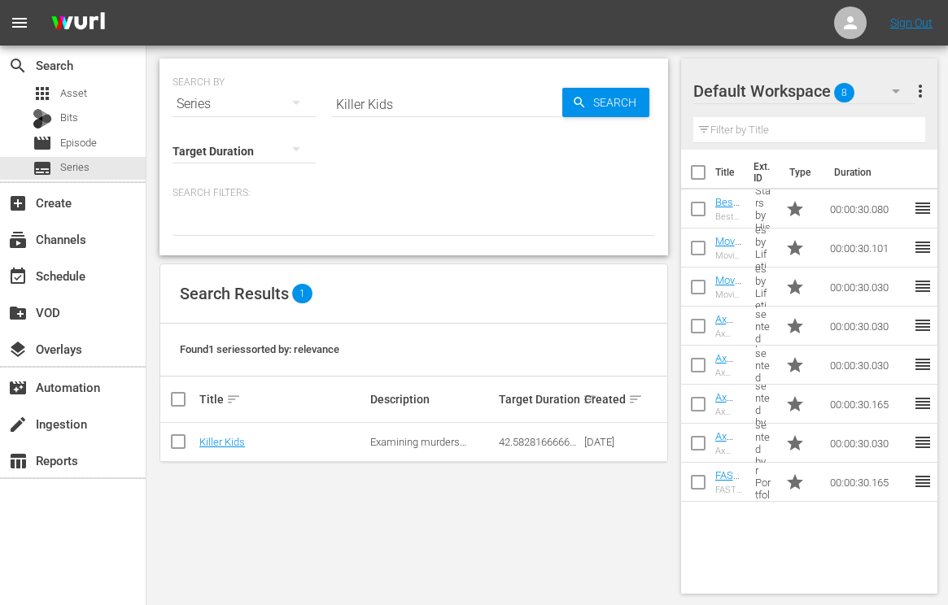
click at [377, 111] on input "Killer Kids" at bounding box center [447, 104] width 230 height 39
paste input "Interrogation Raw"
click at [607, 96] on span "Search" at bounding box center [618, 102] width 63 height 29
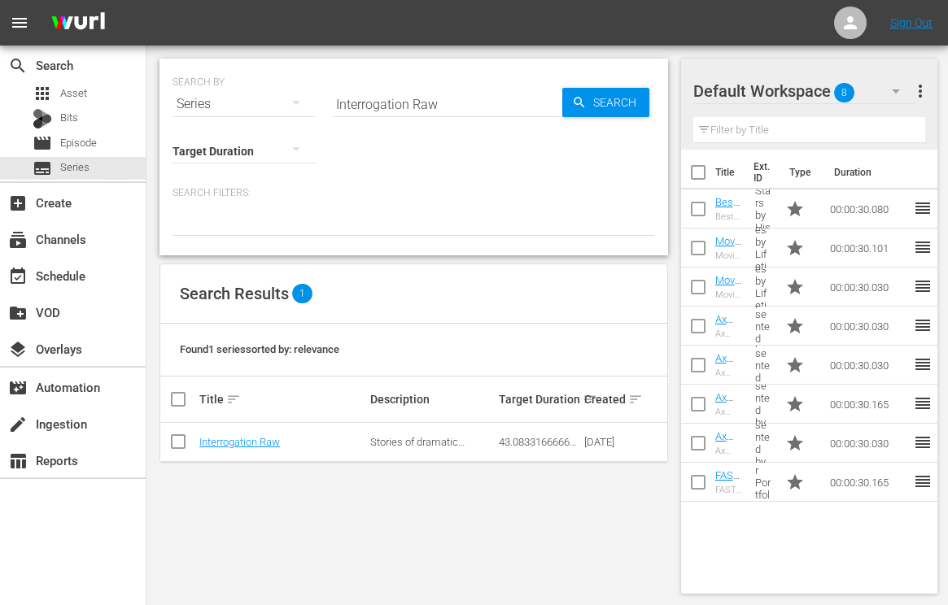
click at [384, 108] on input "Interrogation Raw" at bounding box center [447, 104] width 230 height 39
paste input "Taking the Stand"
type input "Taking the Stand"
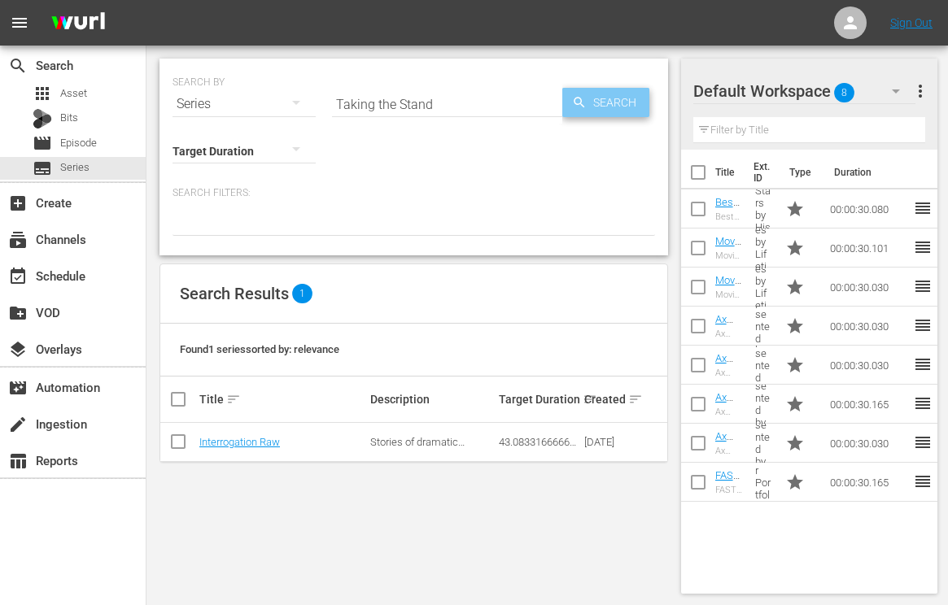
click at [621, 103] on span "Search" at bounding box center [618, 102] width 63 height 29
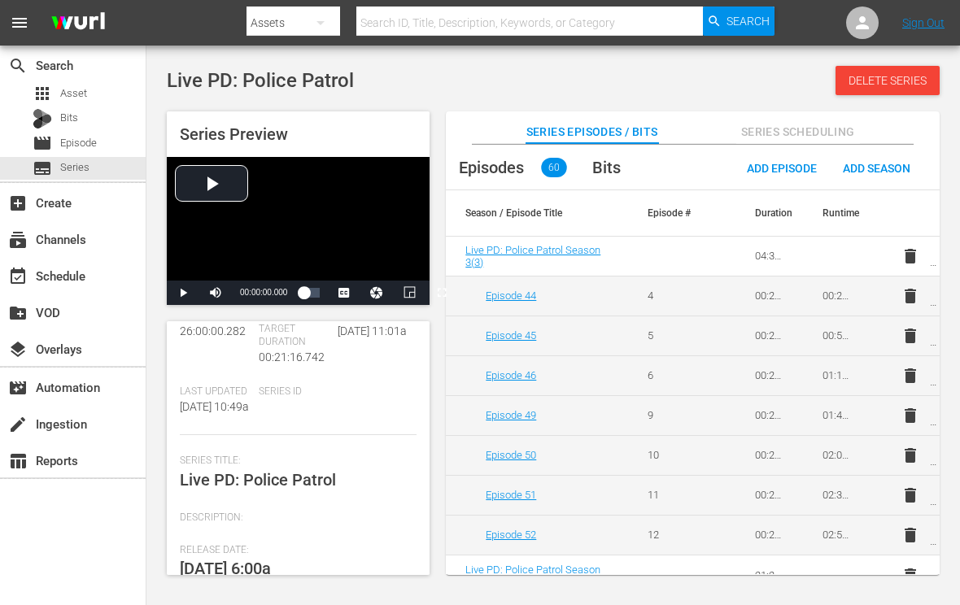
scroll to position [244, 0]
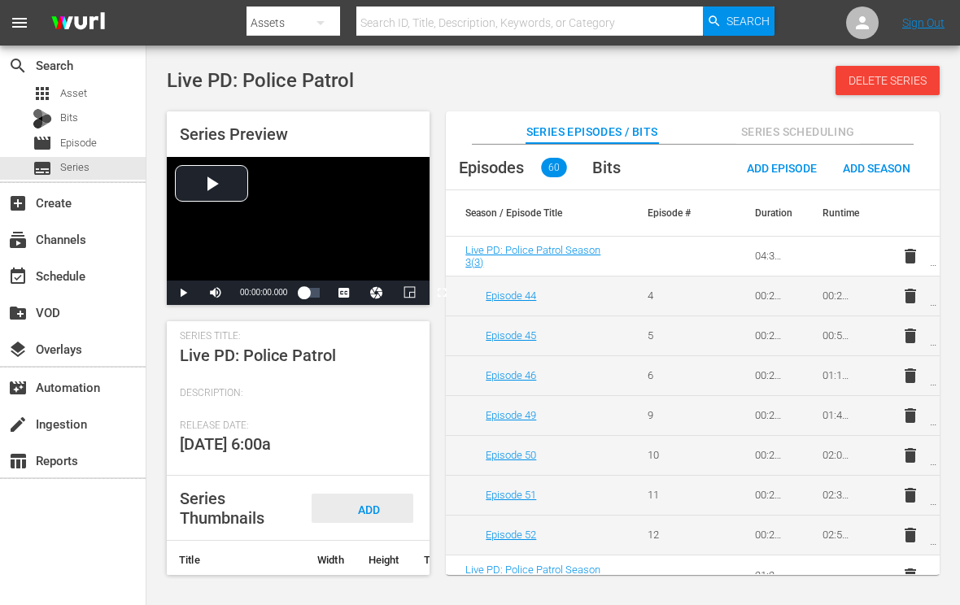
click at [380, 522] on div "Add Thumbnail" at bounding box center [363, 524] width 102 height 61
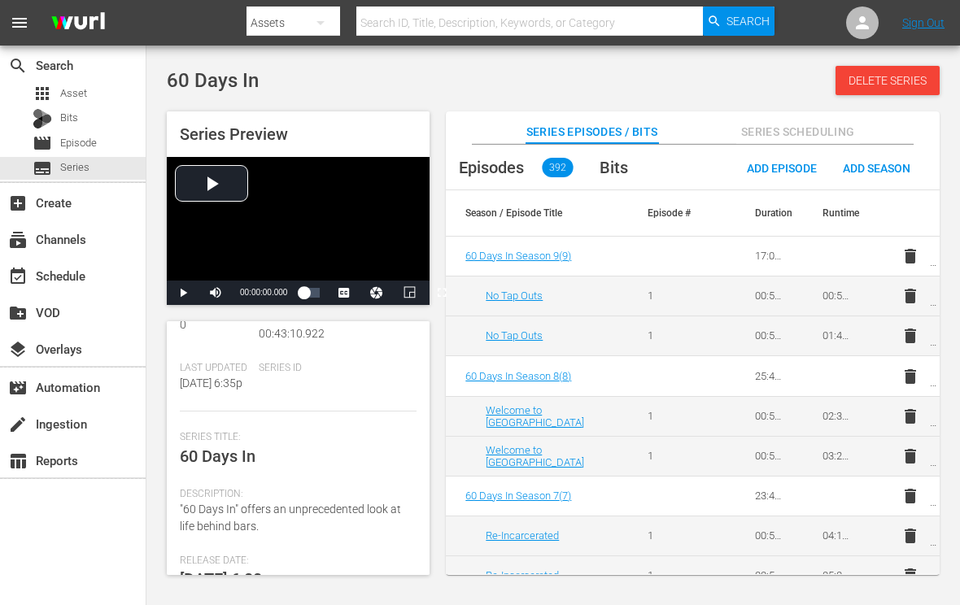
scroll to position [325, 0]
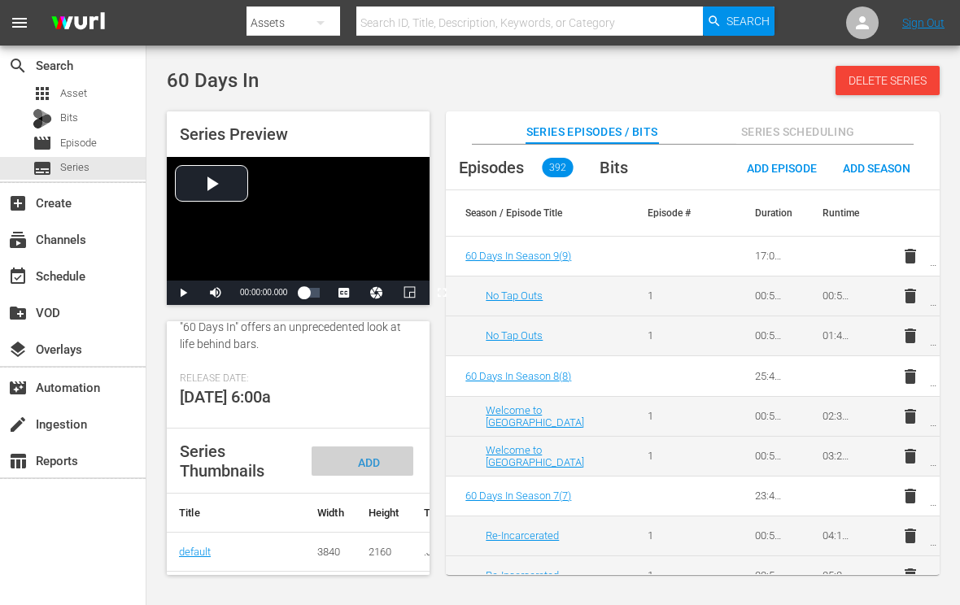
click at [382, 459] on div "Add Thumbnail" at bounding box center [363, 477] width 102 height 61
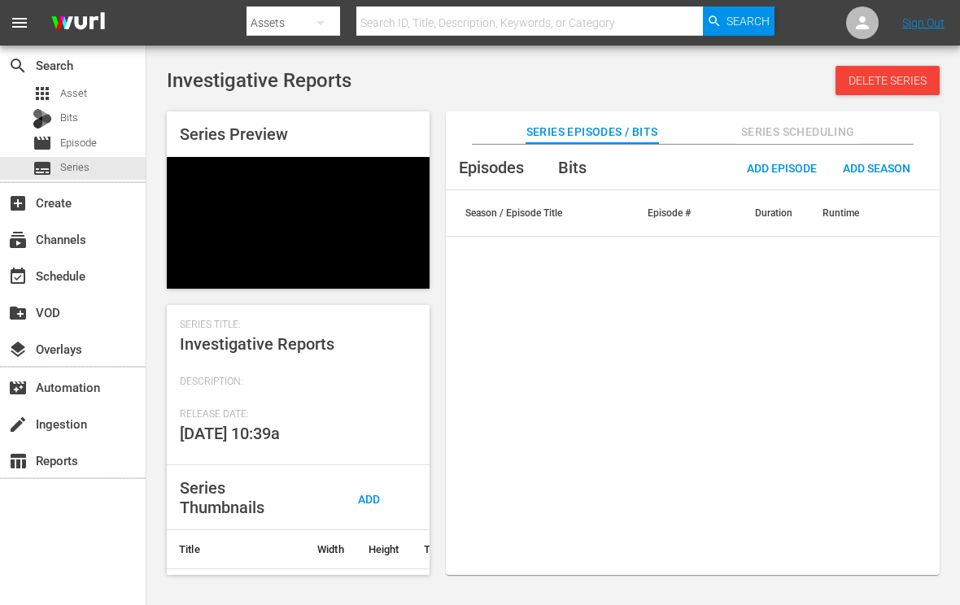
scroll to position [244, 0]
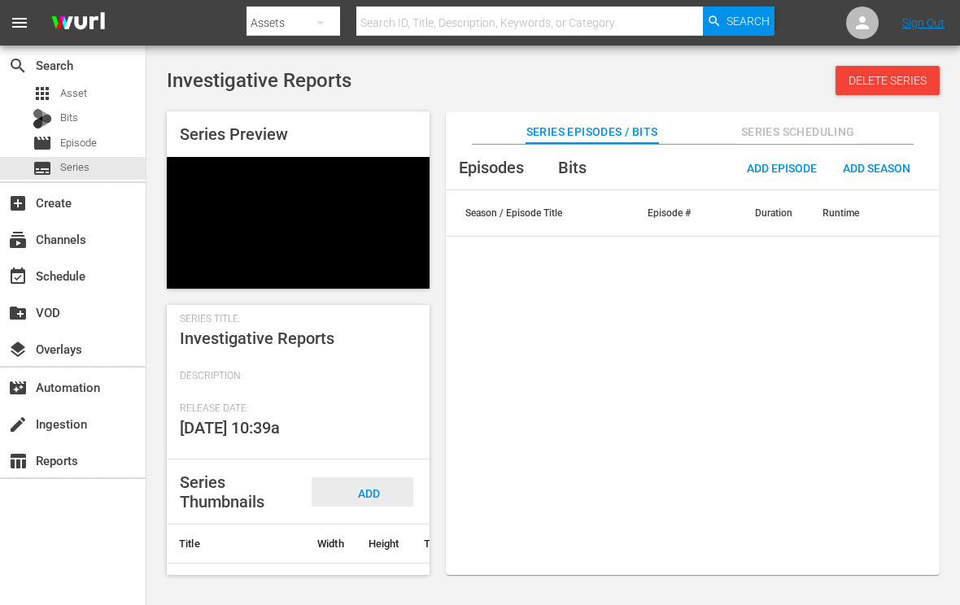
click at [369, 500] on span "Add Thumbnail" at bounding box center [363, 508] width 78 height 43
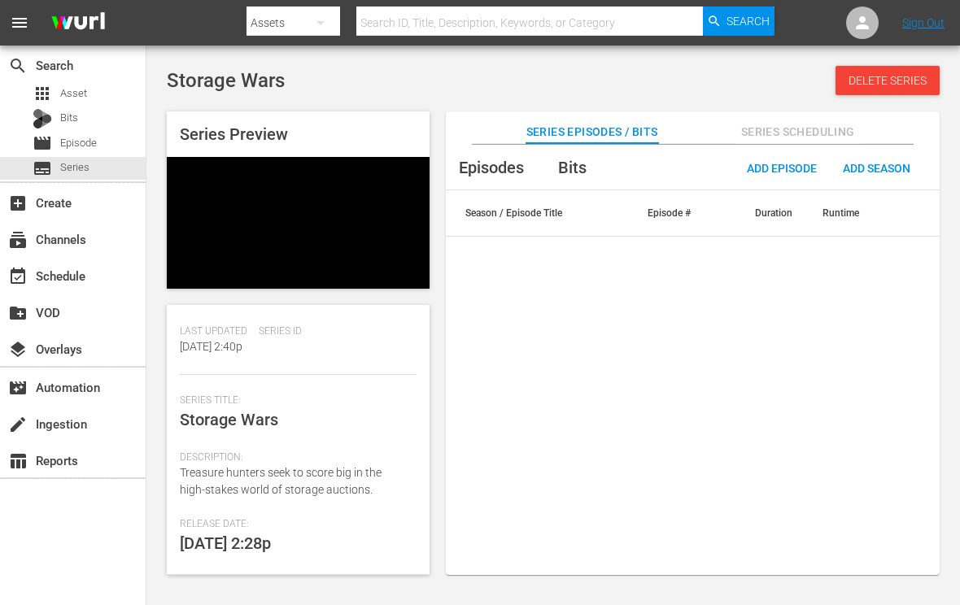
scroll to position [364, 0]
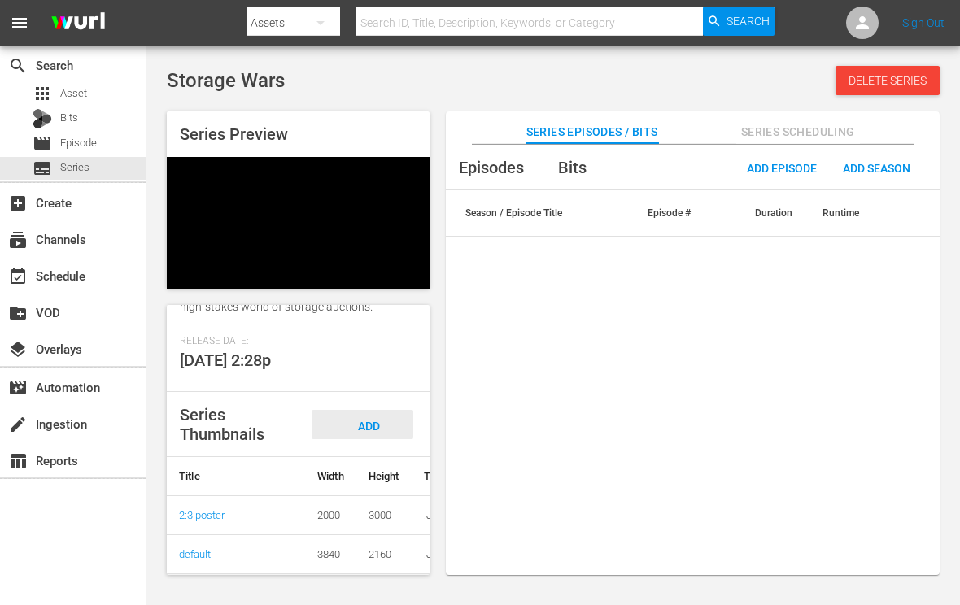
click at [387, 410] on div "Add Thumbnail" at bounding box center [363, 440] width 102 height 61
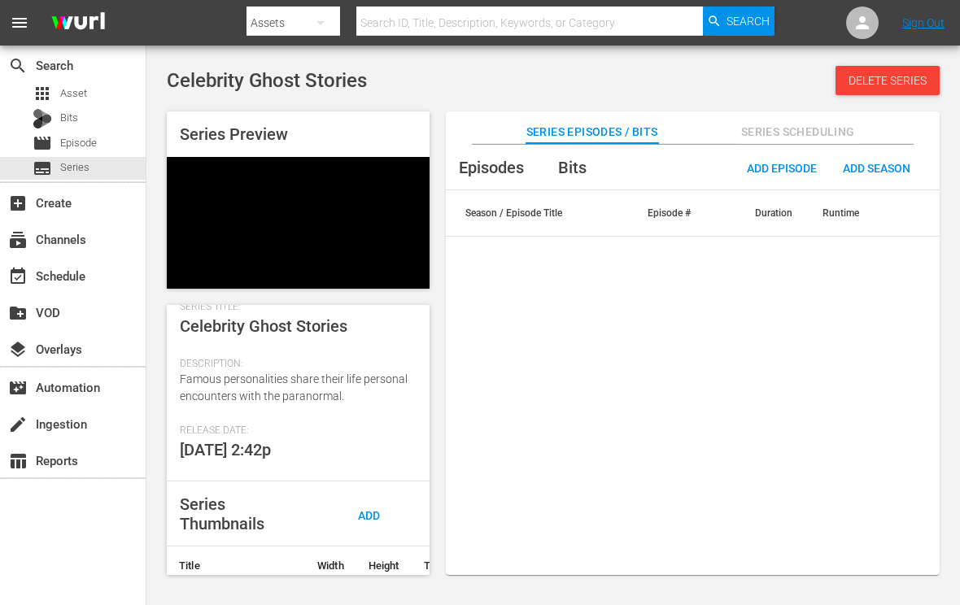
scroll to position [325, 0]
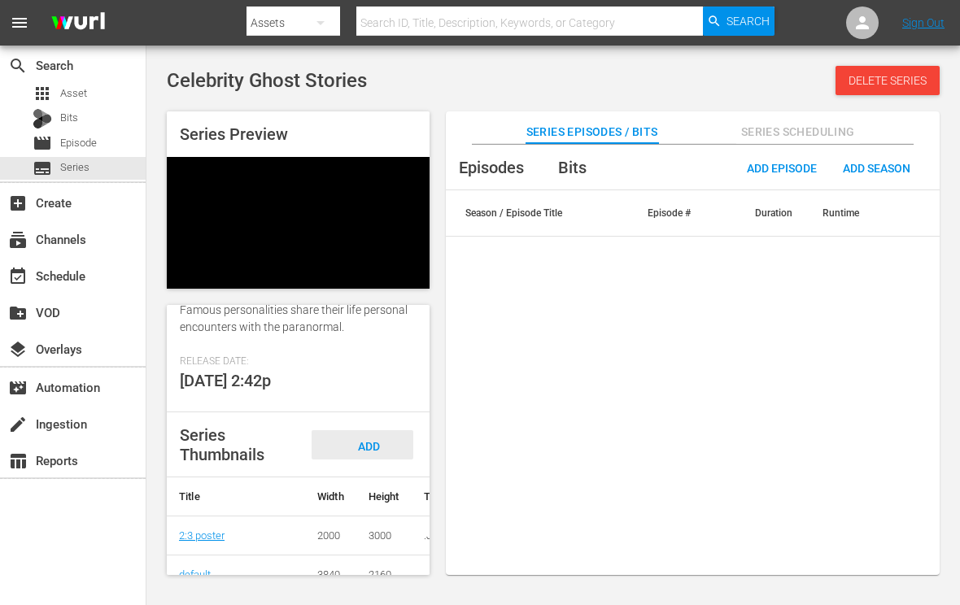
click at [378, 439] on div "Add Thumbnail" at bounding box center [363, 460] width 102 height 61
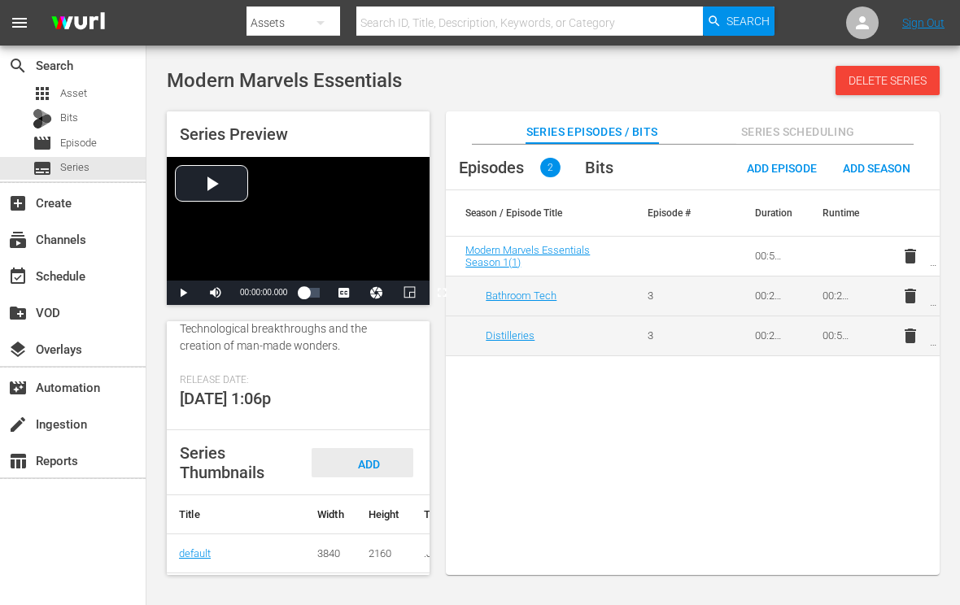
scroll to position [325, 0]
click at [377, 466] on div "Add Thumbnail" at bounding box center [363, 477] width 102 height 61
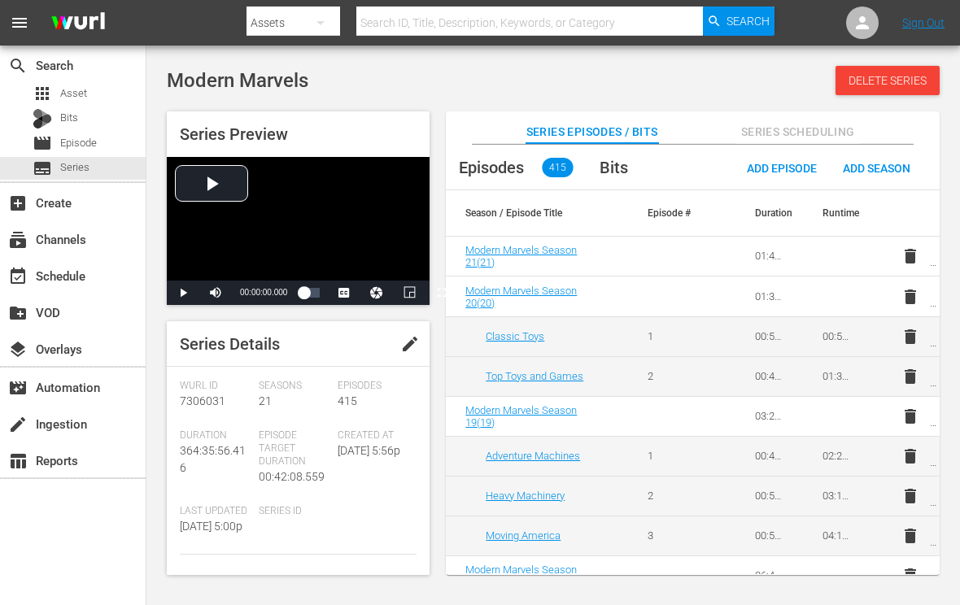
scroll to position [244, 0]
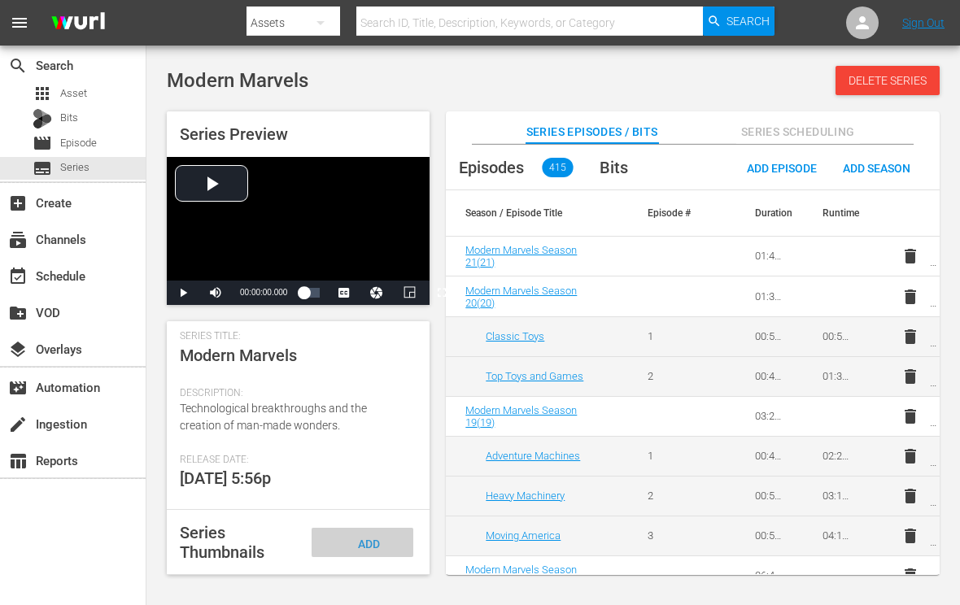
click at [364, 550] on div "Add Thumbnail" at bounding box center [363, 558] width 102 height 61
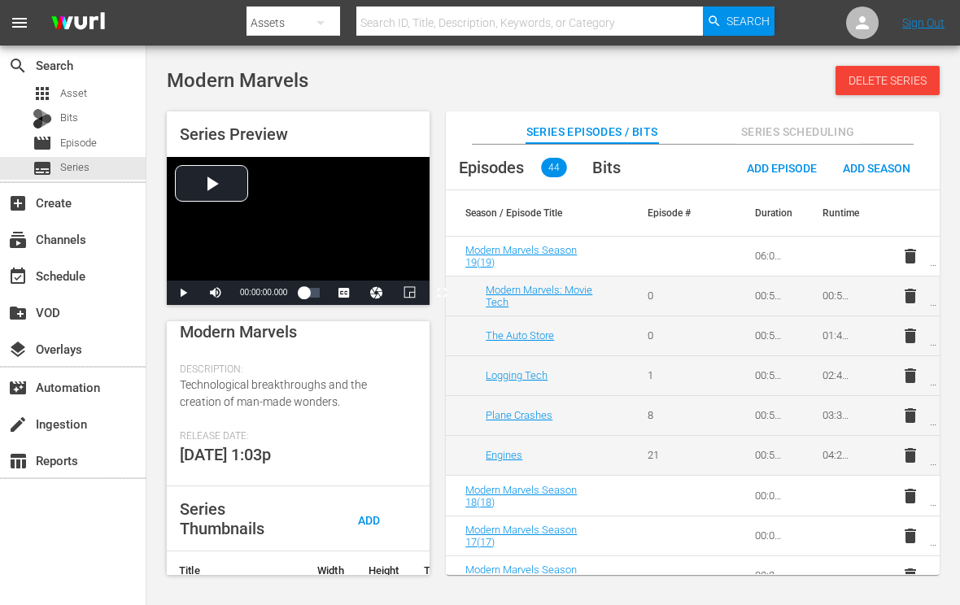
scroll to position [325, 0]
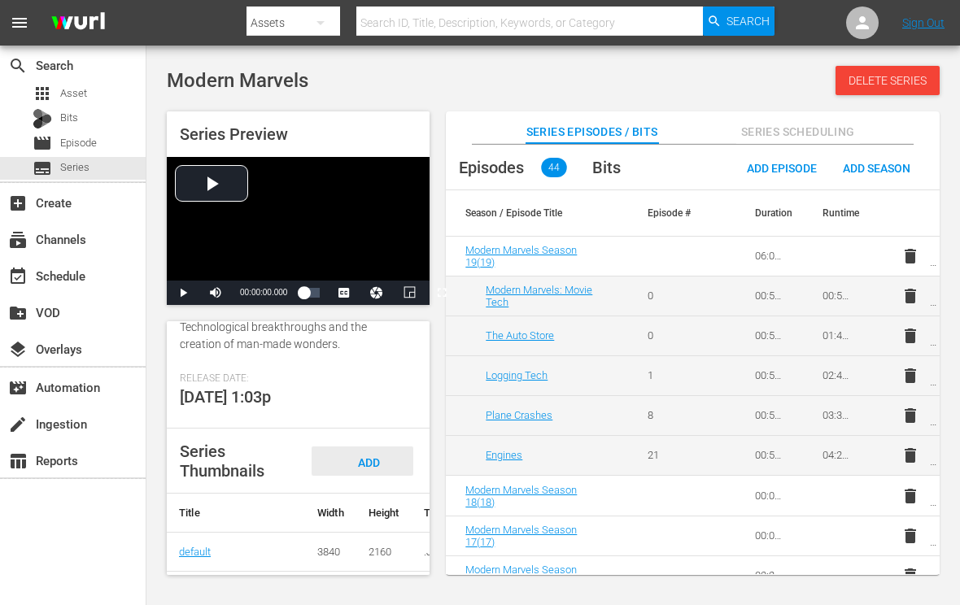
click at [366, 459] on span "Add Thumbnail" at bounding box center [363, 477] width 78 height 43
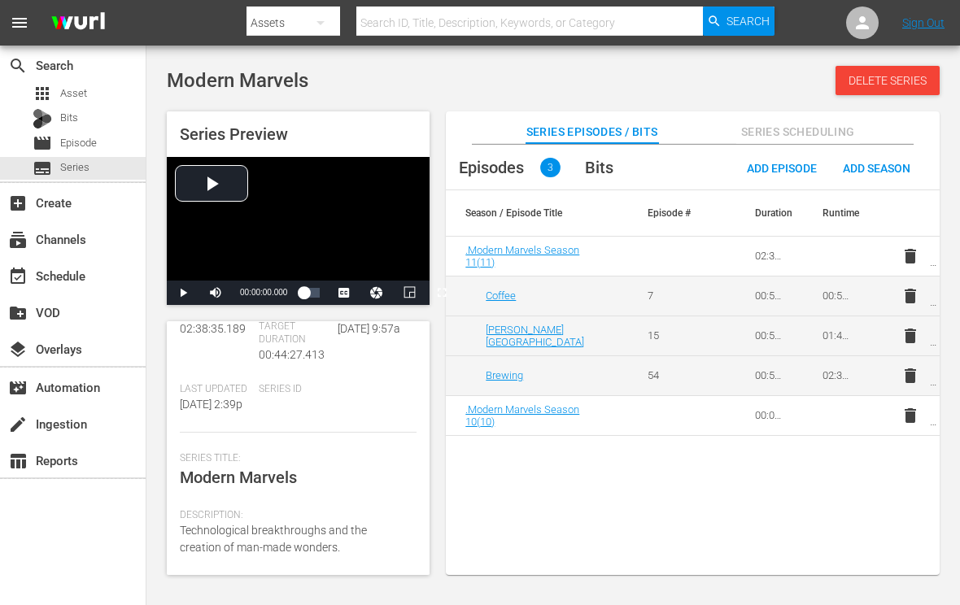
scroll to position [244, 0]
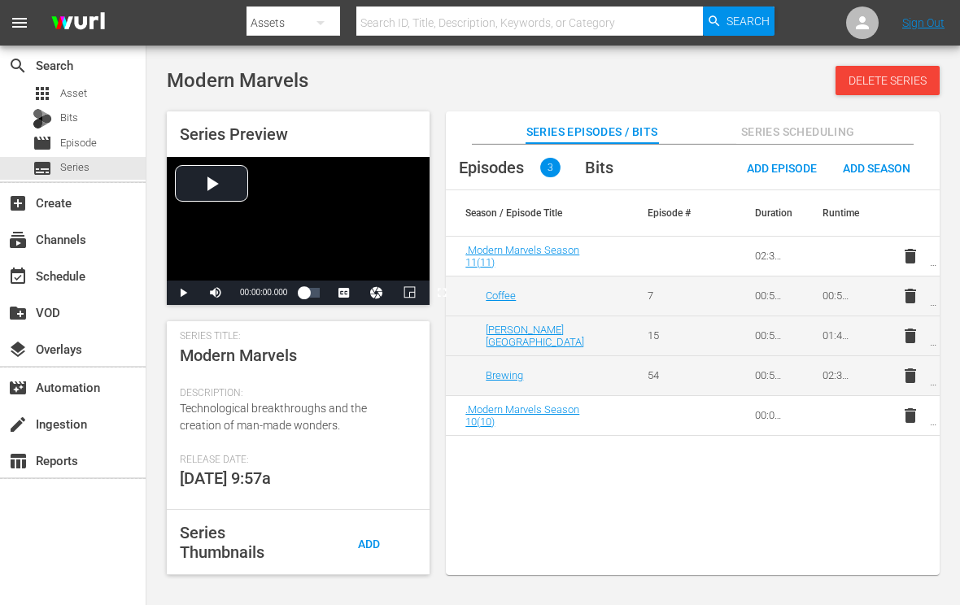
click at [381, 530] on div "Add Thumbnail" at bounding box center [363, 558] width 102 height 61
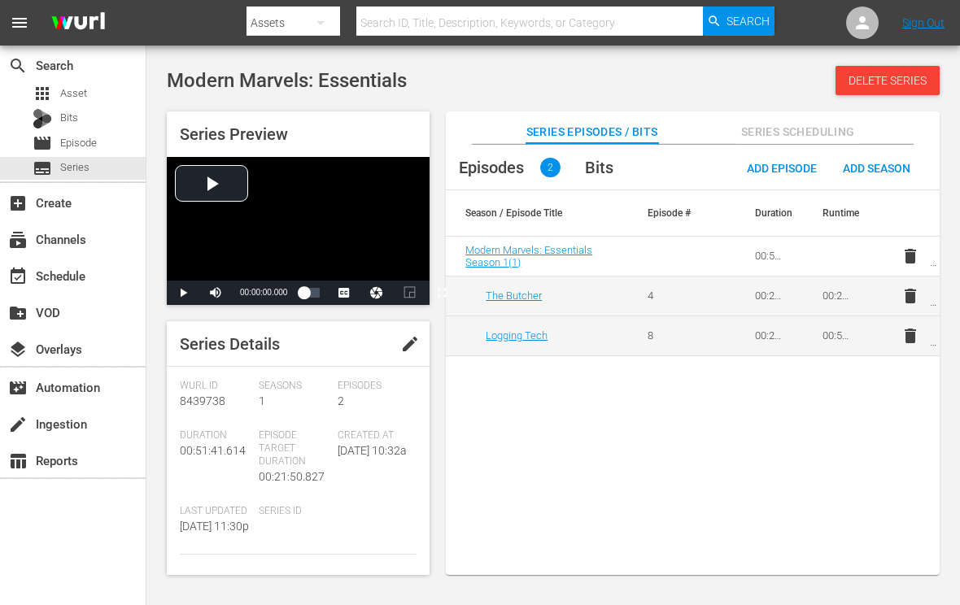
scroll to position [244, 0]
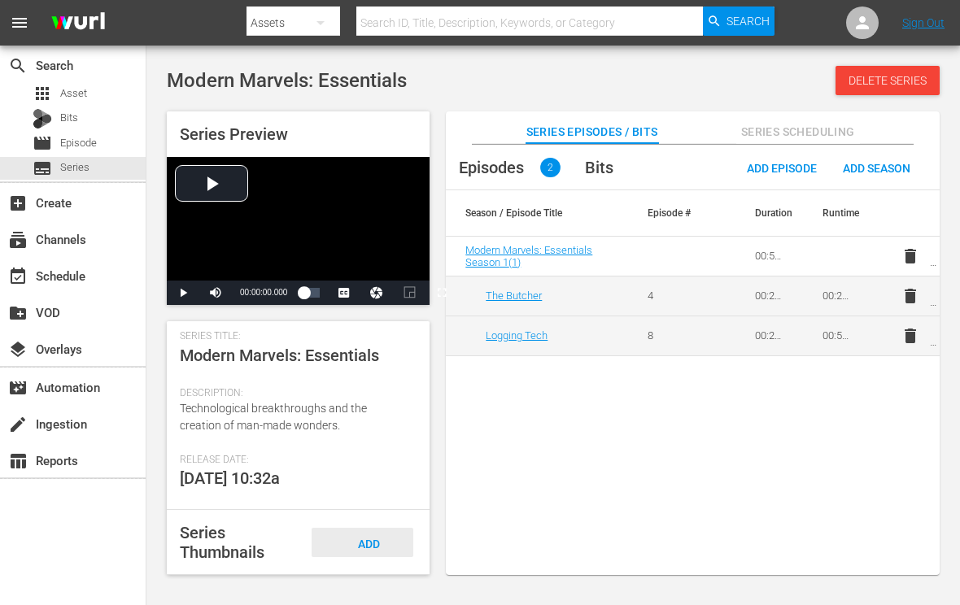
click at [370, 555] on span "Add Thumbnail" at bounding box center [363, 559] width 78 height 43
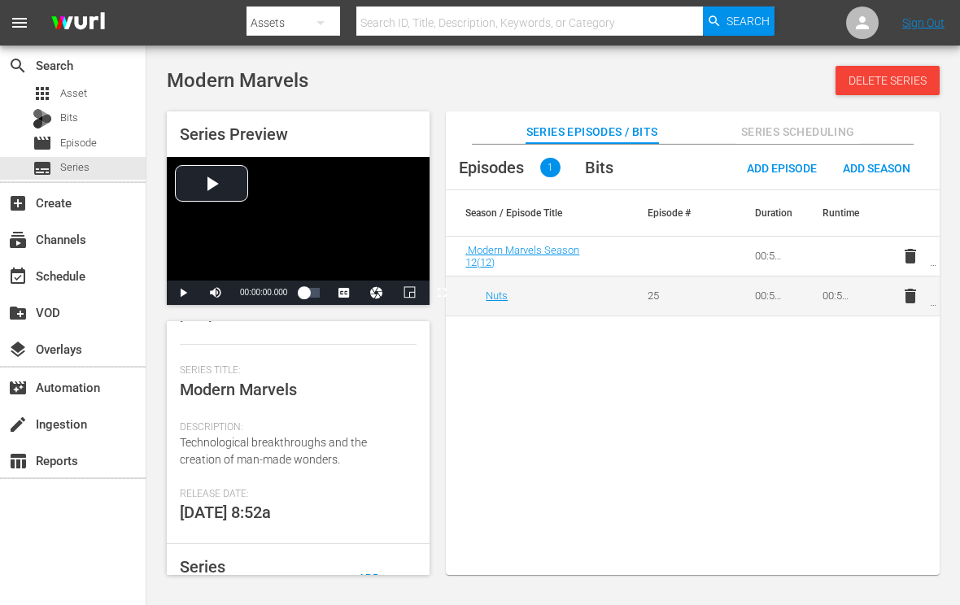
scroll to position [244, 0]
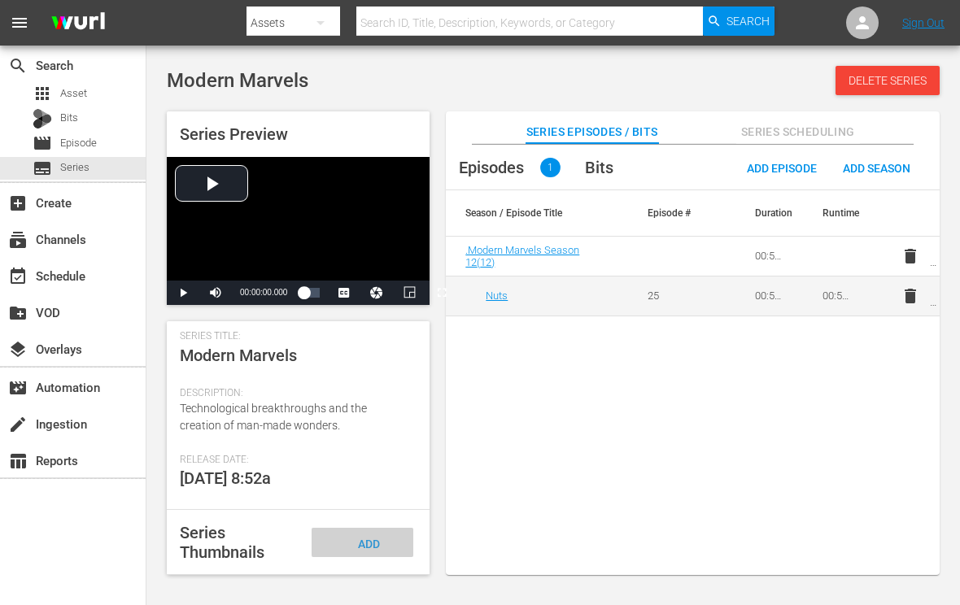
click at [378, 559] on div "Add Thumbnail" at bounding box center [363, 558] width 102 height 61
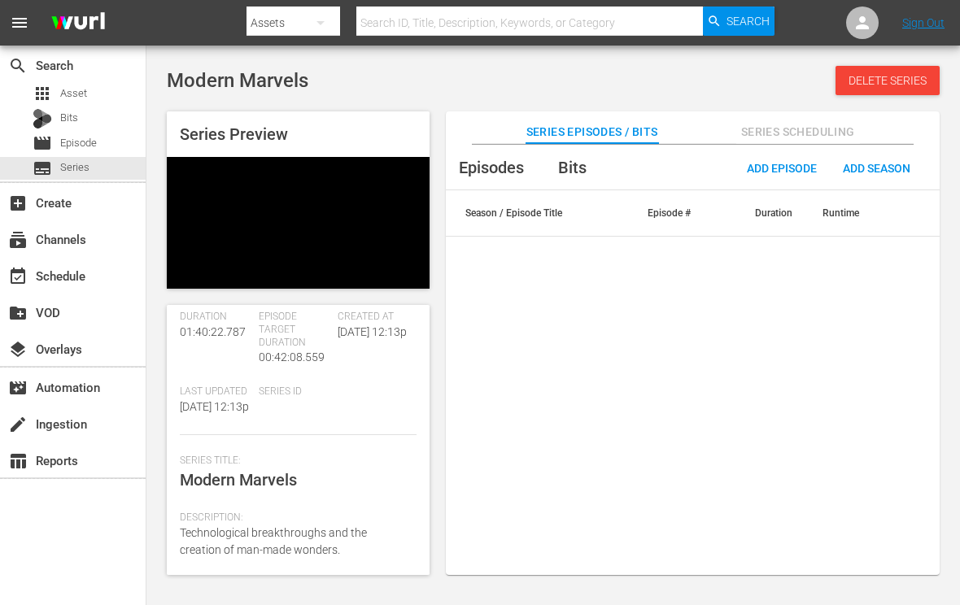
scroll to position [244, 0]
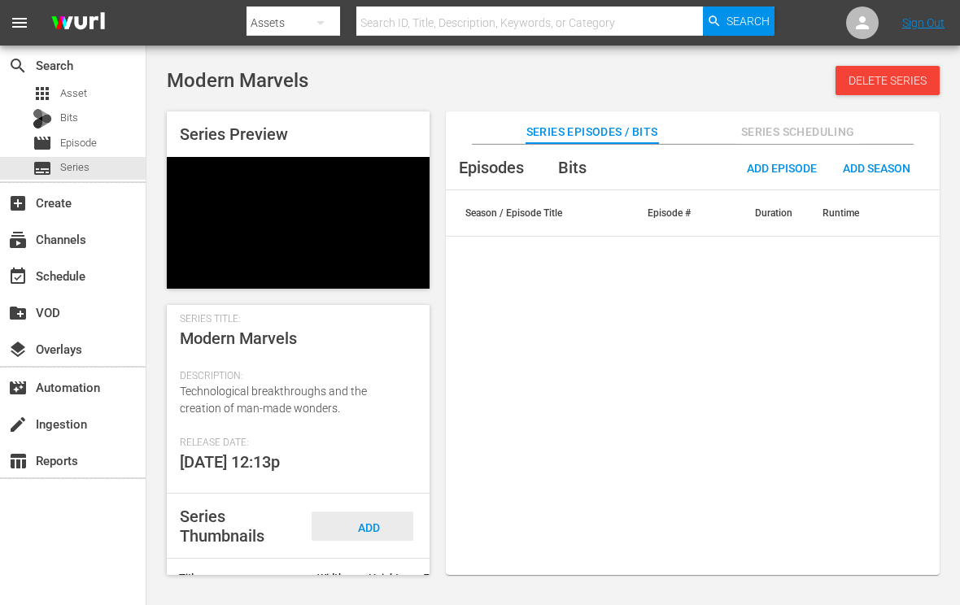
click at [377, 523] on div "Add Thumbnail" at bounding box center [363, 542] width 102 height 61
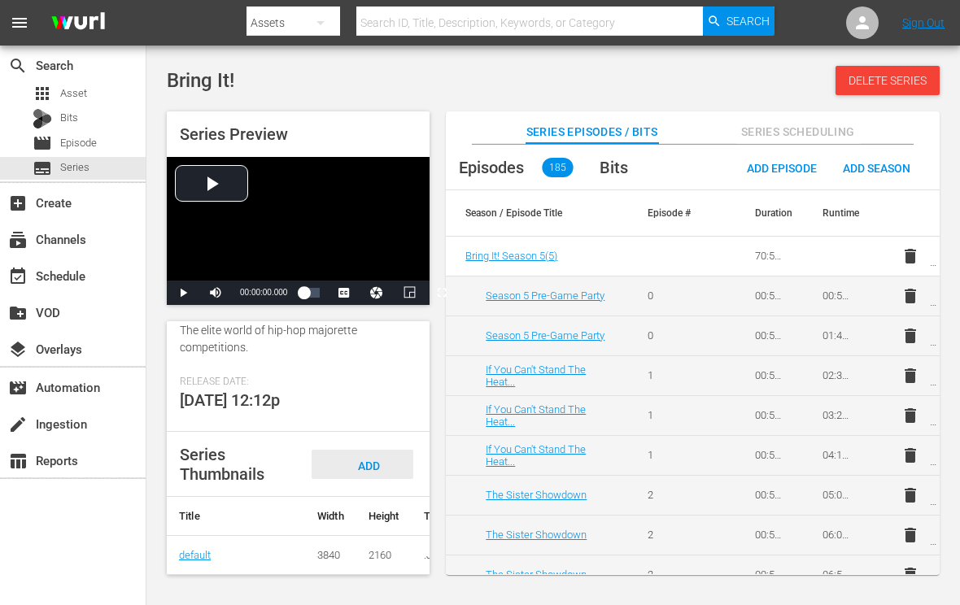
scroll to position [391, 0]
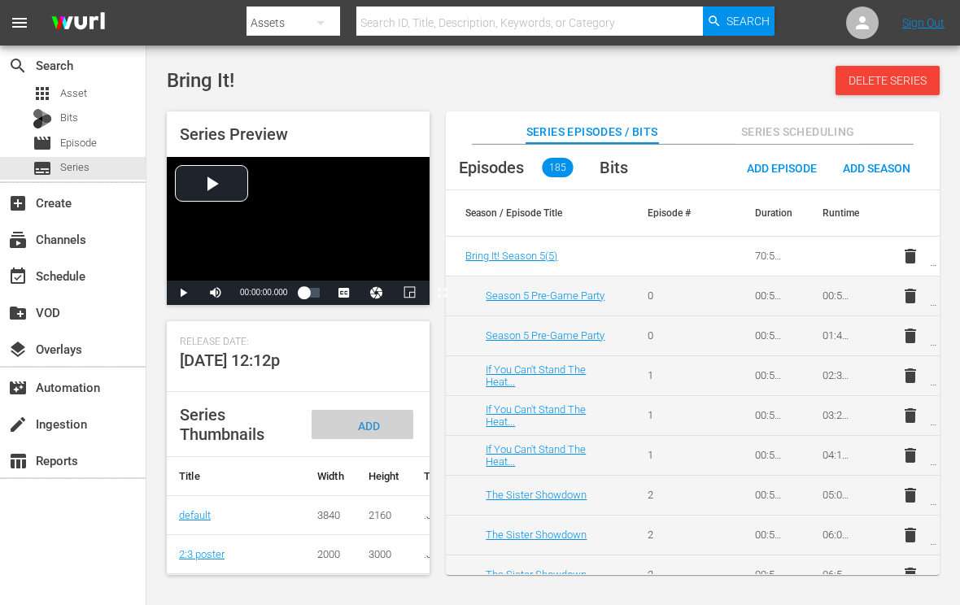
click at [369, 420] on span "Add Thumbnail" at bounding box center [363, 441] width 78 height 43
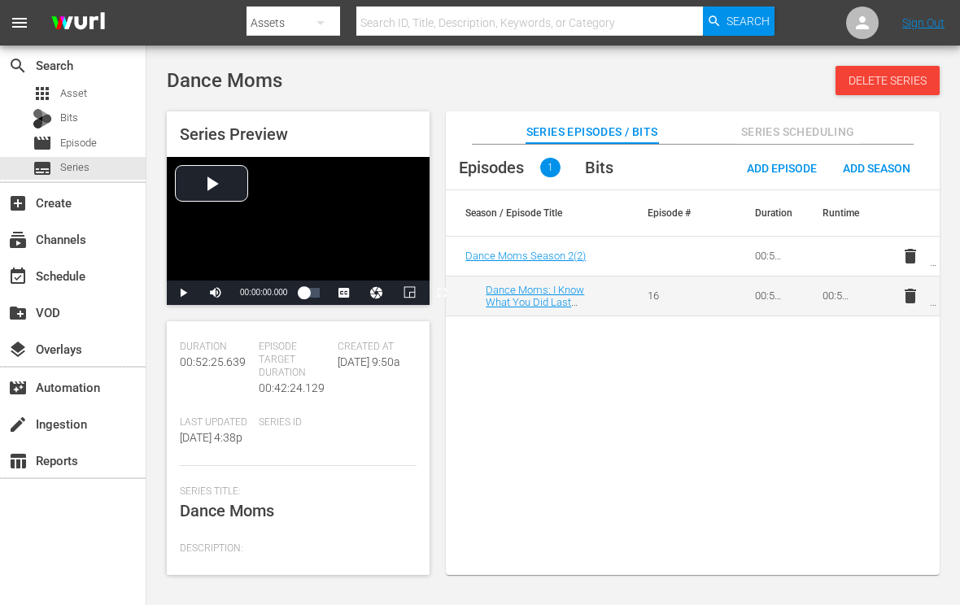
scroll to position [244, 0]
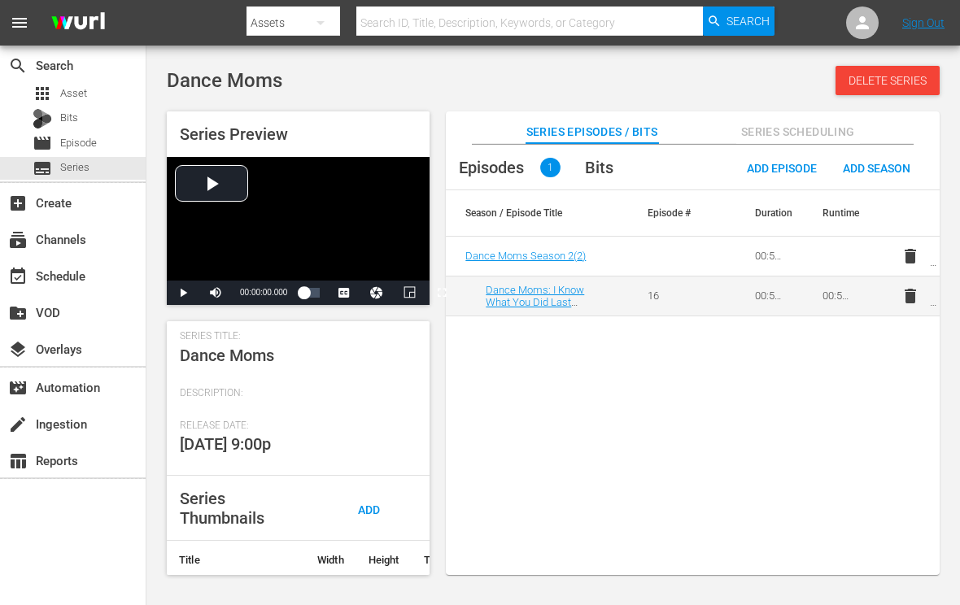
click at [364, 509] on div "Series Thumbnails Add Thumbnail" at bounding box center [298, 508] width 263 height 65
click at [373, 528] on span "Add Thumbnail" at bounding box center [363, 525] width 78 height 43
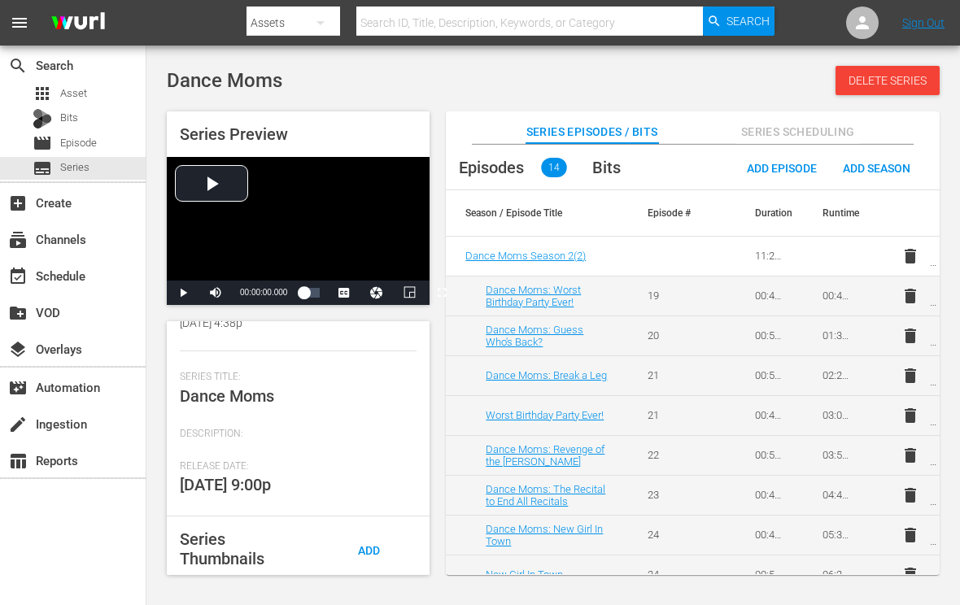
scroll to position [356, 0]
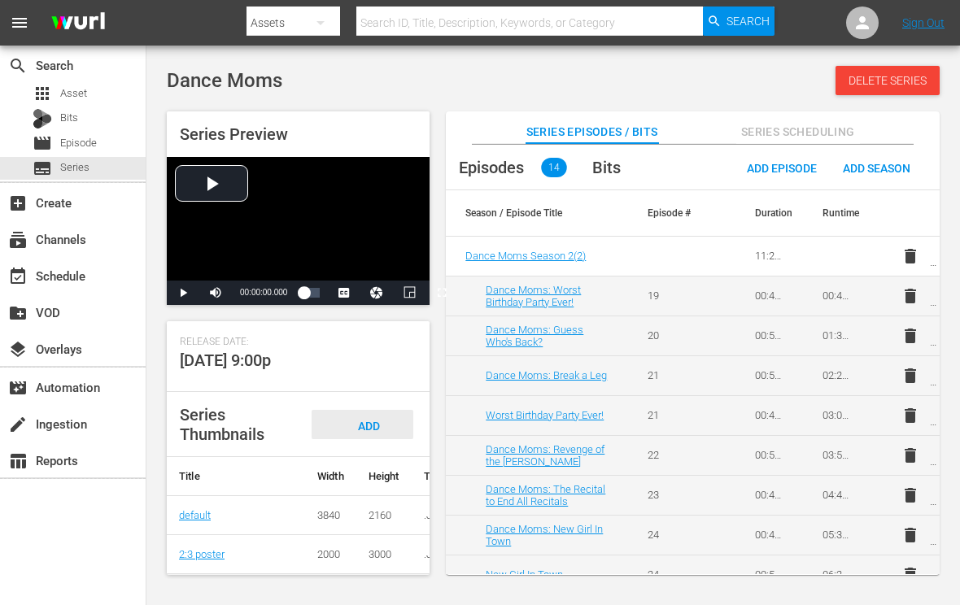
click at [375, 420] on span "Add Thumbnail" at bounding box center [363, 441] width 78 height 43
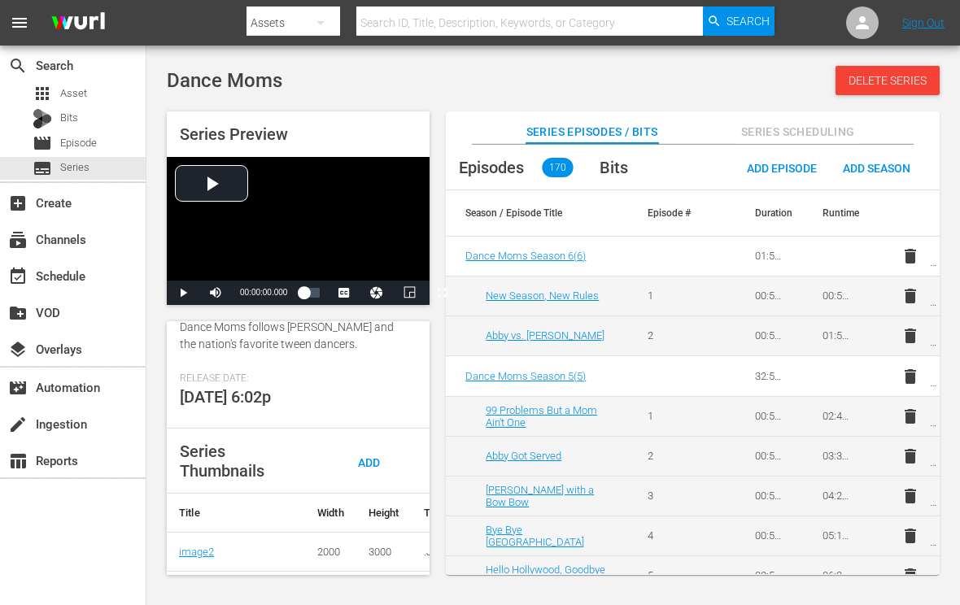
scroll to position [391, 0]
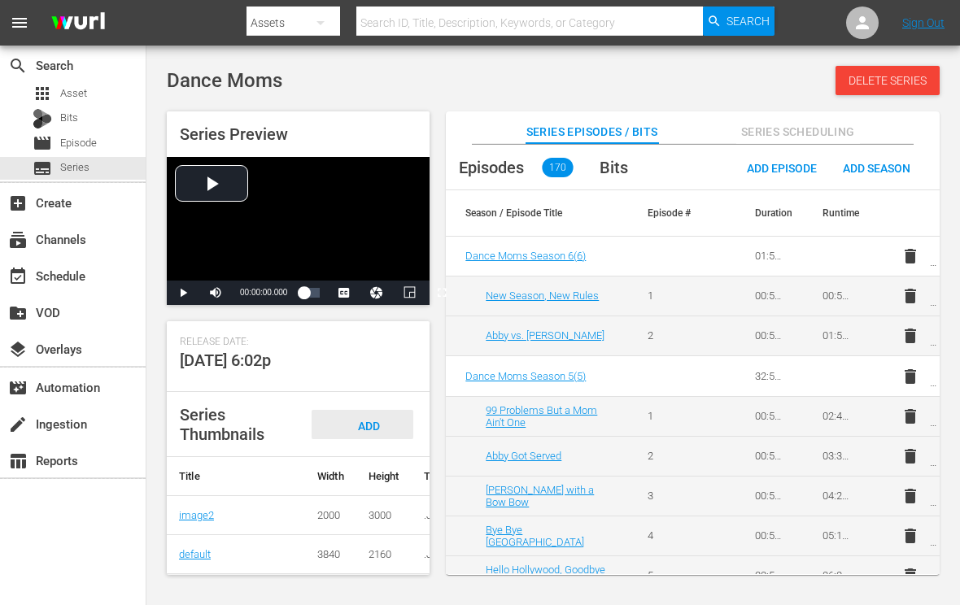
click at [373, 410] on div "Add Thumbnail" at bounding box center [363, 440] width 102 height 61
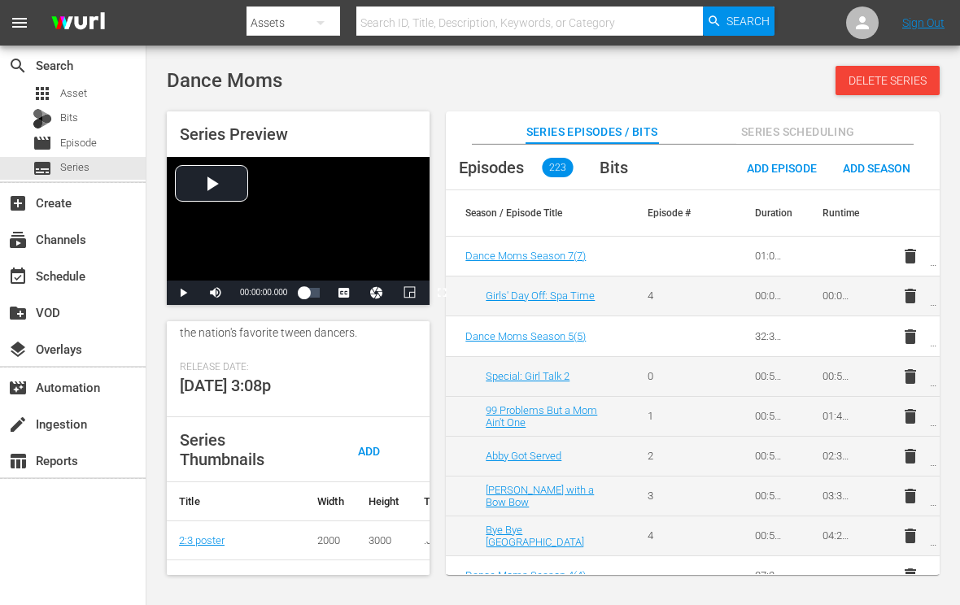
scroll to position [391, 0]
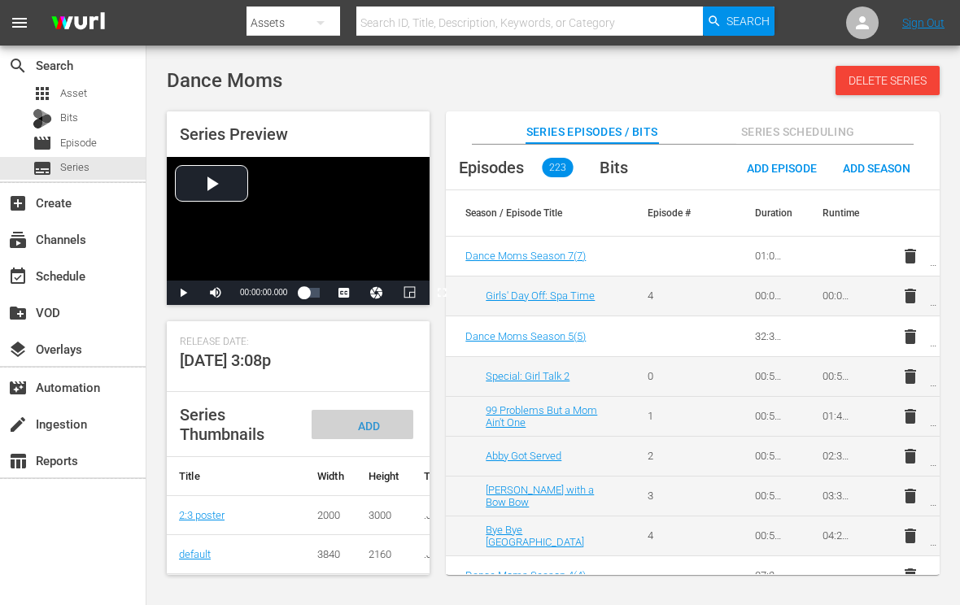
click at [369, 420] on span "Add Thumbnail" at bounding box center [363, 441] width 78 height 43
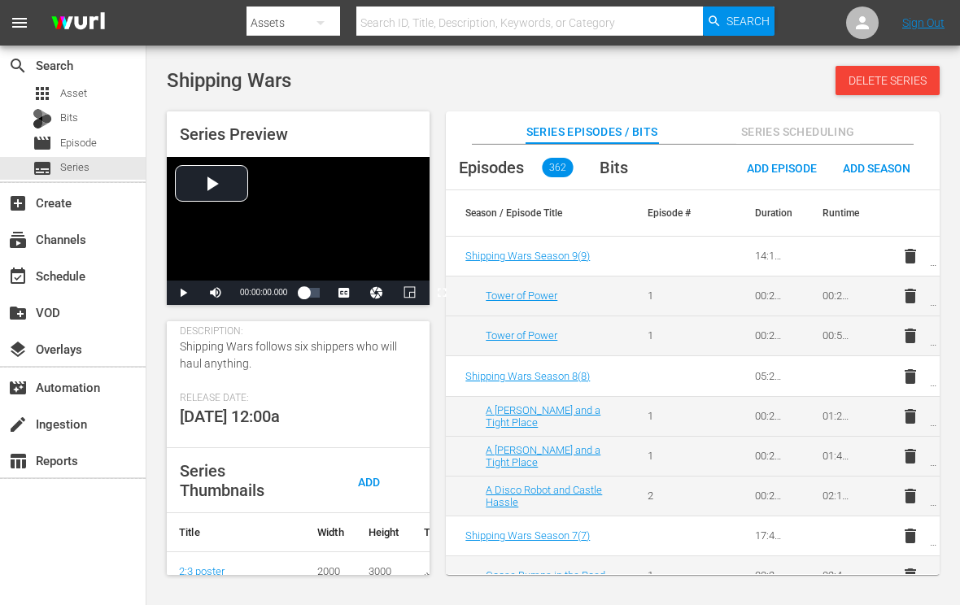
scroll to position [325, 0]
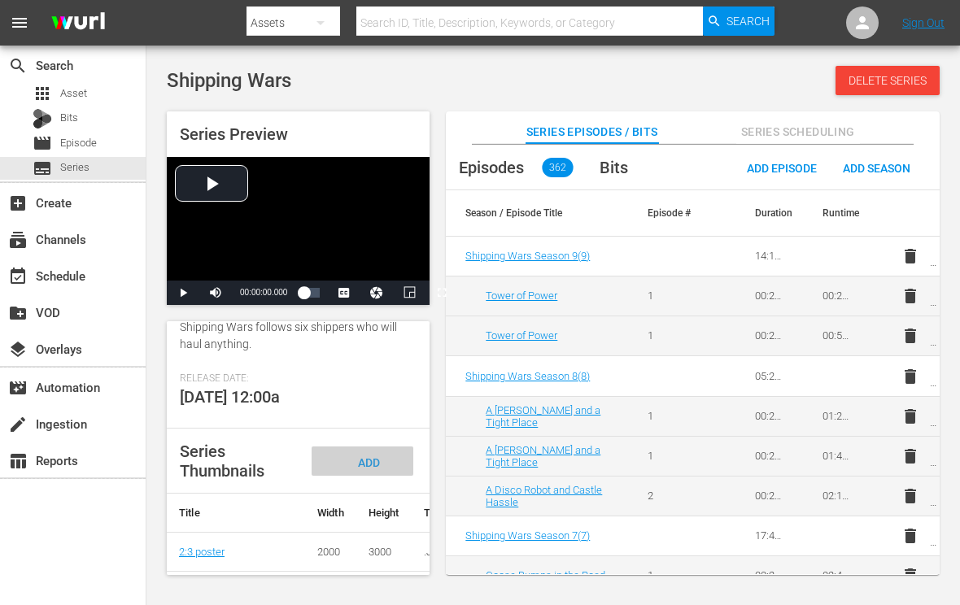
click at [367, 471] on div "Add Thumbnail" at bounding box center [363, 477] width 102 height 61
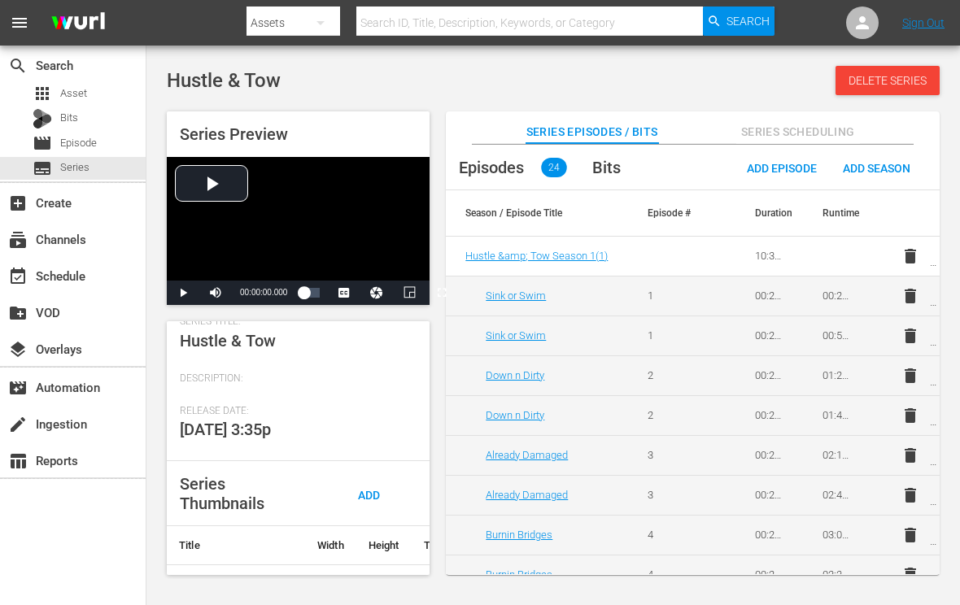
scroll to position [325, 0]
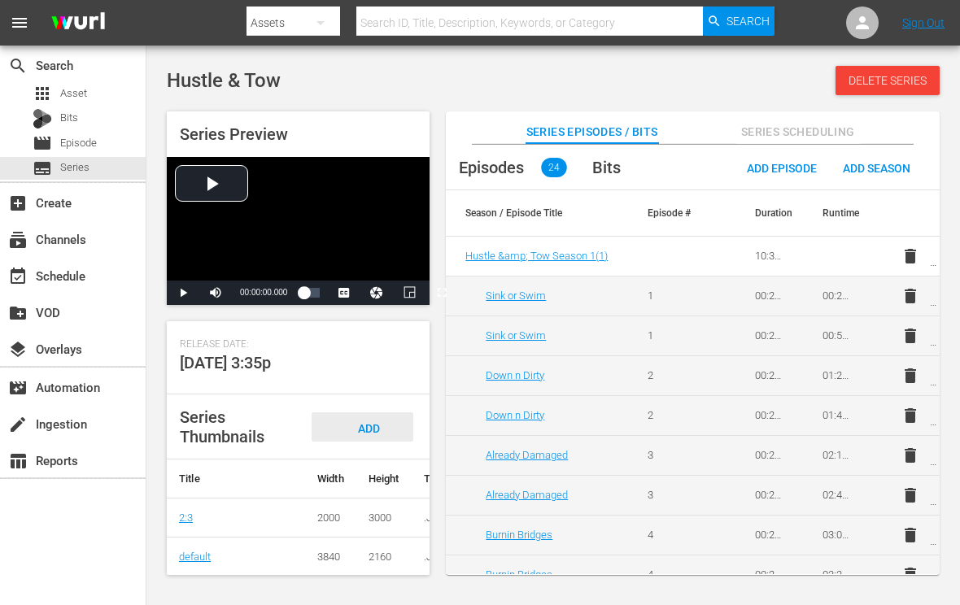
click at [353, 453] on div "Add Thumbnail" at bounding box center [363, 442] width 102 height 61
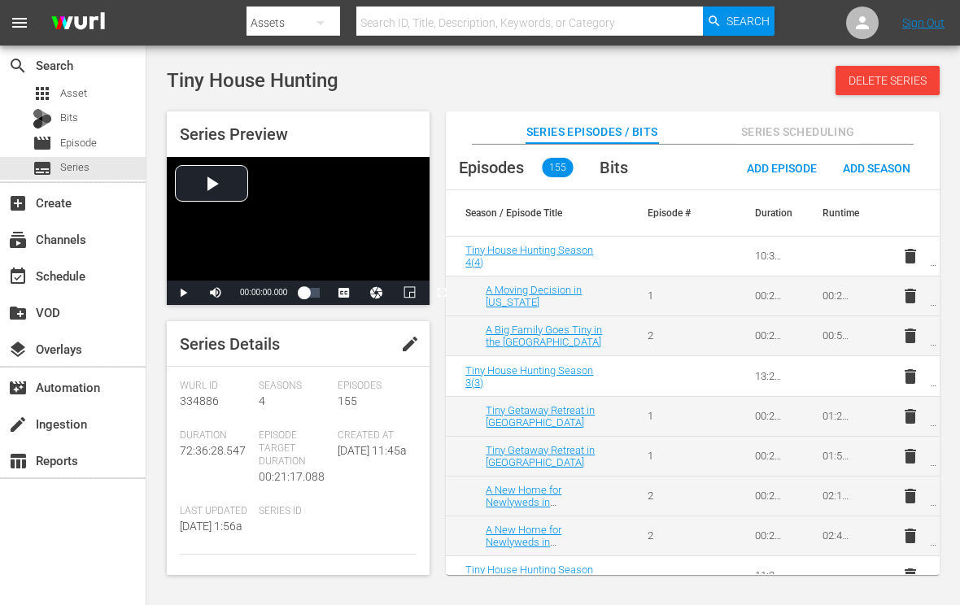
click at [401, 344] on span "edit" at bounding box center [410, 344] width 20 height 20
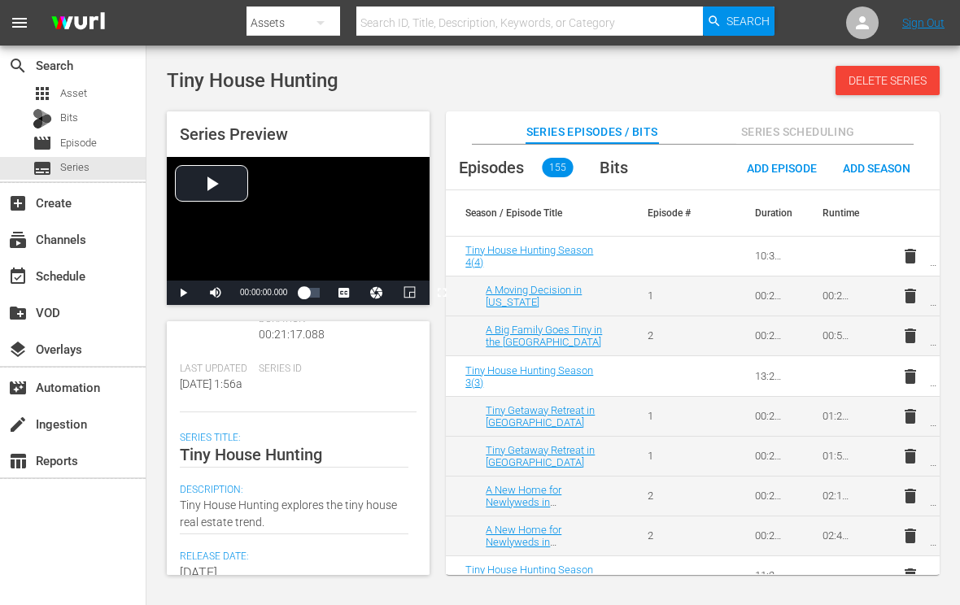
scroll to position [163, 0]
click at [247, 504] on textarea "Tiny House Hunting explores the tiny house real estate trend." at bounding box center [294, 513] width 229 height 34
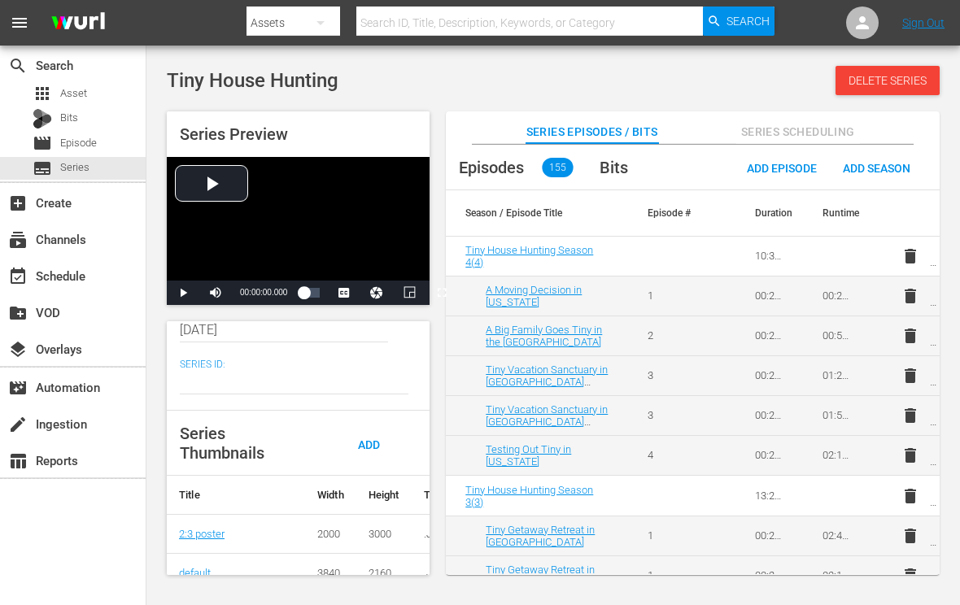
scroll to position [407, 0]
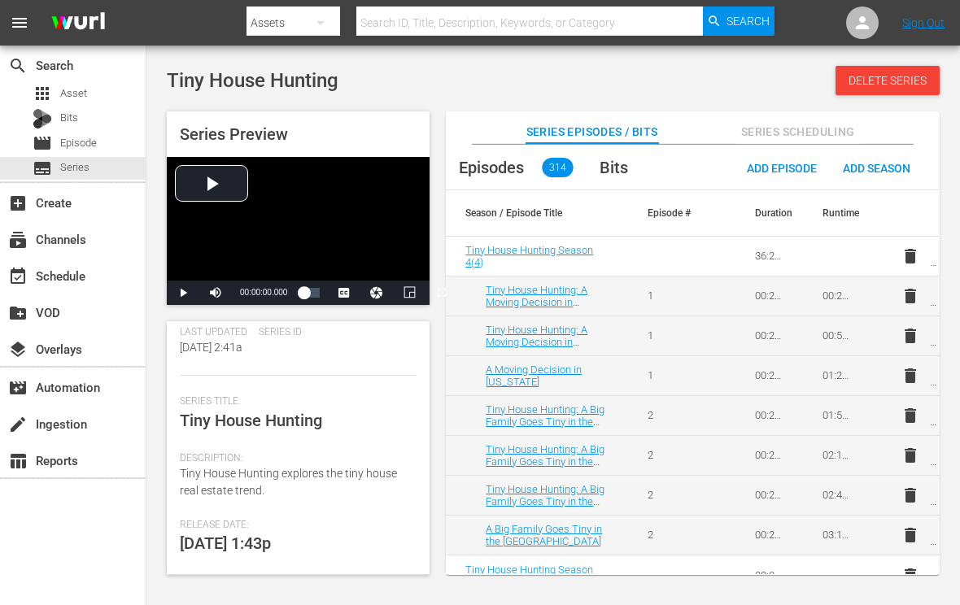
scroll to position [325, 0]
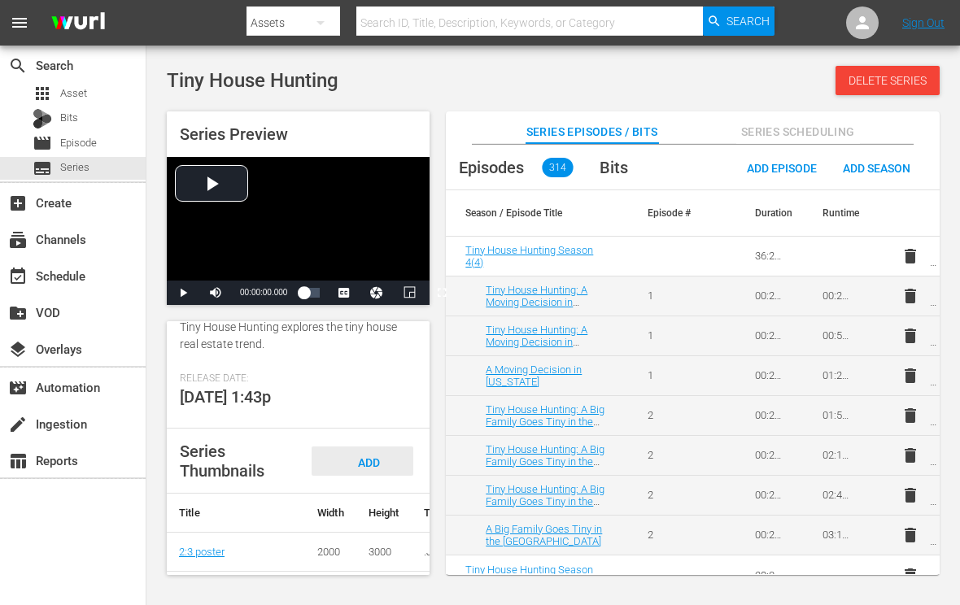
click at [361, 482] on span "Add Thumbnail" at bounding box center [363, 477] width 78 height 43
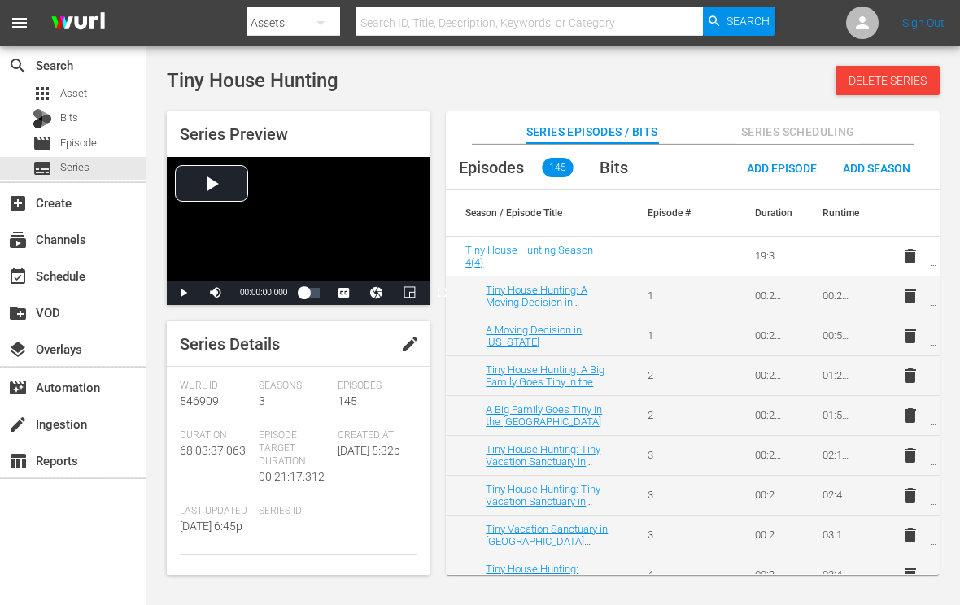
click at [405, 342] on span "edit" at bounding box center [410, 344] width 20 height 20
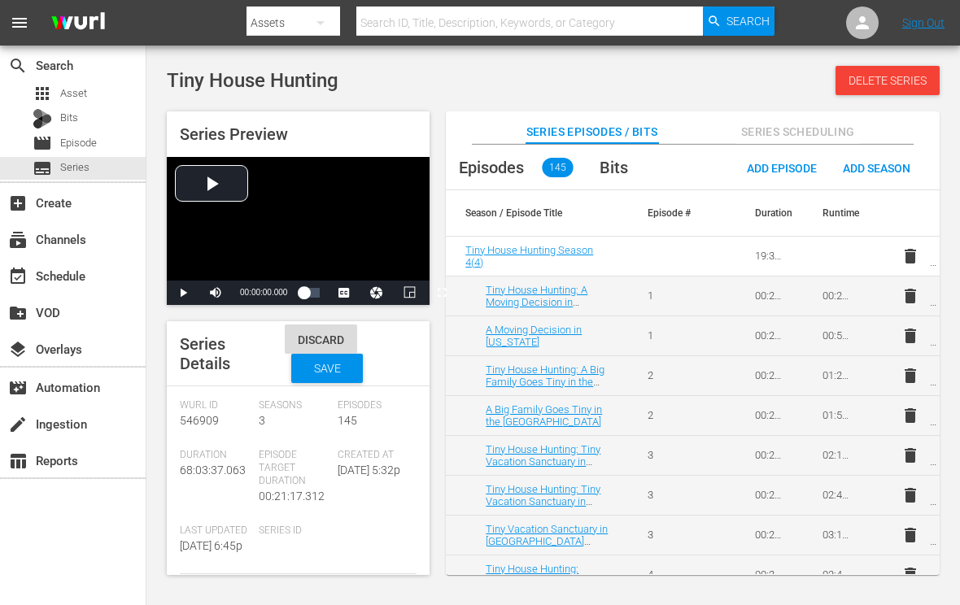
scroll to position [244, 0]
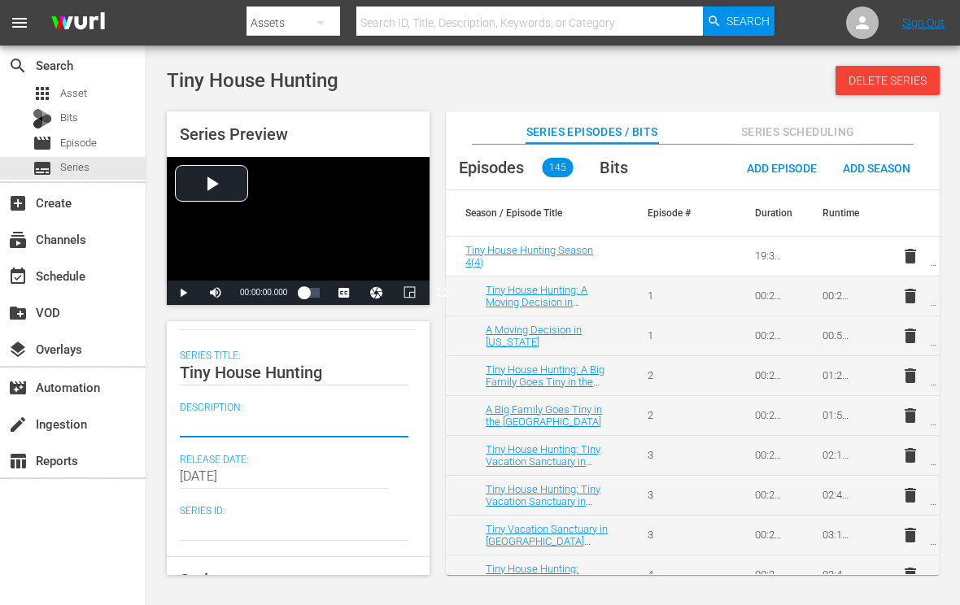
click at [277, 434] on textarea at bounding box center [294, 425] width 229 height 20
paste textarea "Tiny House Hunting explores the tiny house real estate trend."
type textarea "Tiny House Hunting explores the tiny house real estate trend."
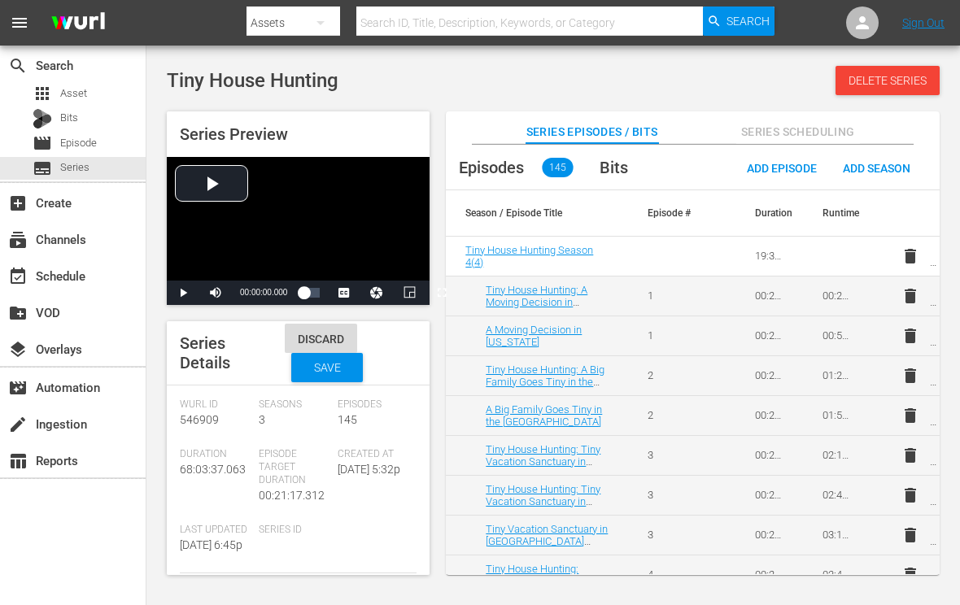
scroll to position [0, 0]
type textarea "Tiny House Hunting explores the tiny house real estate trend."
click at [353, 376] on div "Save" at bounding box center [327, 368] width 72 height 29
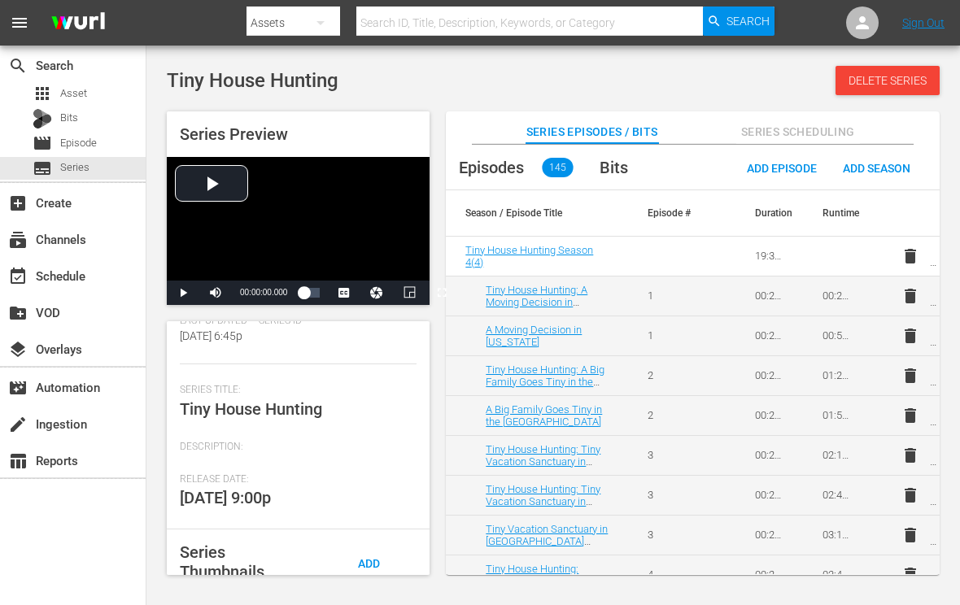
scroll to position [356, 0]
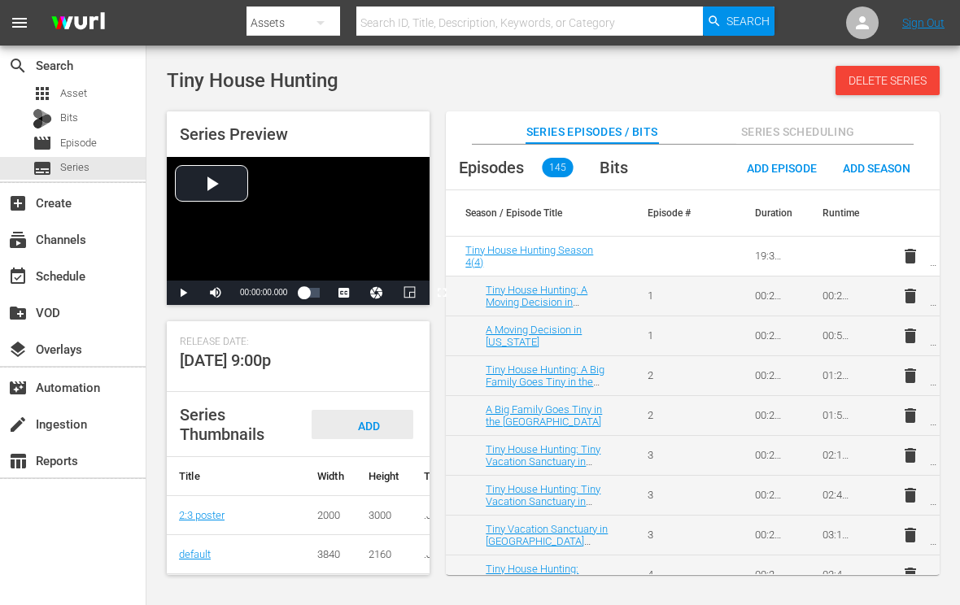
click at [361, 421] on div "Add Thumbnail" at bounding box center [363, 440] width 102 height 61
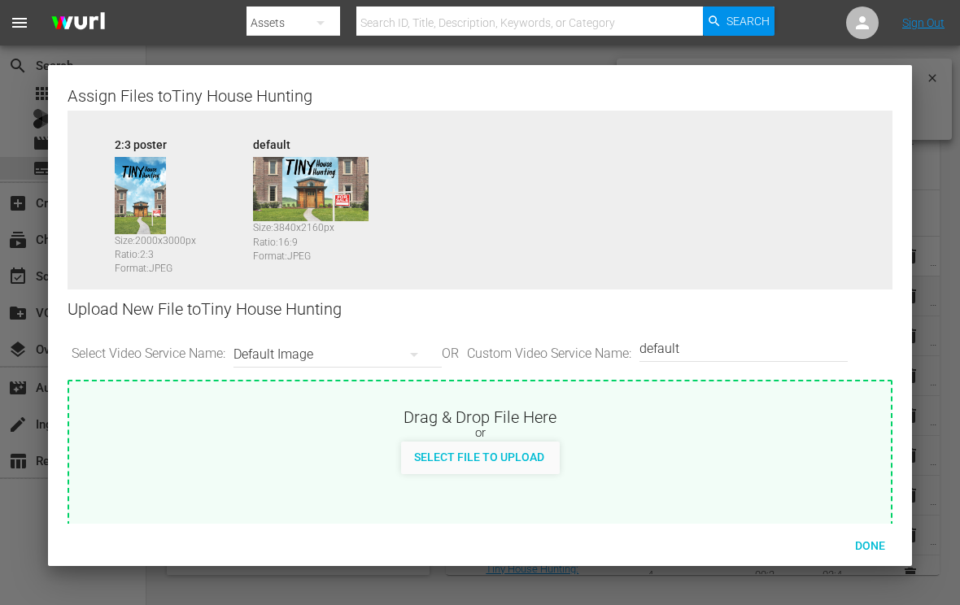
scroll to position [391, 0]
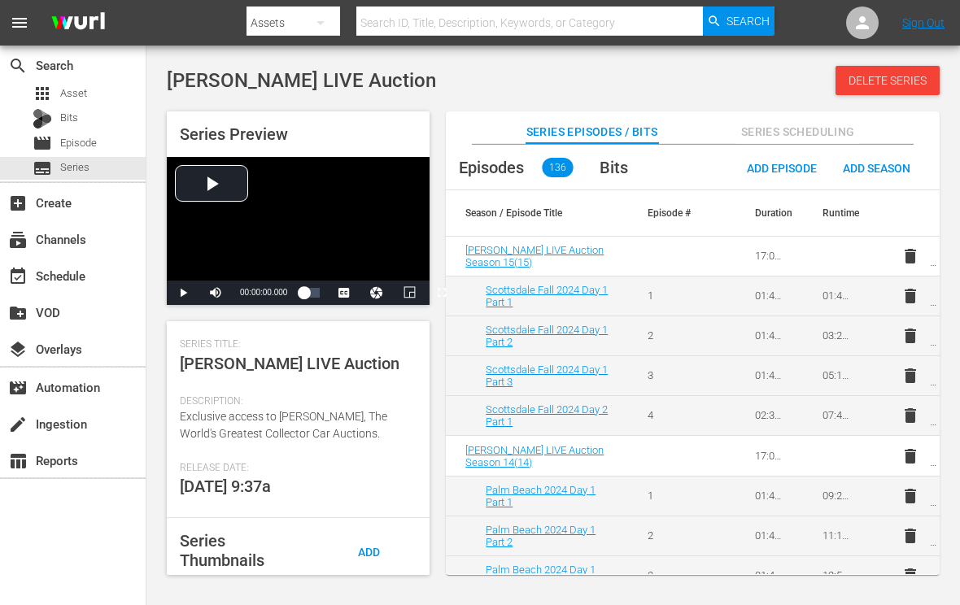
scroll to position [244, 0]
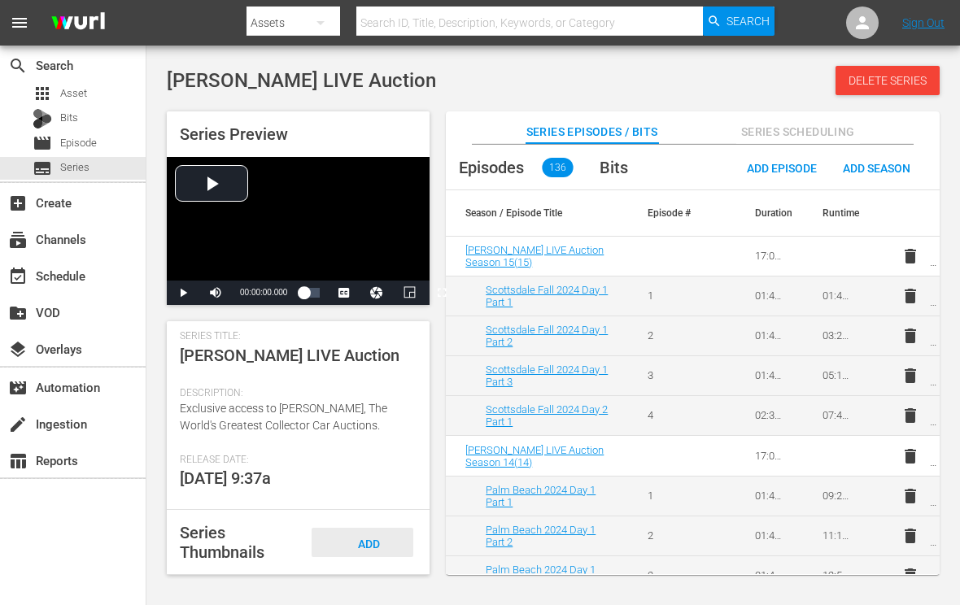
click at [367, 535] on div "Add Thumbnail" at bounding box center [363, 558] width 102 height 61
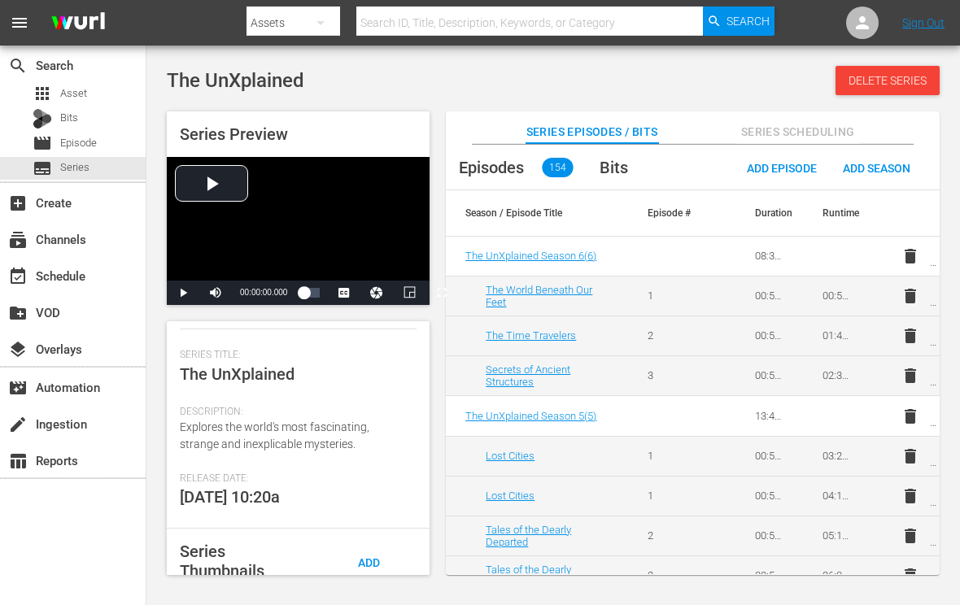
scroll to position [244, 0]
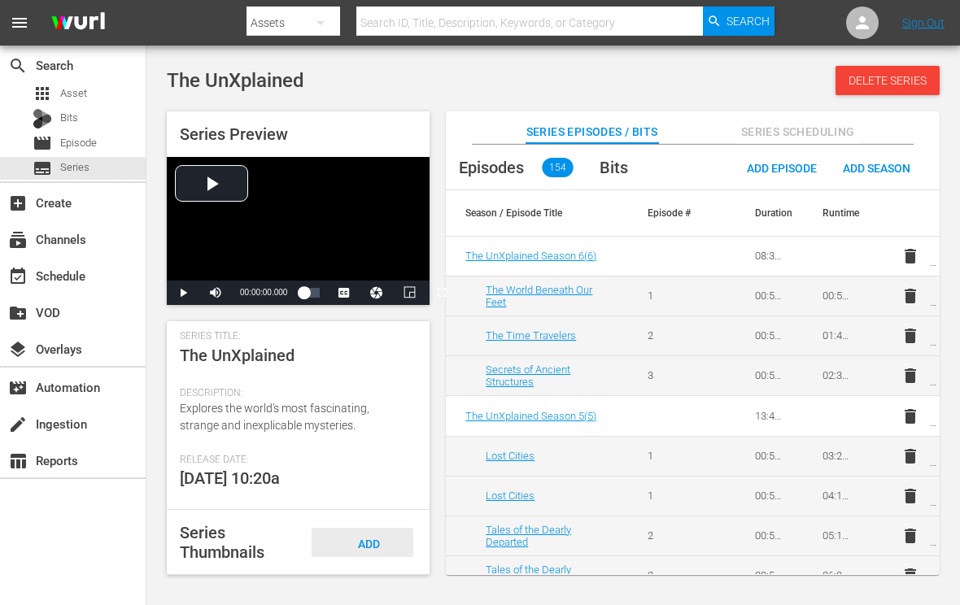
click at [374, 536] on div "Add Thumbnail" at bounding box center [363, 558] width 102 height 61
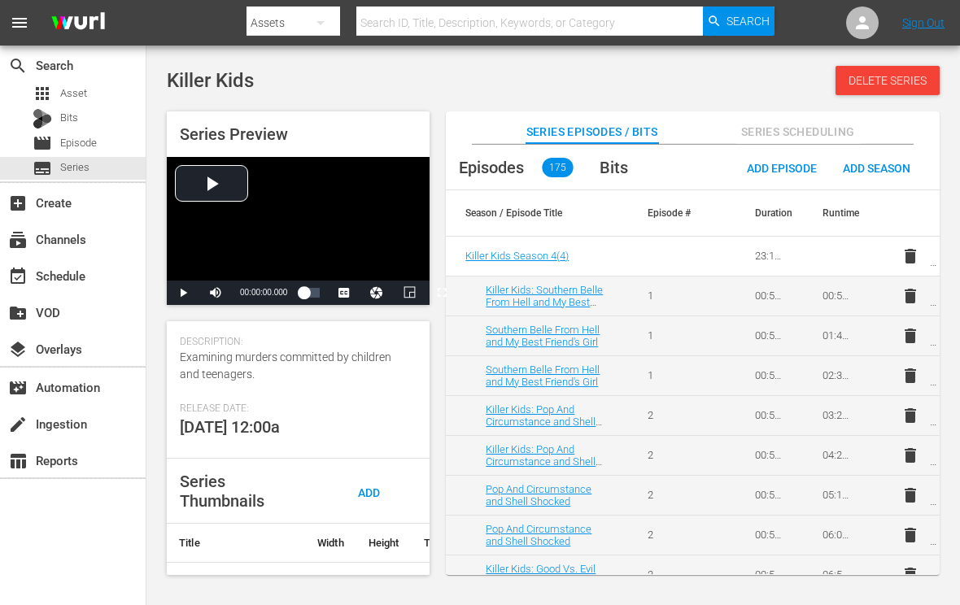
scroll to position [325, 0]
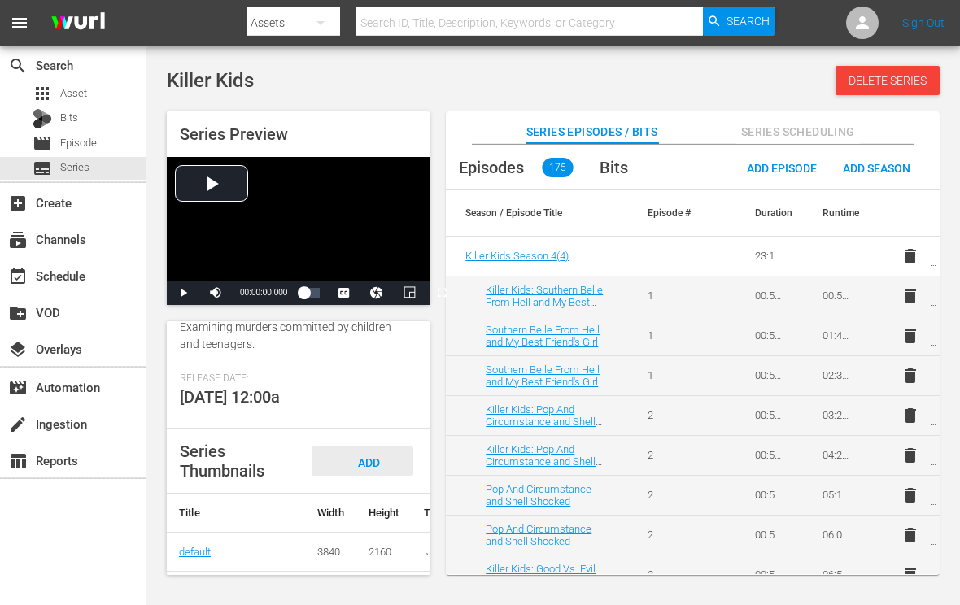
click at [373, 473] on span "Add Thumbnail" at bounding box center [363, 477] width 78 height 43
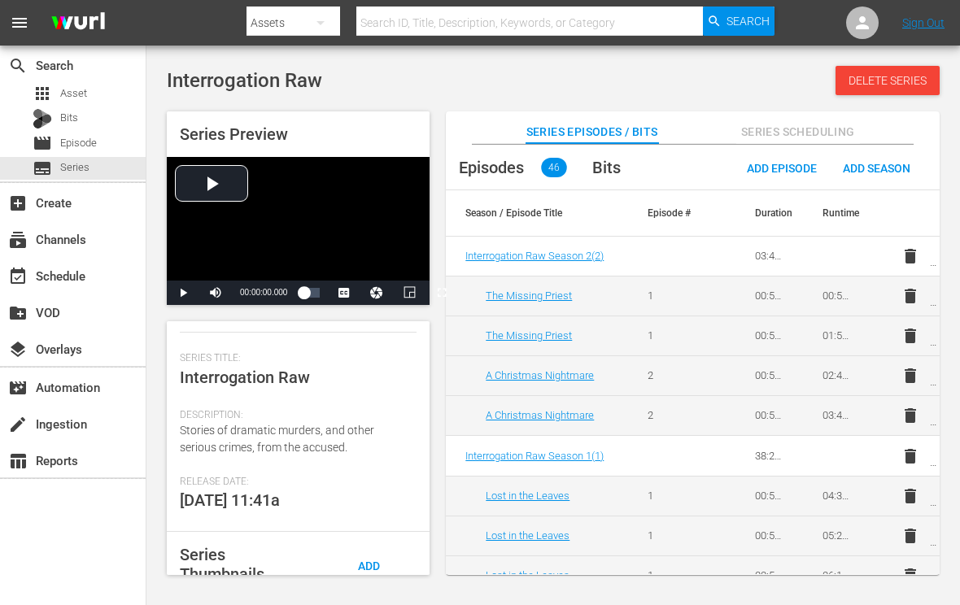
scroll to position [244, 0]
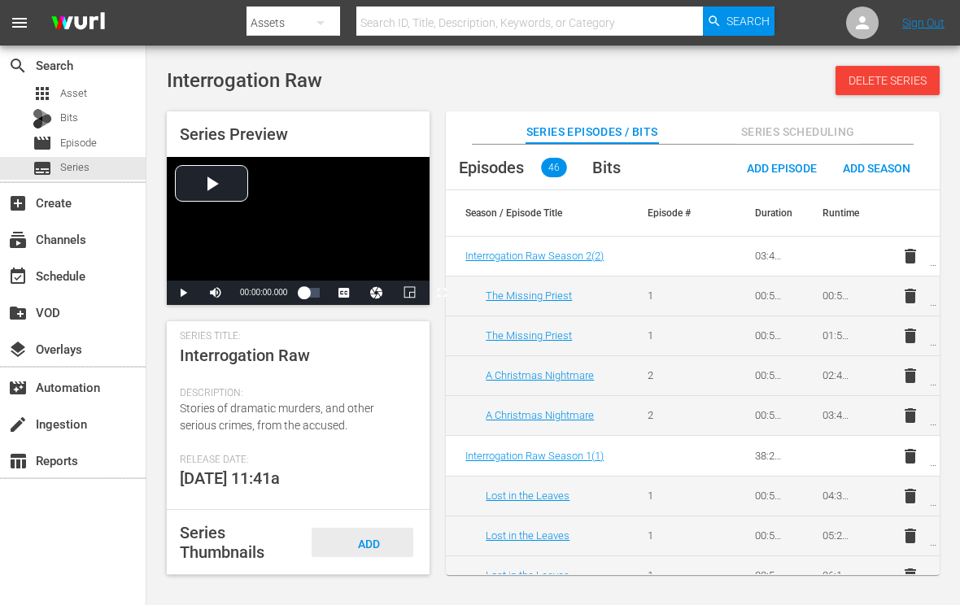
click at [388, 540] on div "Add Thumbnail" at bounding box center [363, 558] width 102 height 61
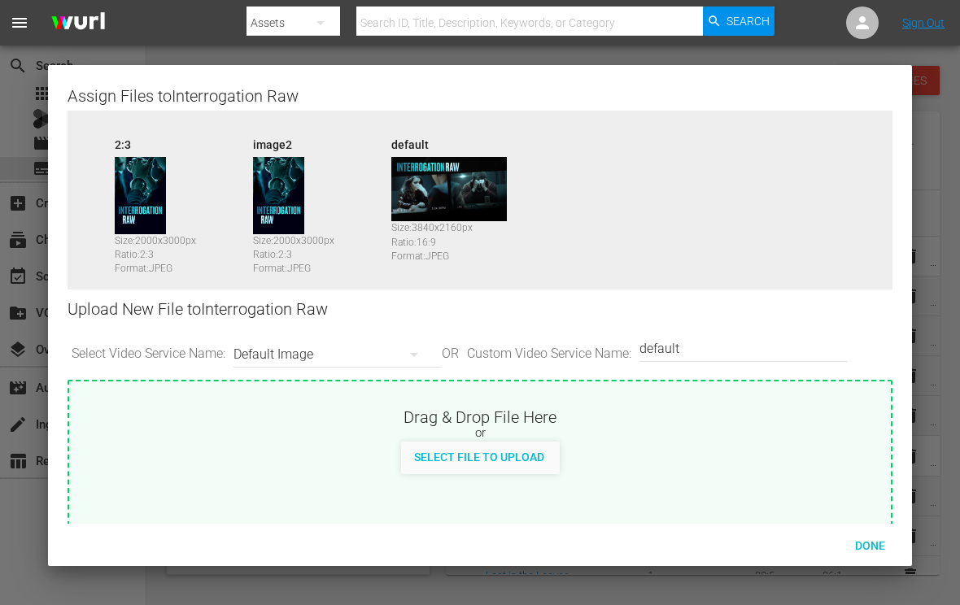
click at [199, 50] on div at bounding box center [480, 302] width 960 height 605
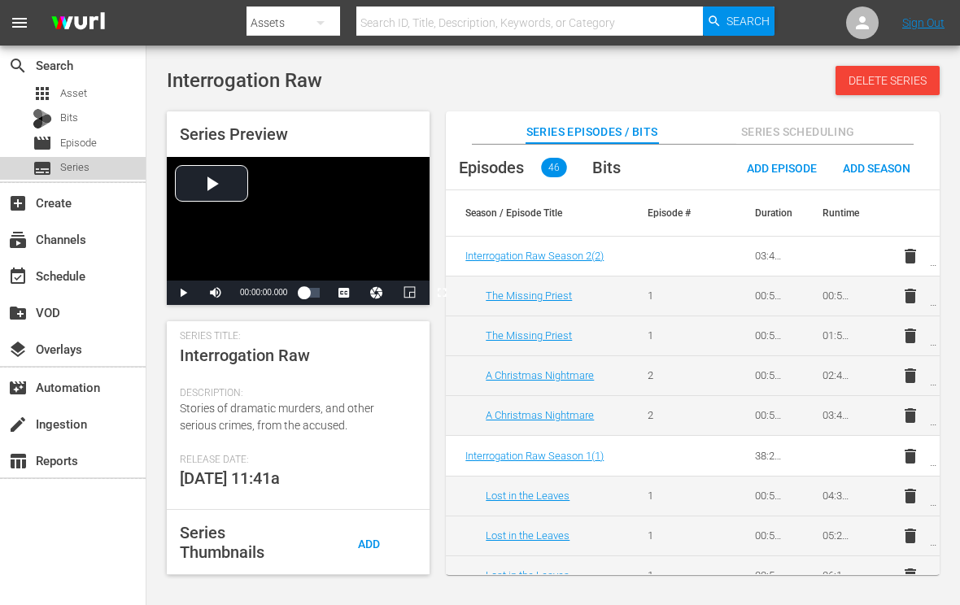
click at [76, 164] on span "Series" at bounding box center [74, 167] width 29 height 16
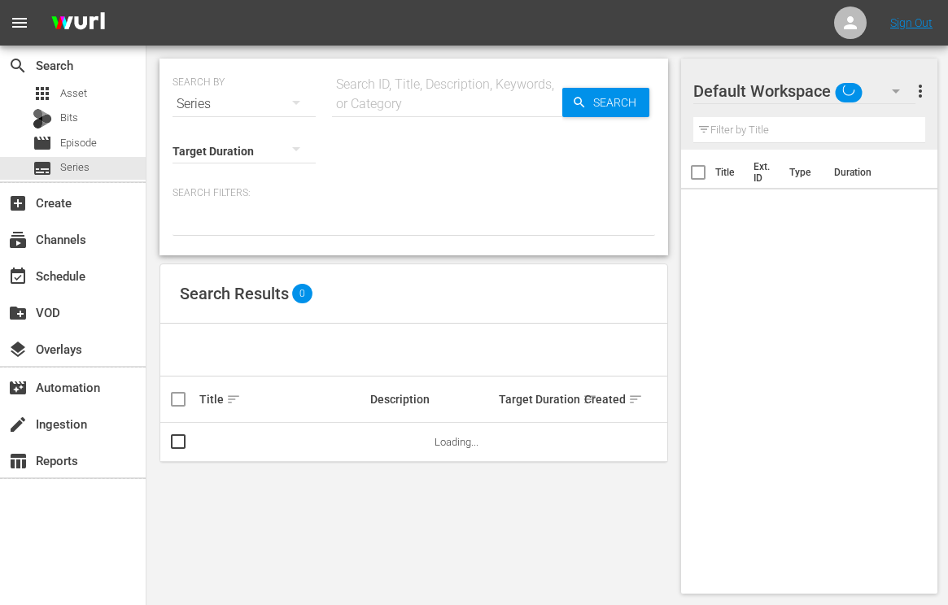
click at [349, 103] on input "text" at bounding box center [447, 104] width 230 height 39
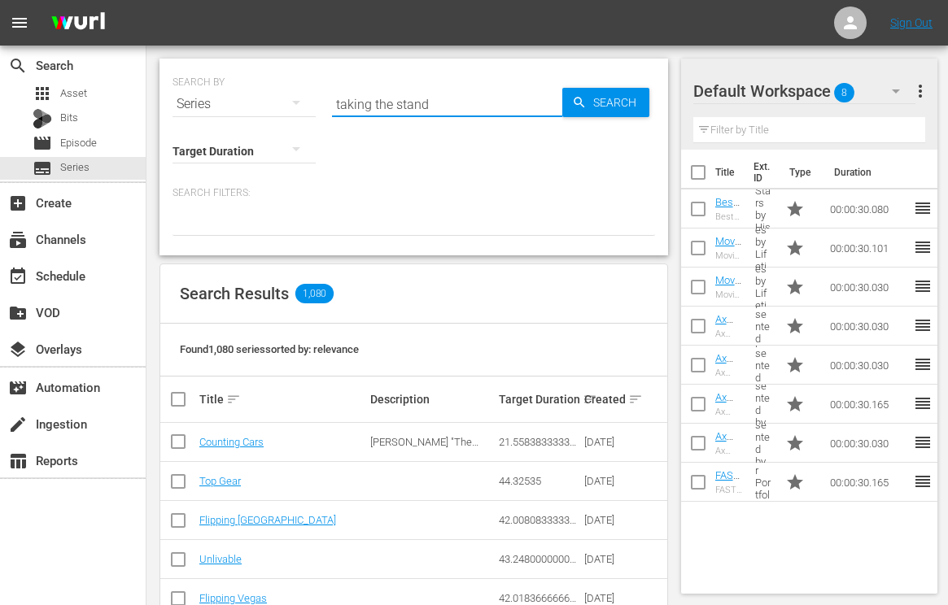
type input "taking the stand"
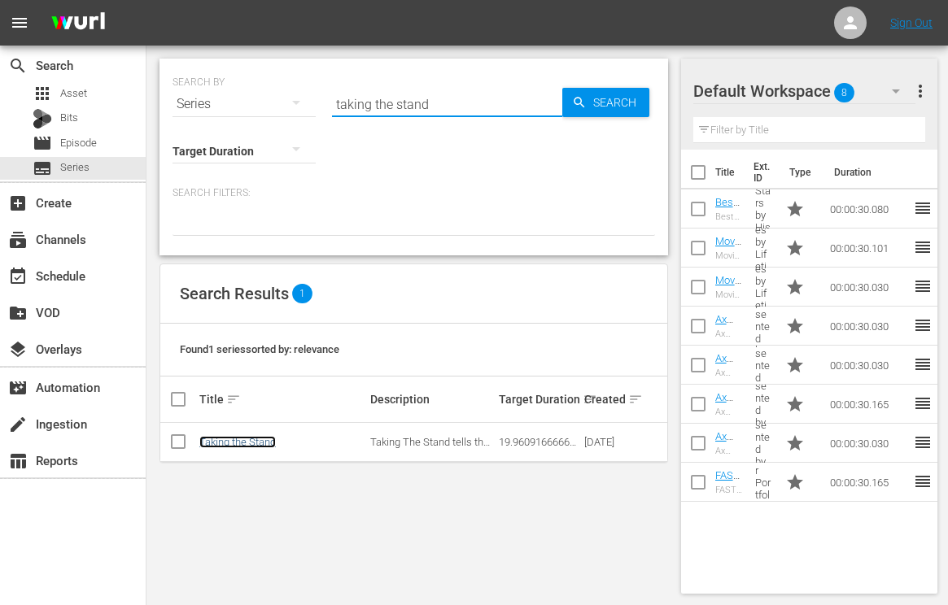
click at [245, 441] on link "Taking the Stand" at bounding box center [237, 442] width 76 height 12
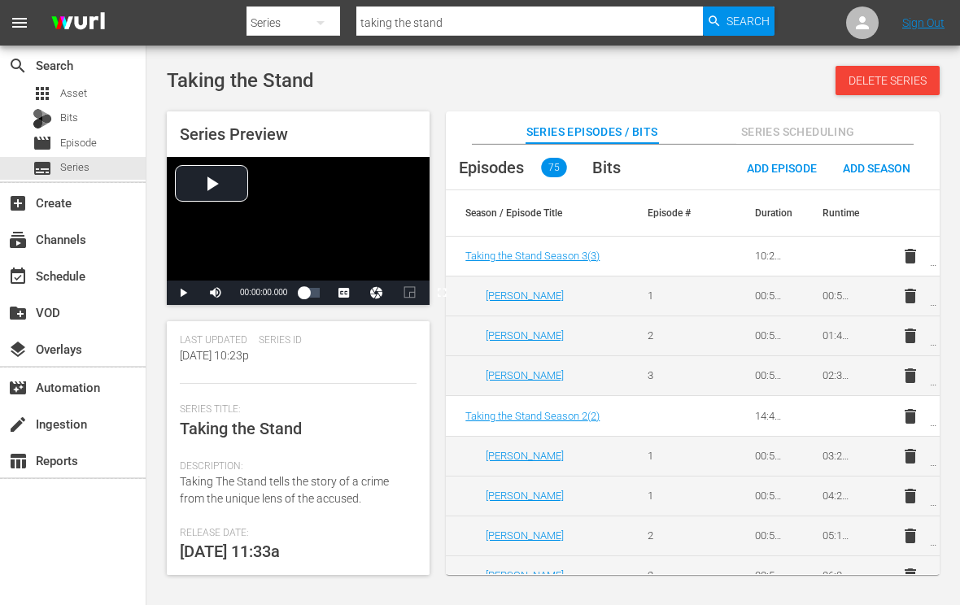
scroll to position [244, 0]
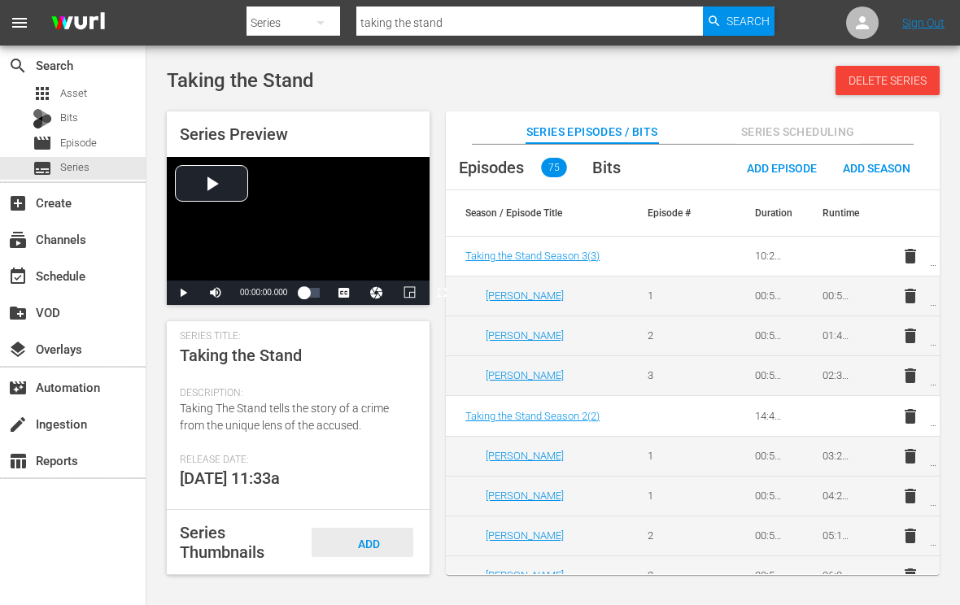
click at [378, 549] on div "Add Thumbnail" at bounding box center [363, 558] width 102 height 61
